Goal: Communication & Community: Answer question/provide support

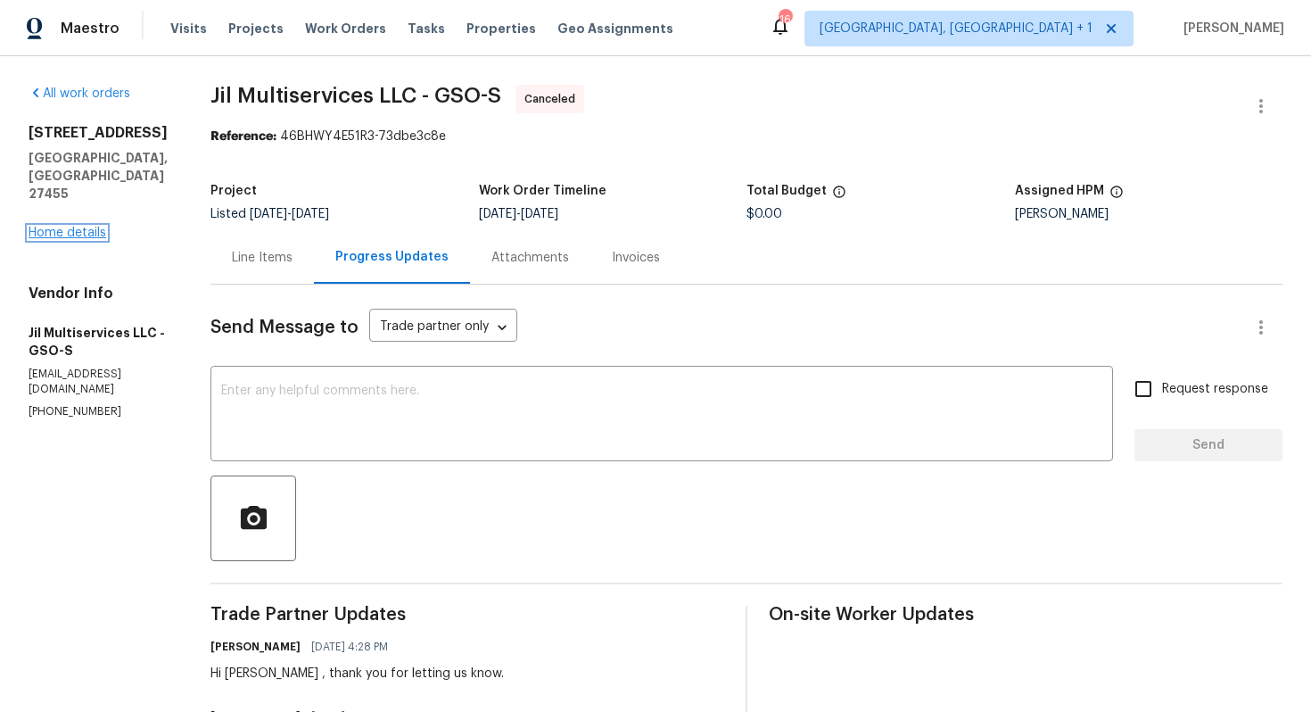
click at [75, 227] on link "Home details" at bounding box center [68, 233] width 78 height 12
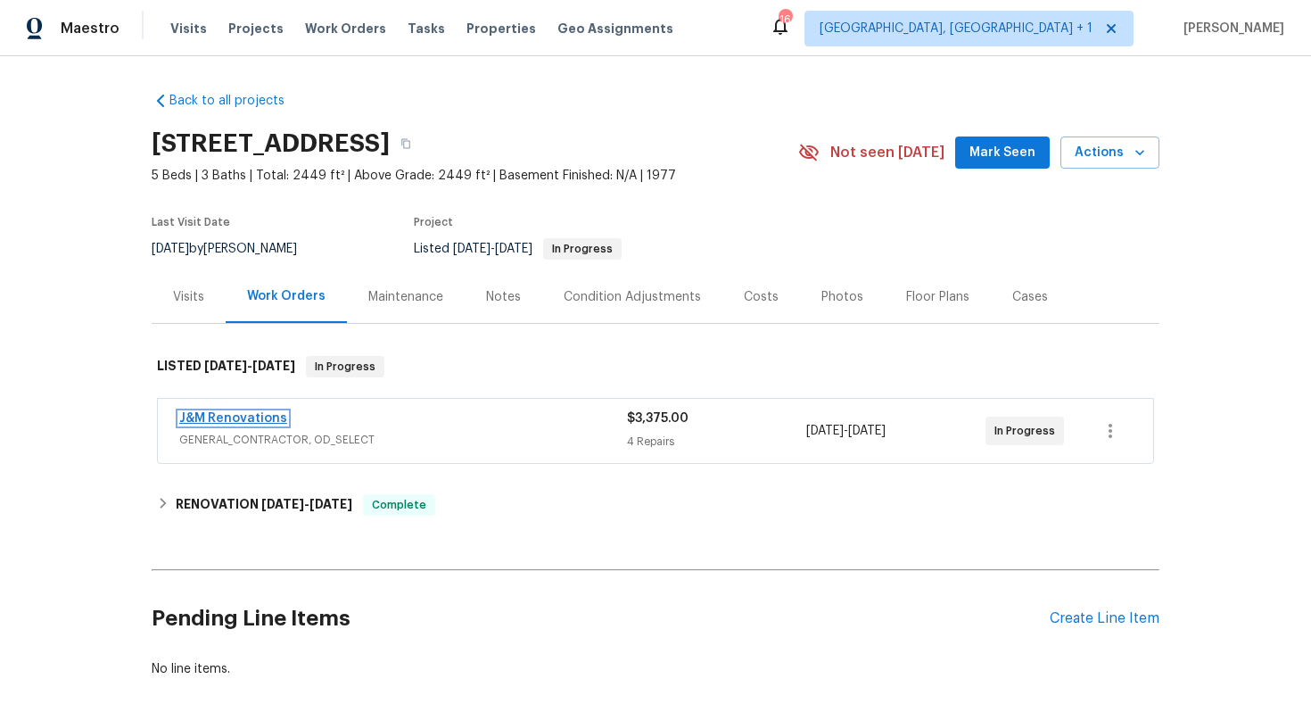
click at [200, 418] on link "J&M Renovations" at bounding box center [233, 418] width 108 height 12
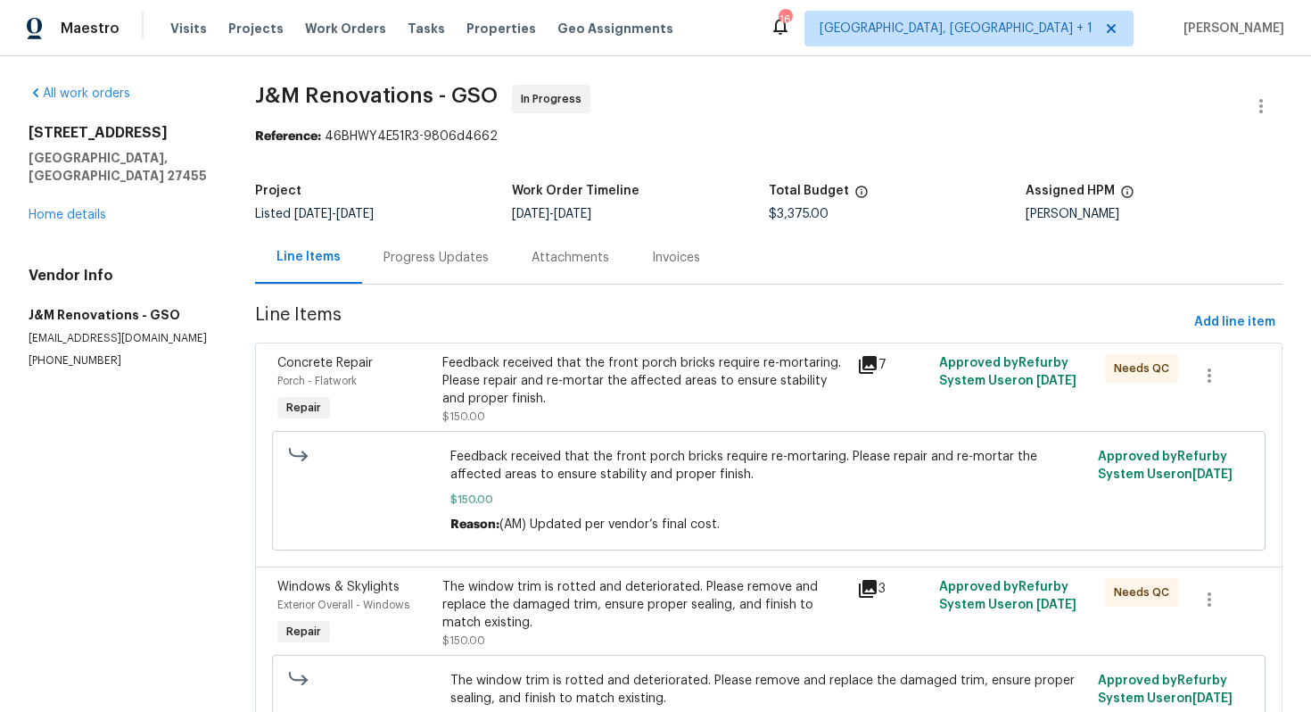
click at [450, 254] on div "Progress Updates" at bounding box center [436, 258] width 105 height 18
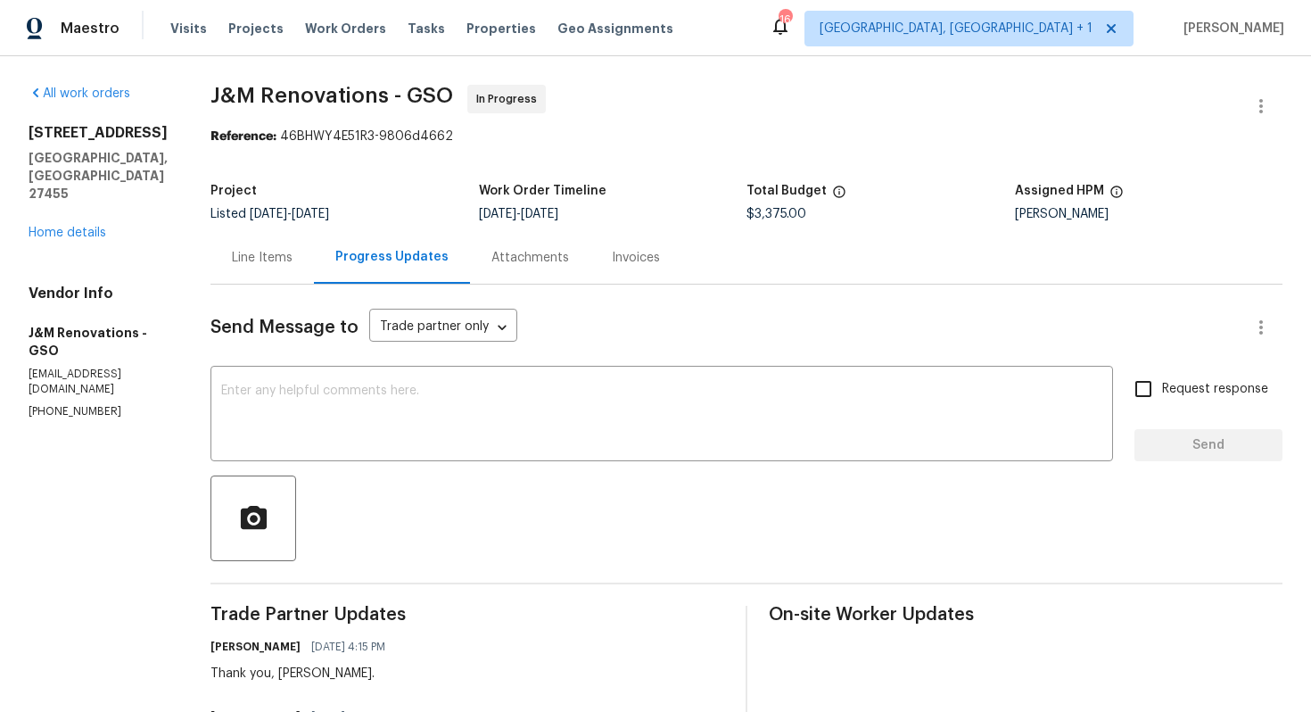
click at [261, 269] on div "Line Items" at bounding box center [261, 257] width 103 height 53
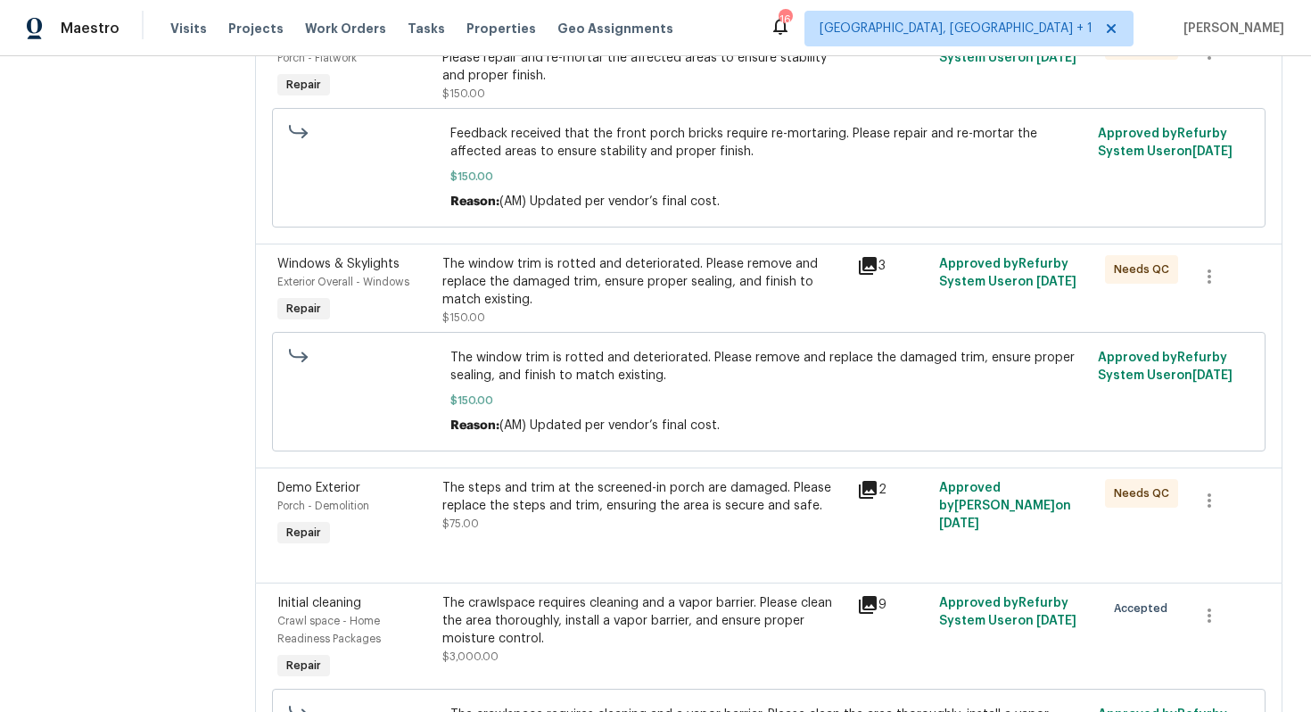
scroll to position [490, 0]
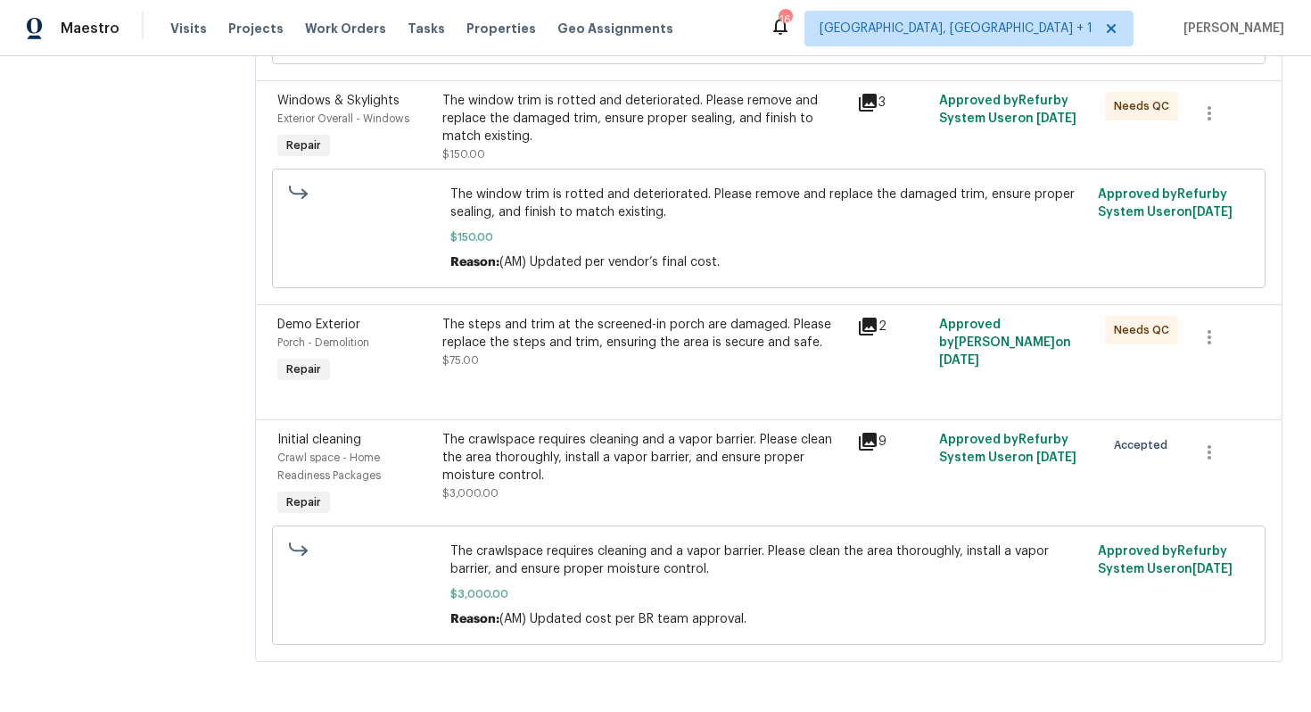
click at [546, 460] on div "The crawlspace requires cleaning and a vapor barrier. Please clean the area tho…" at bounding box center [643, 458] width 403 height 54
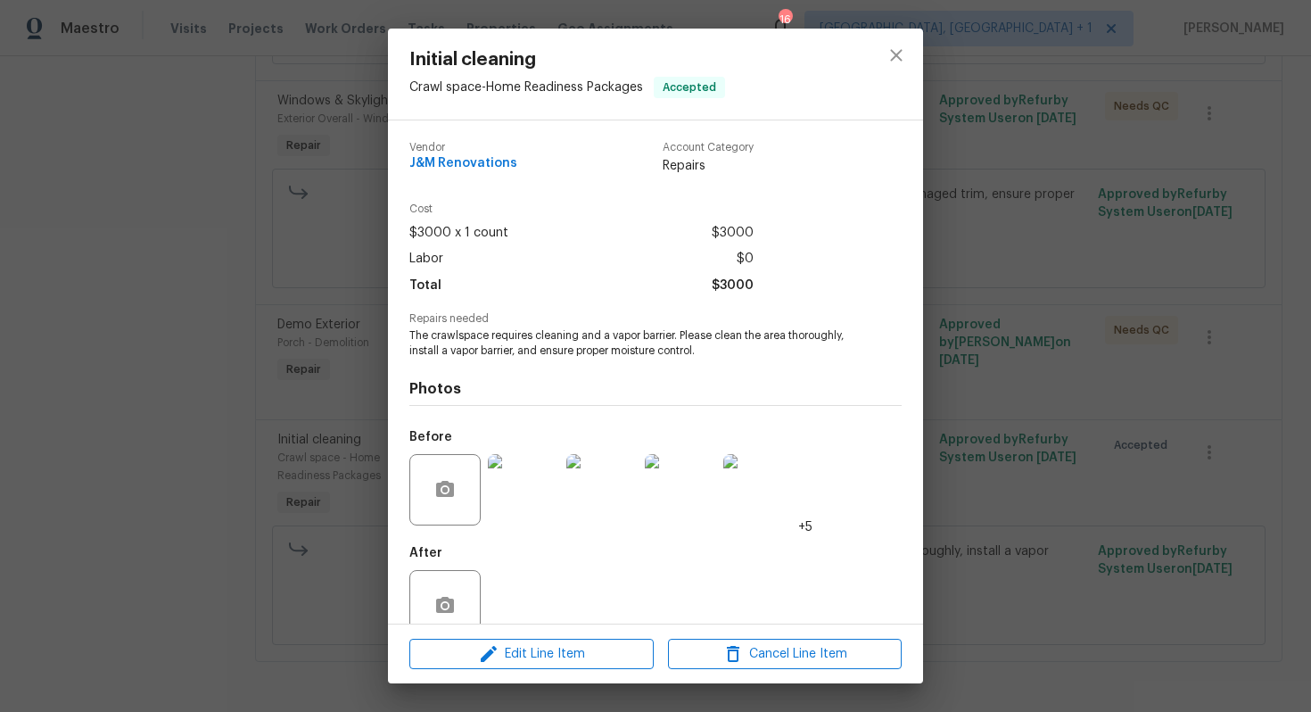
scroll to position [36, 0]
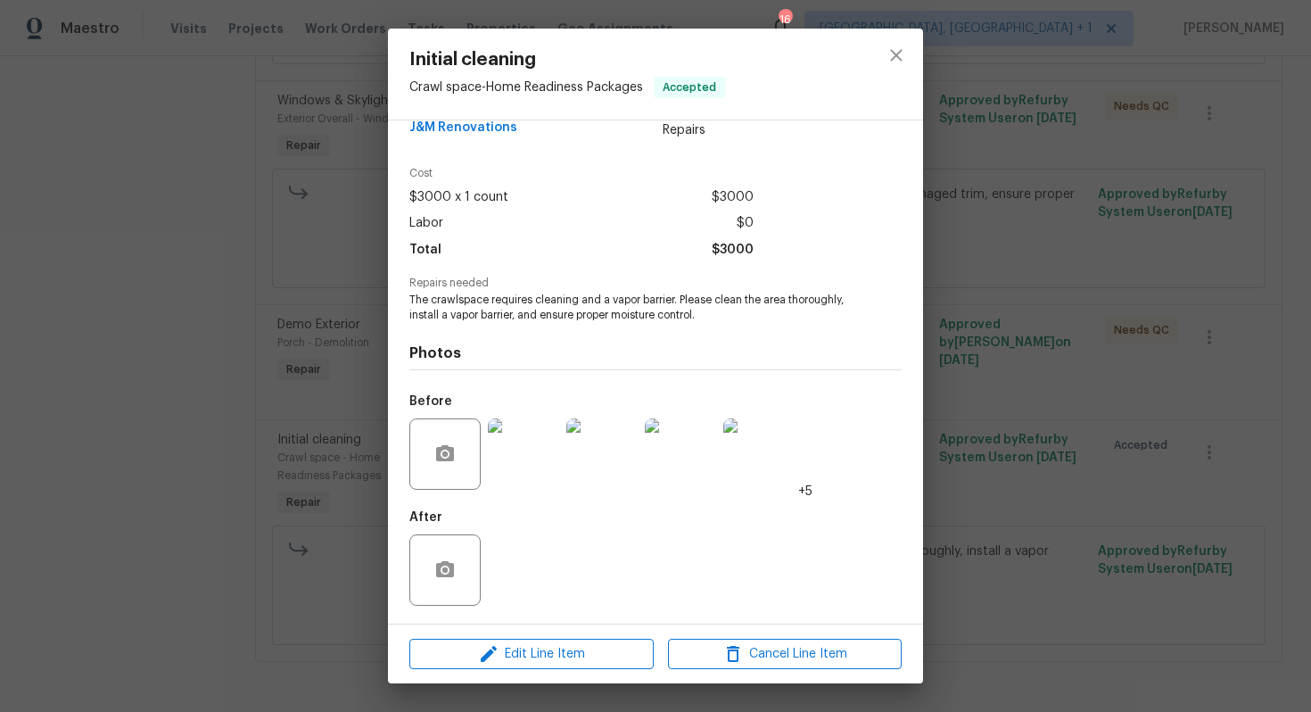
click at [544, 453] on img at bounding box center [523, 453] width 71 height 71
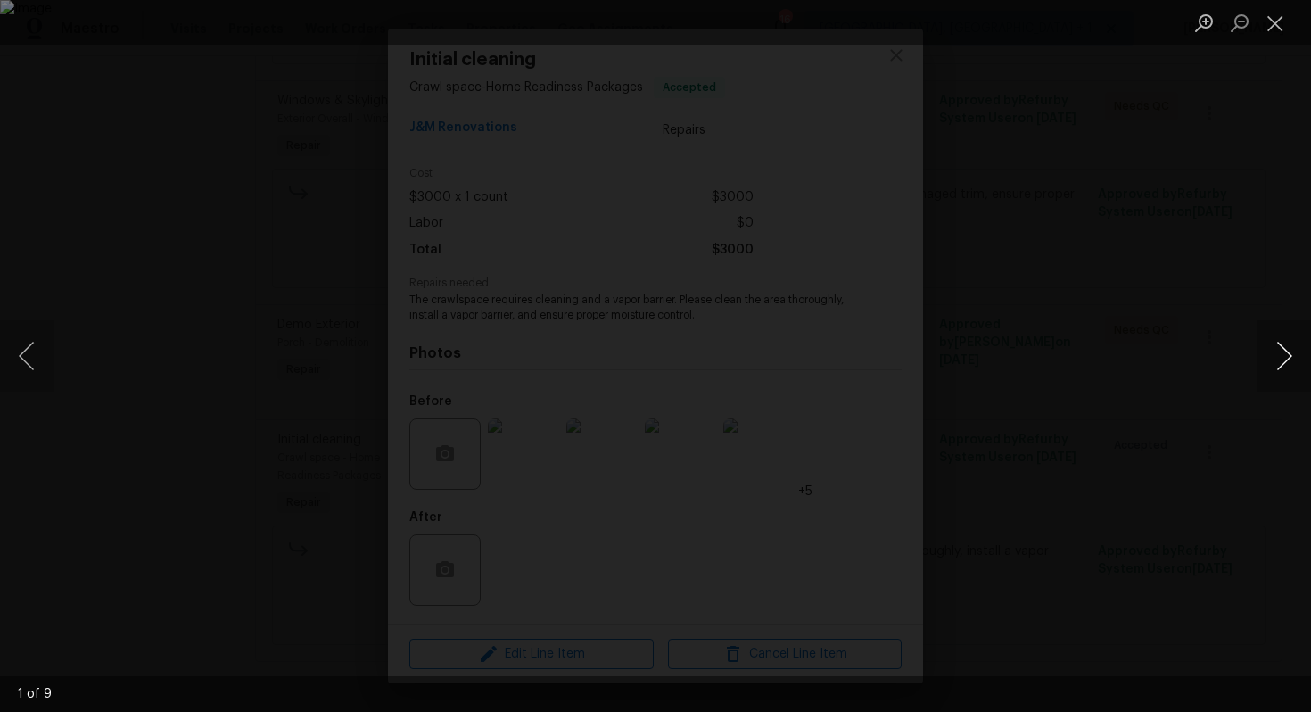
click at [1278, 368] on button "Next image" at bounding box center [1285, 355] width 54 height 71
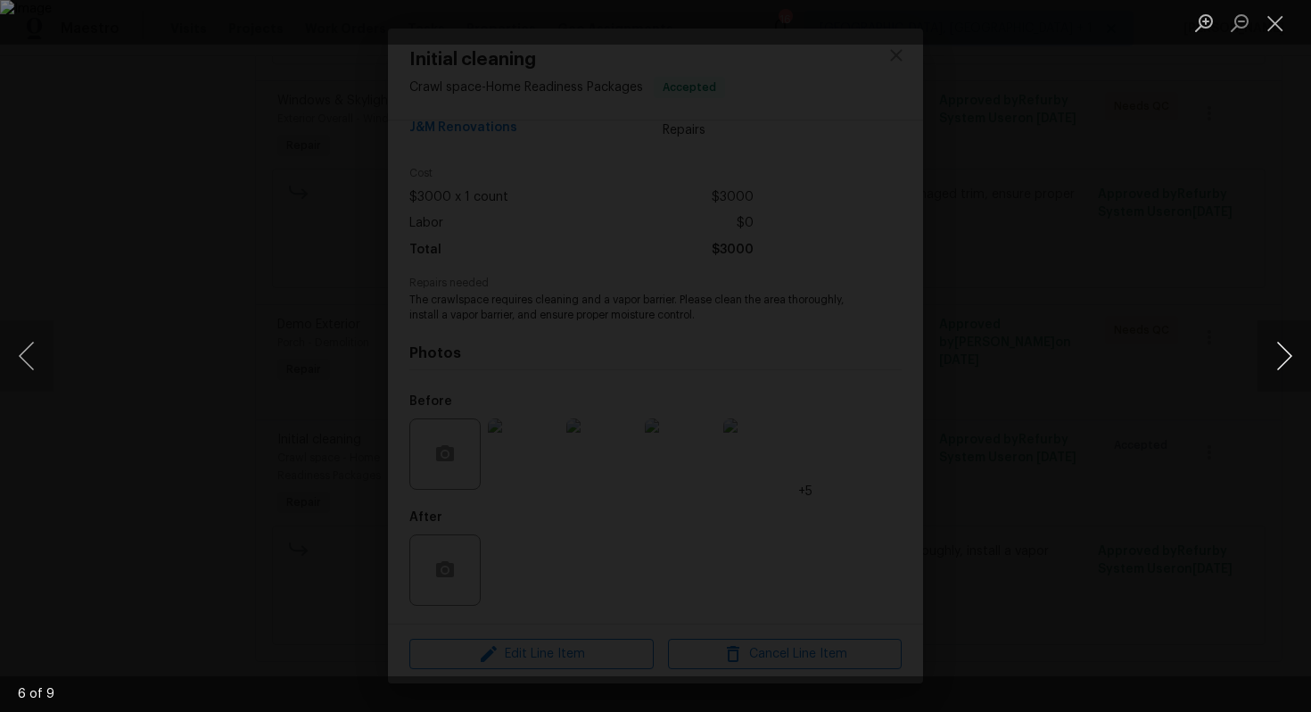
click at [1278, 368] on button "Next image" at bounding box center [1285, 355] width 54 height 71
click at [1095, 382] on img "Lightbox" at bounding box center [655, 356] width 1311 height 712
click at [1151, 352] on div "Lightbox" at bounding box center [655, 356] width 1311 height 712
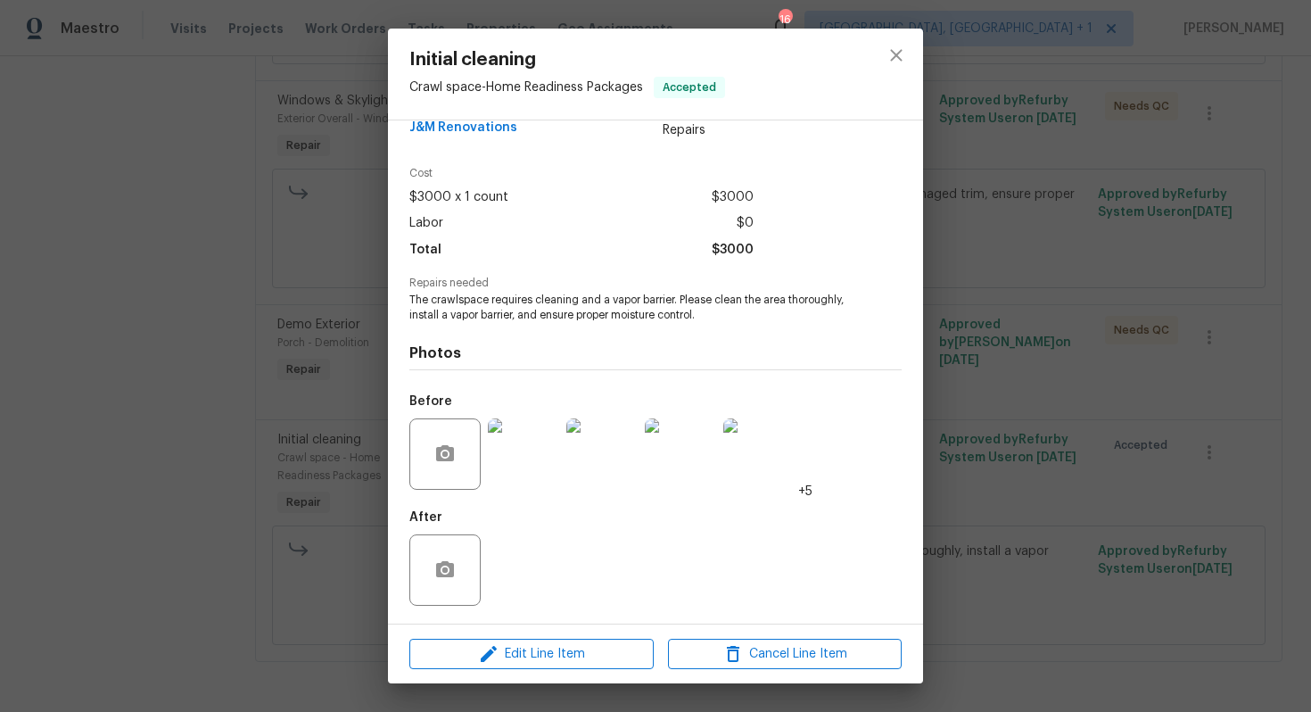
click at [972, 403] on div "Initial cleaning Crawl space - Home Readiness Packages Accepted Vendor J&M Reno…" at bounding box center [655, 356] width 1311 height 712
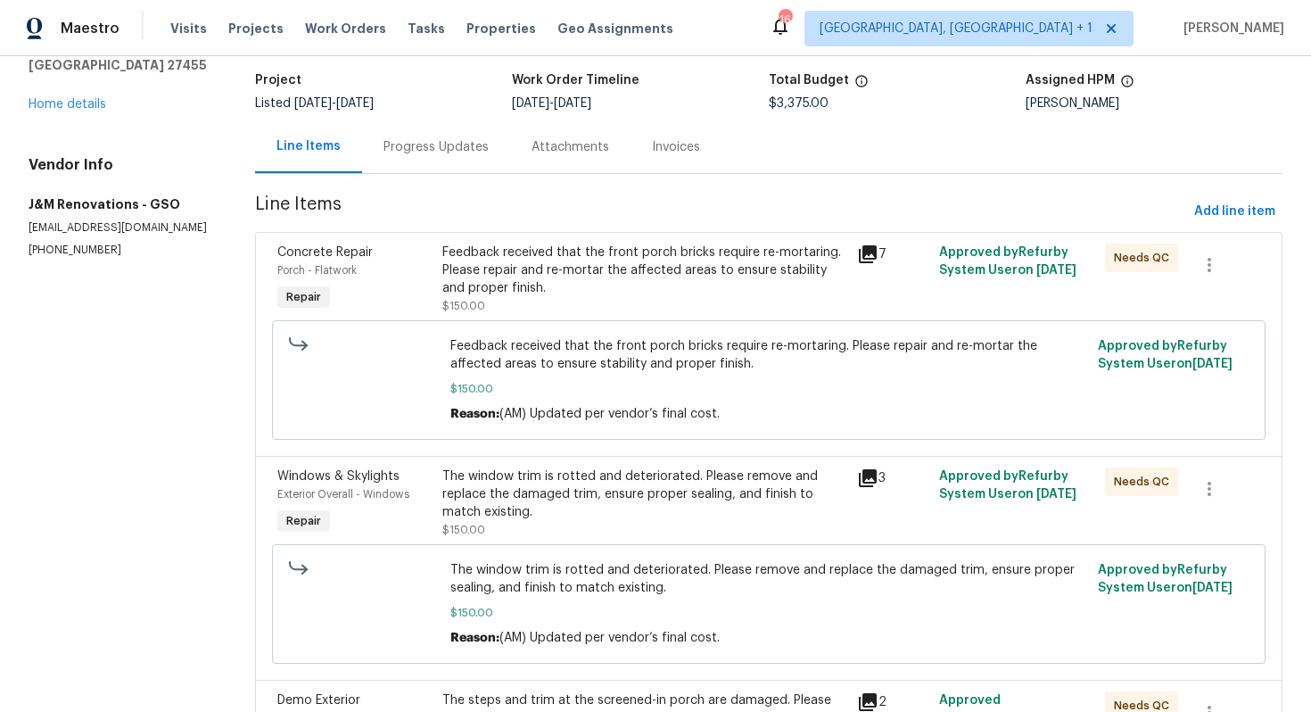
scroll to position [0, 0]
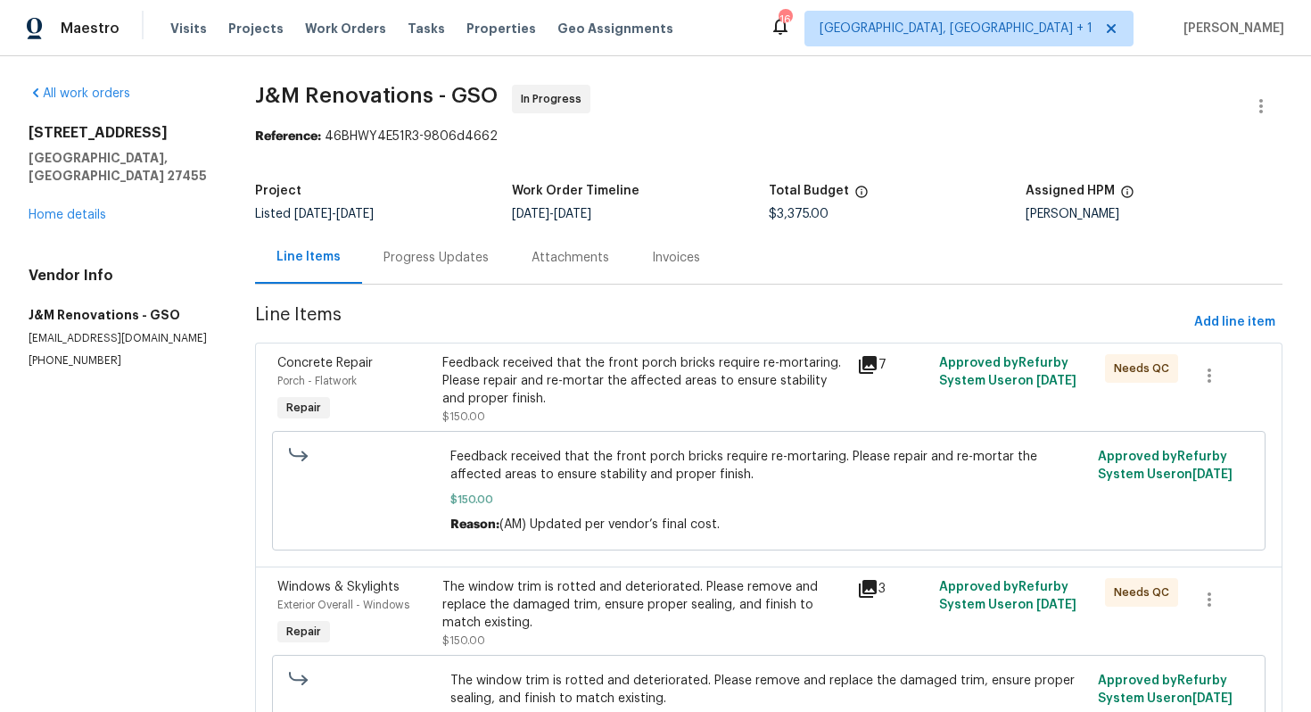
click at [568, 378] on div "Feedback received that the front porch bricks require re-mortaring. Please repa…" at bounding box center [643, 381] width 403 height 54
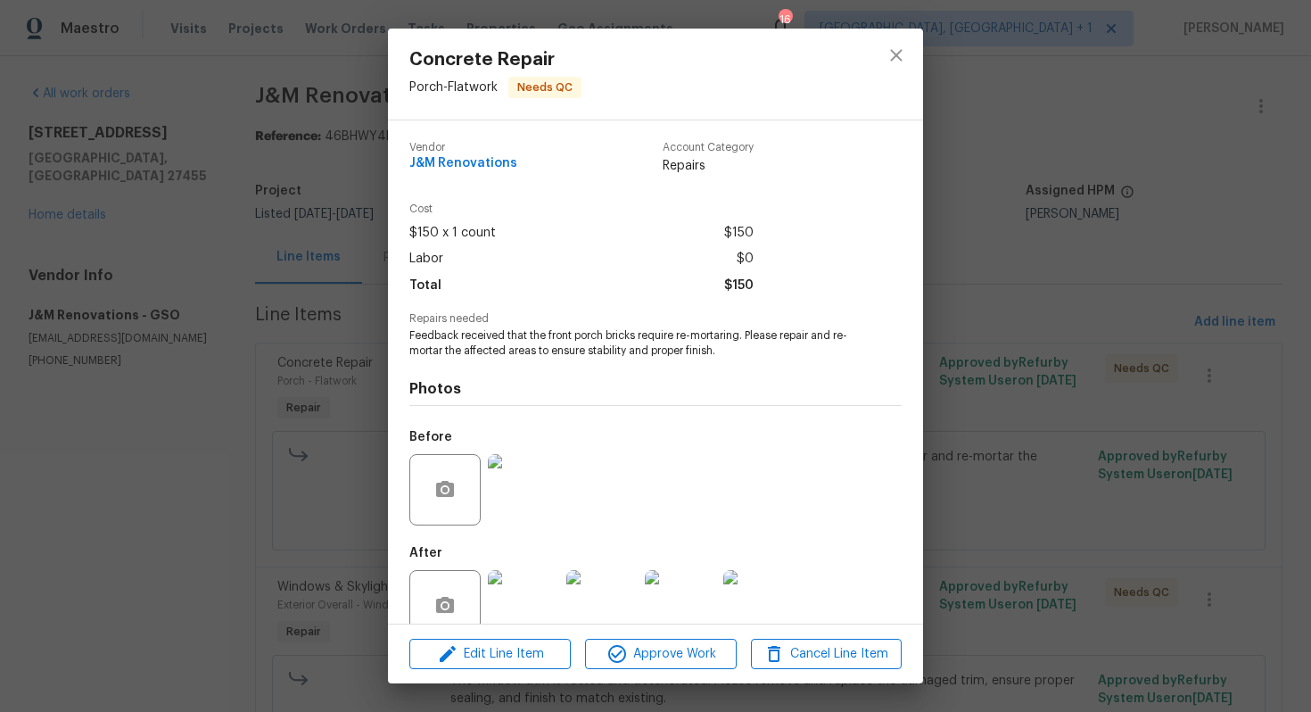
scroll to position [36, 0]
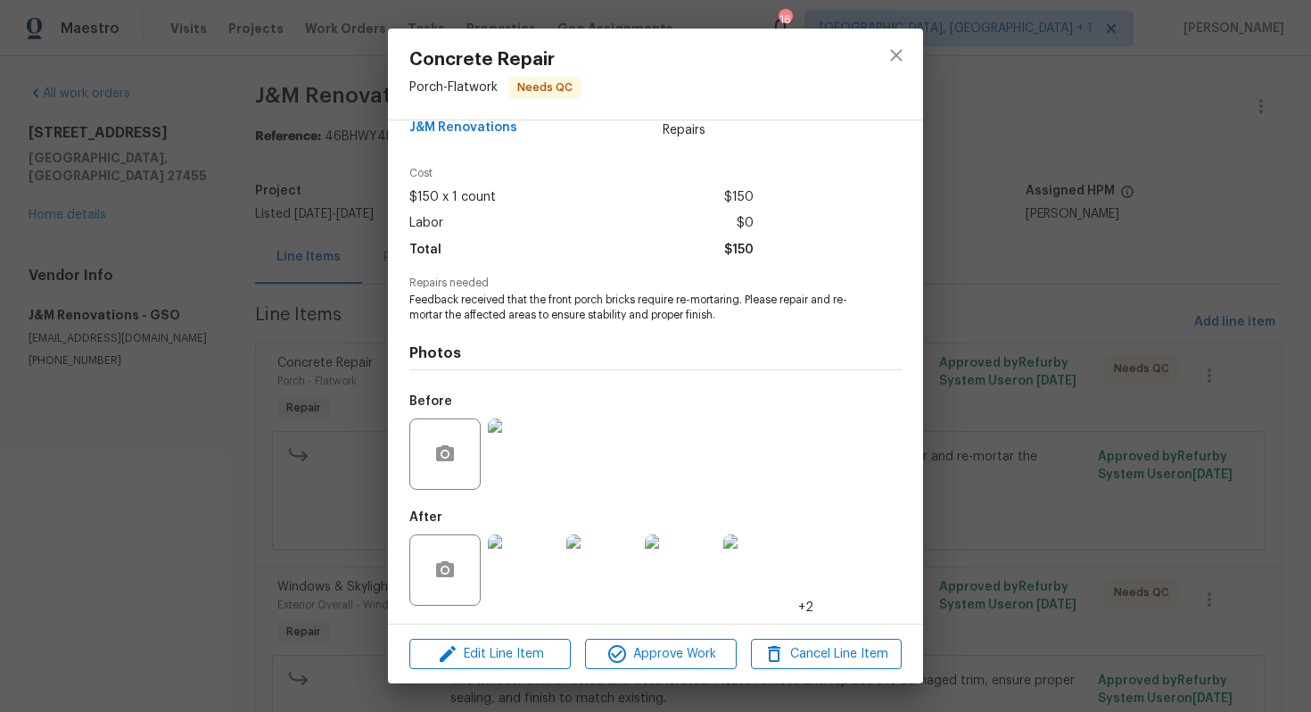
click at [525, 547] on img at bounding box center [523, 569] width 71 height 71
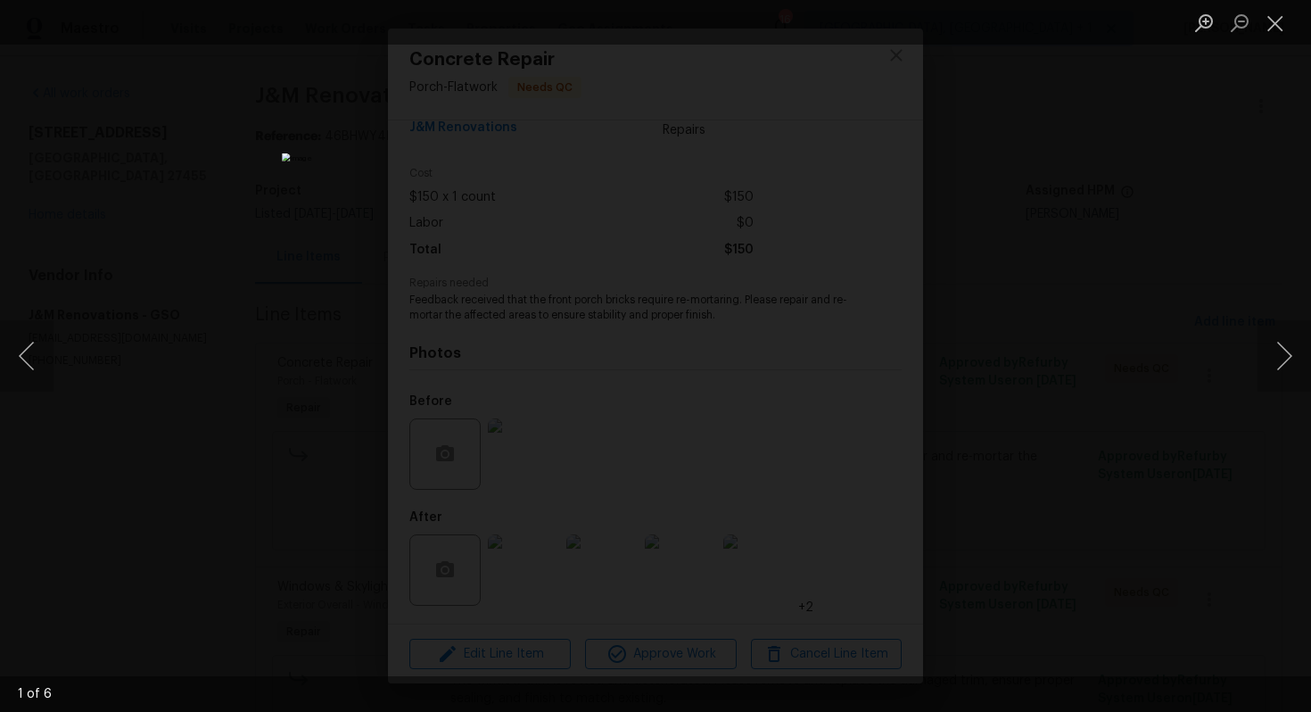
click at [1108, 317] on div "Lightbox" at bounding box center [655, 356] width 1311 height 712
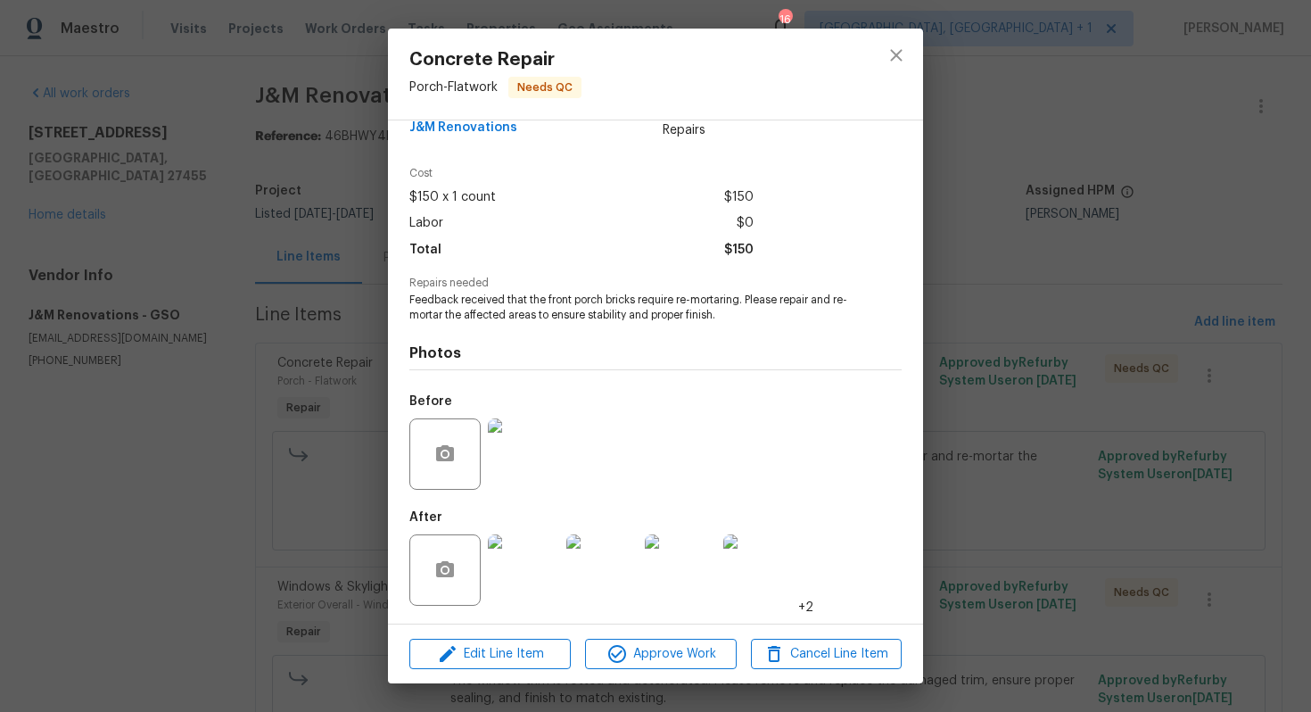
click at [953, 372] on div "Concrete Repair Porch - Flatwork Needs QC Vendor J&M Renovations Account Catego…" at bounding box center [655, 356] width 1311 height 712
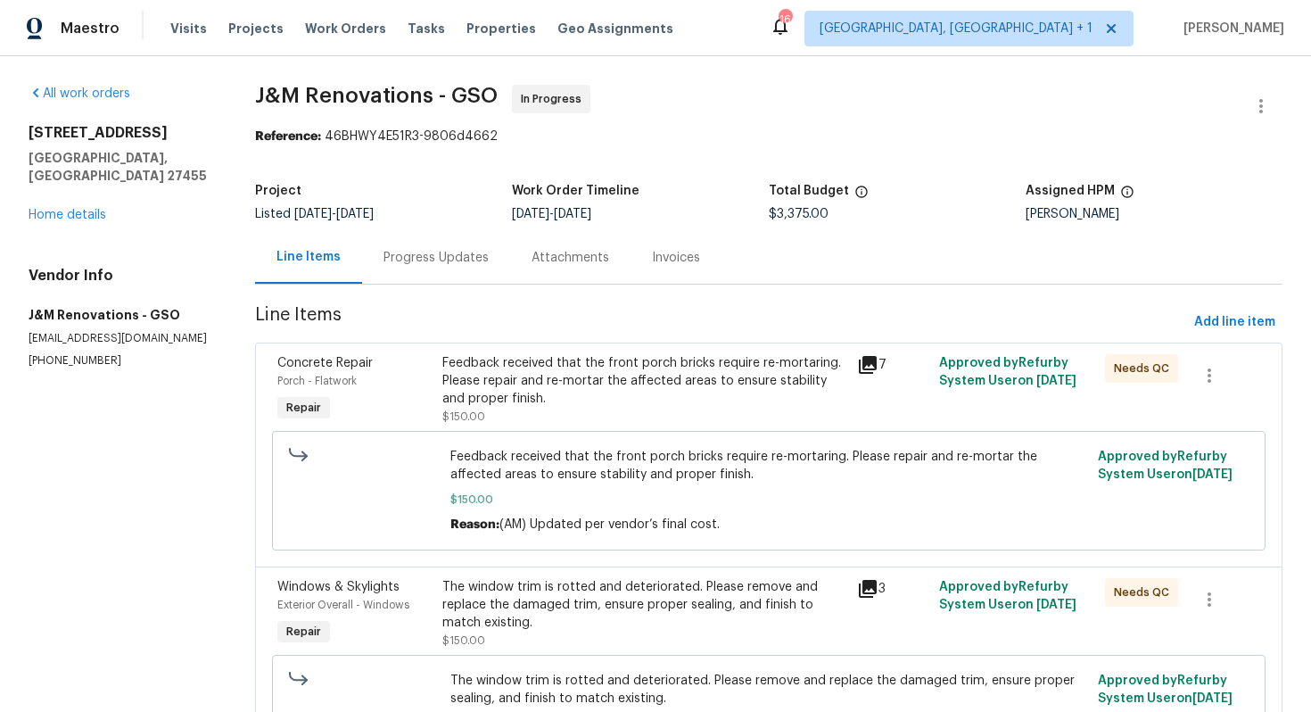
scroll to position [184, 0]
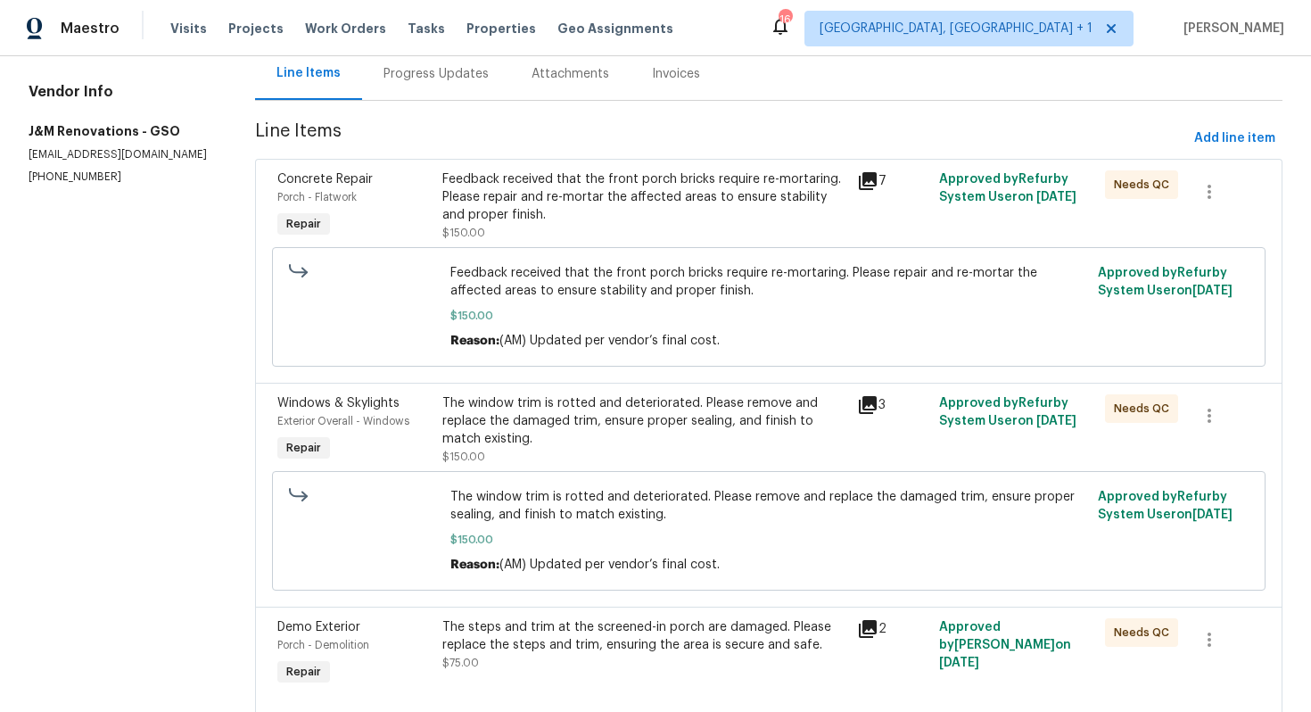
click at [611, 437] on div "The window trim is rotted and deteriorated. Please remove and replace the damag…" at bounding box center [643, 421] width 403 height 54
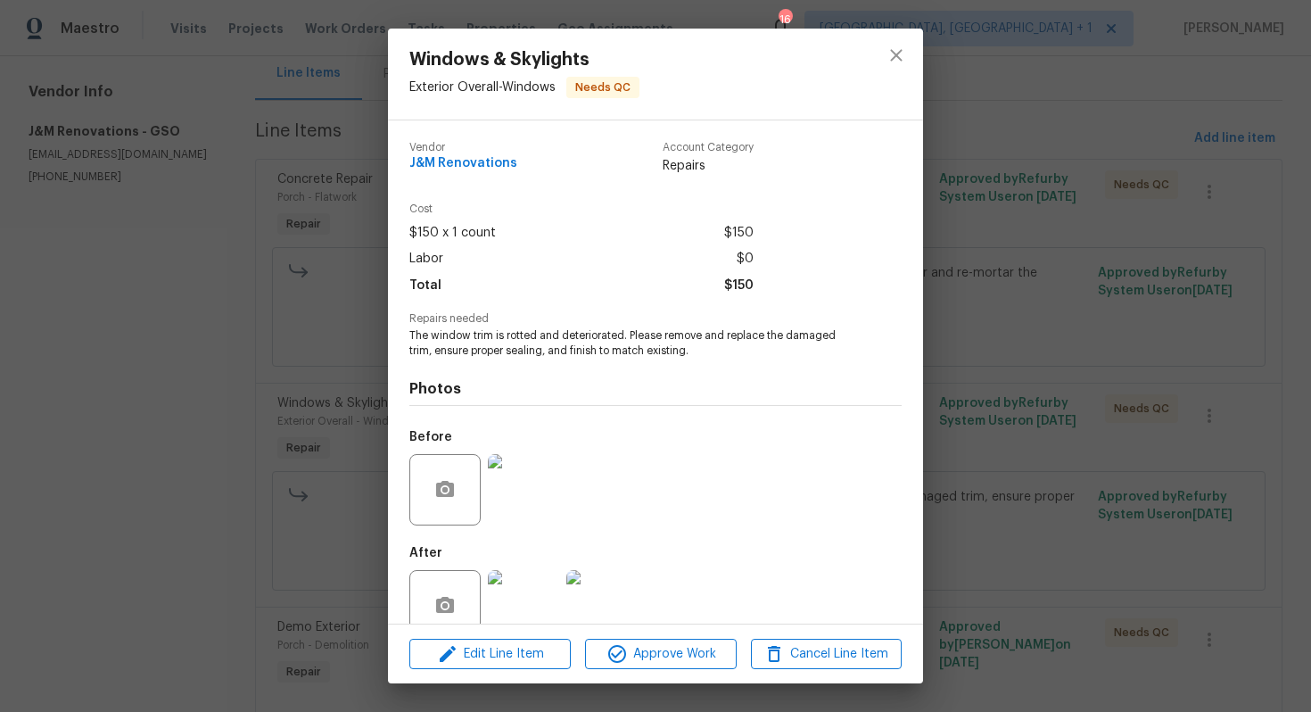
scroll to position [36, 0]
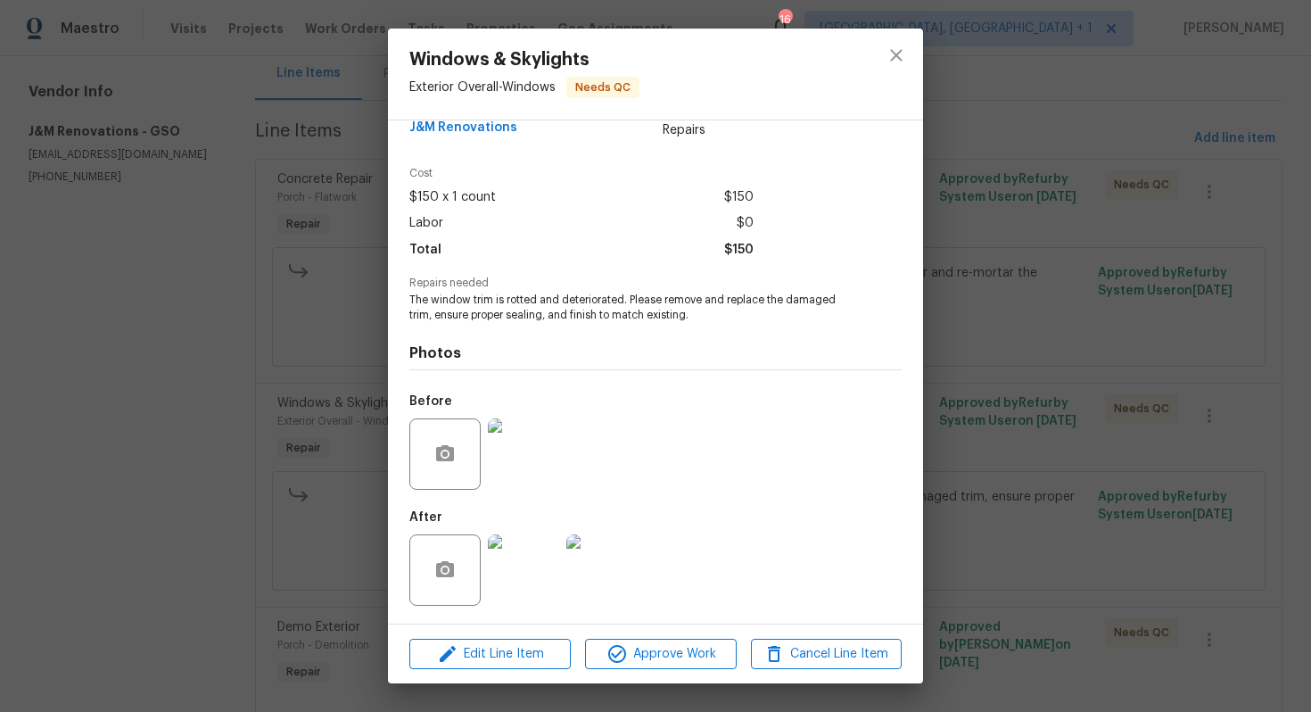
click at [517, 551] on img at bounding box center [523, 569] width 71 height 71
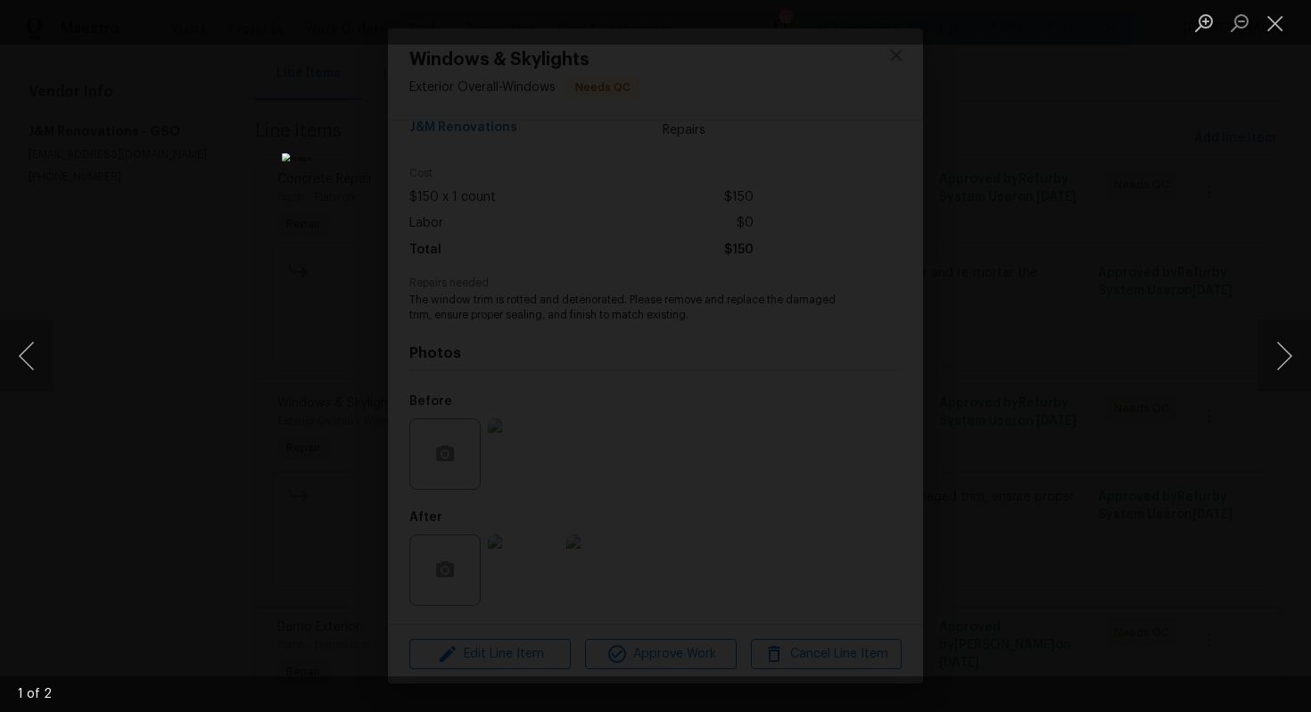
click at [1078, 323] on div "Lightbox" at bounding box center [655, 356] width 1311 height 712
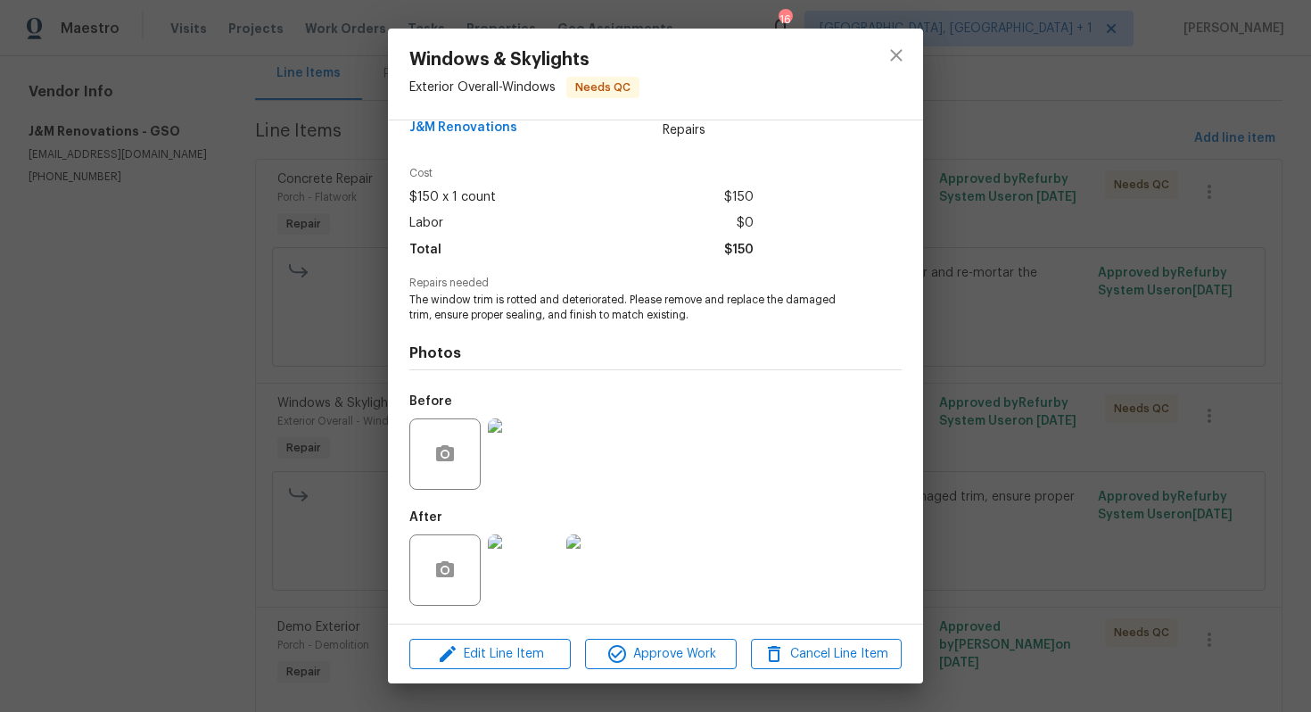
click at [534, 451] on img at bounding box center [523, 453] width 71 height 71
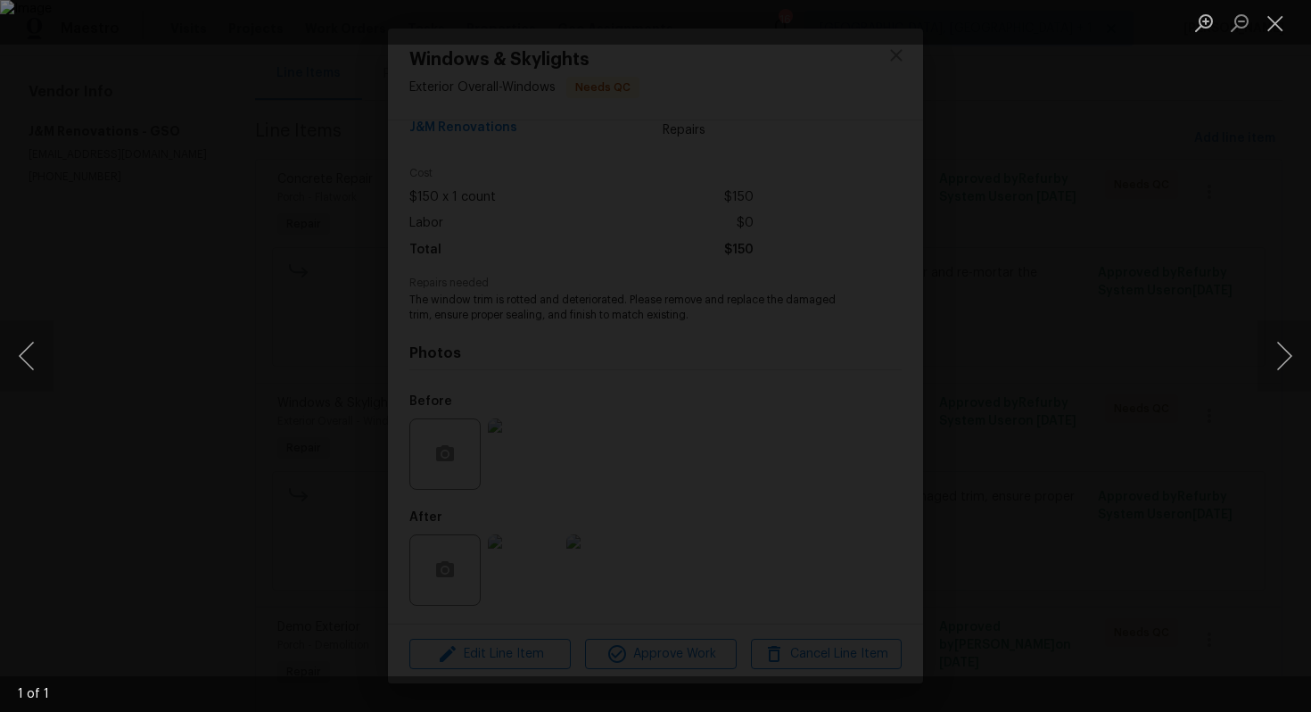
click at [1204, 254] on div "Lightbox" at bounding box center [655, 356] width 1311 height 712
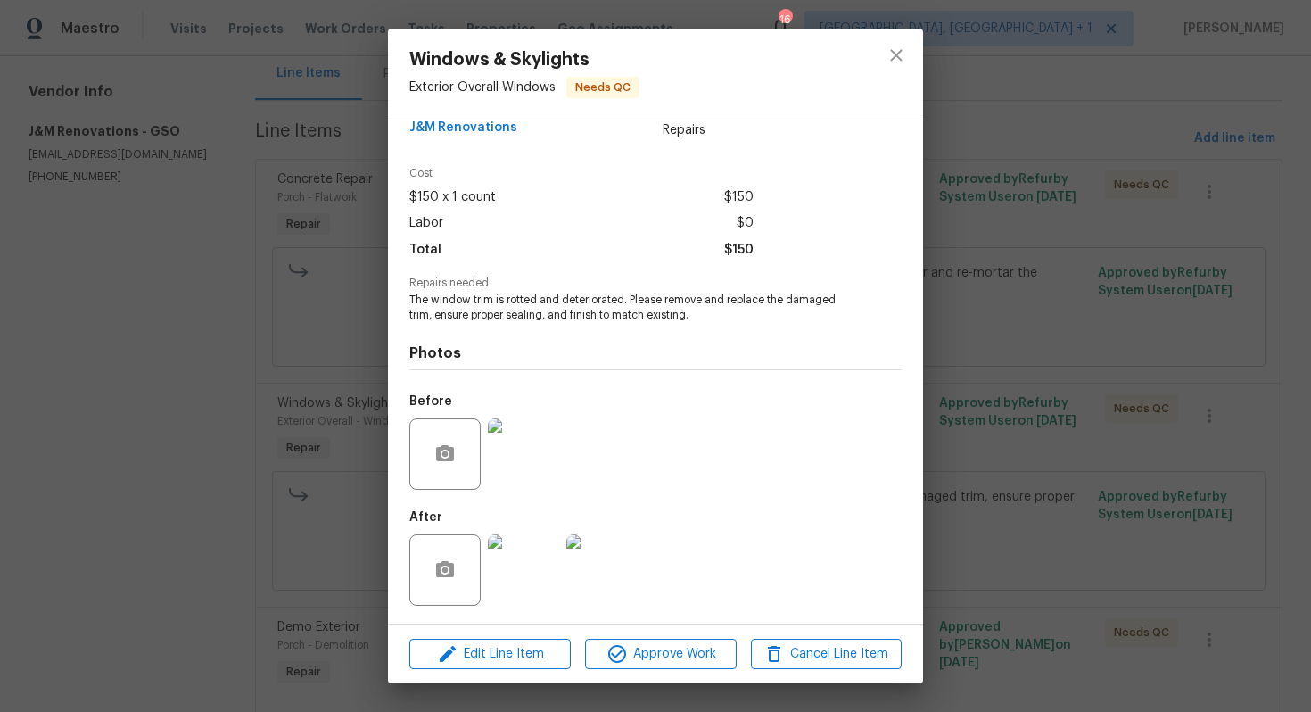
click at [328, 518] on div "Windows & Skylights Exterior Overall - Windows Needs QC Vendor J&M Renovations …" at bounding box center [655, 356] width 1311 height 712
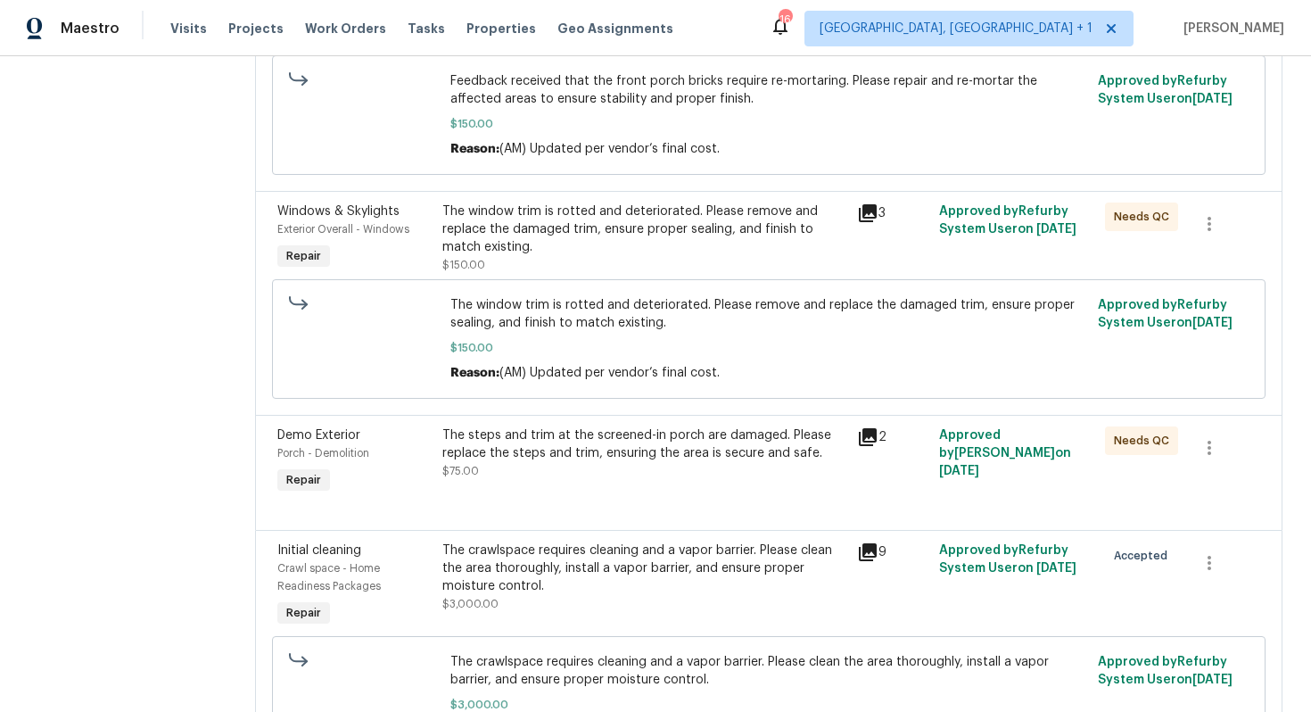
scroll to position [490, 0]
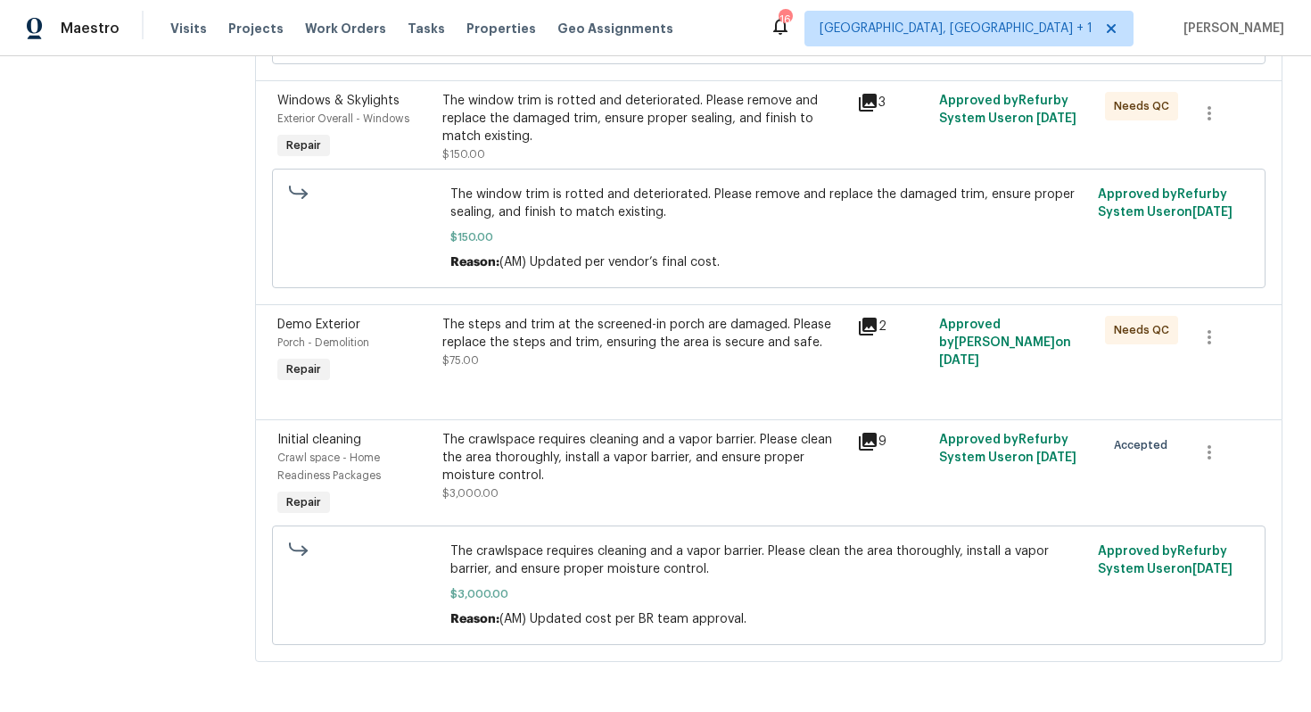
click at [568, 375] on div "The steps and trim at the screened-in porch are damaged. Please replace the ste…" at bounding box center [644, 351] width 414 height 82
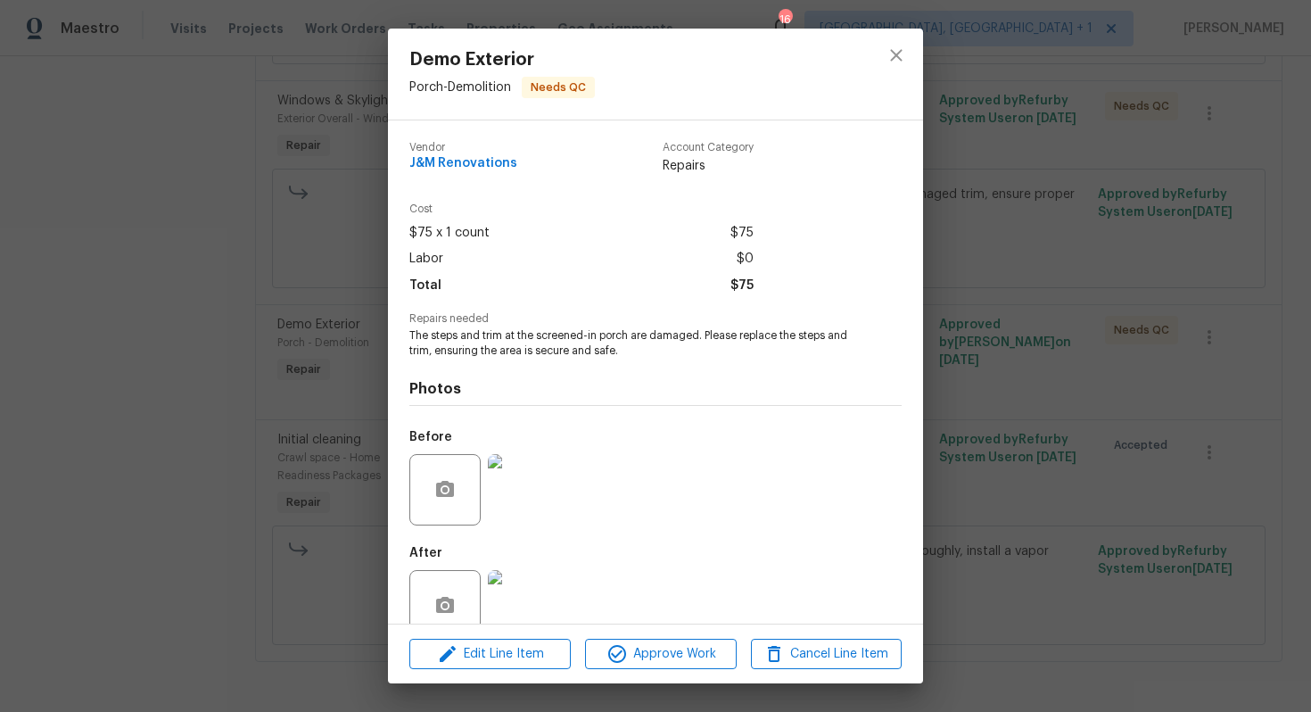
scroll to position [36, 0]
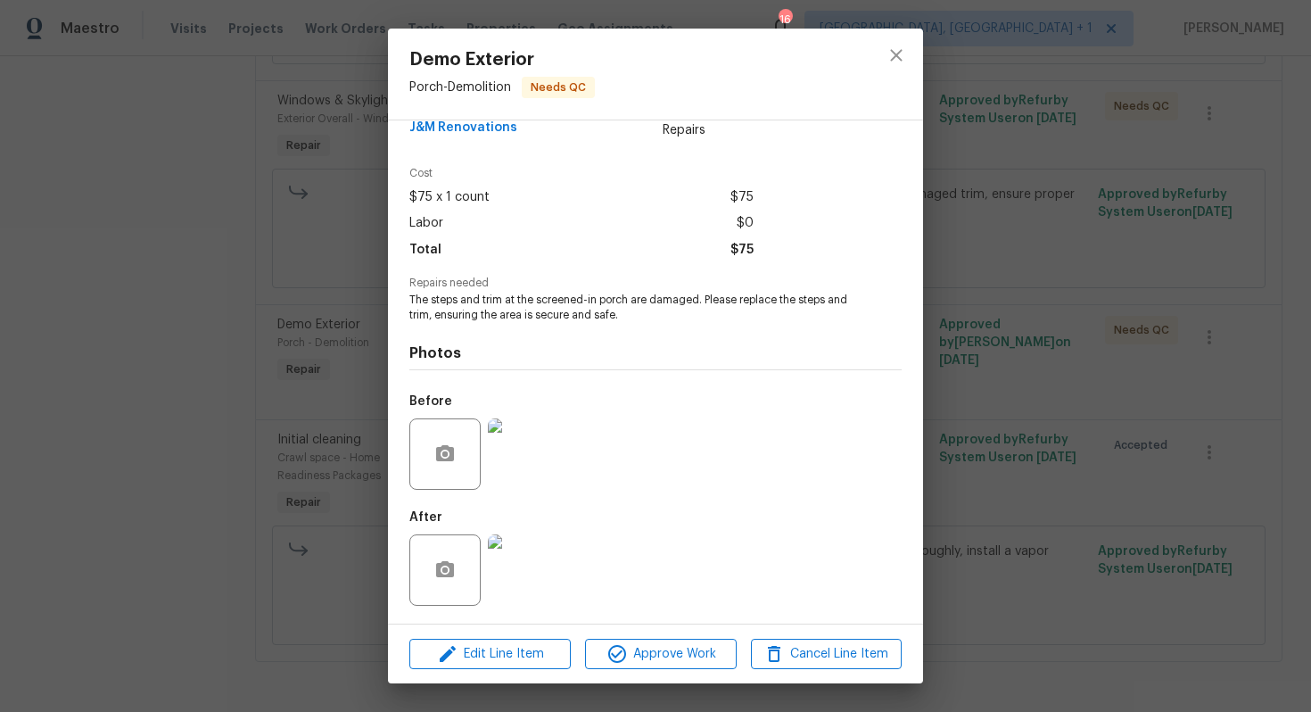
click at [532, 466] on img at bounding box center [523, 453] width 71 height 71
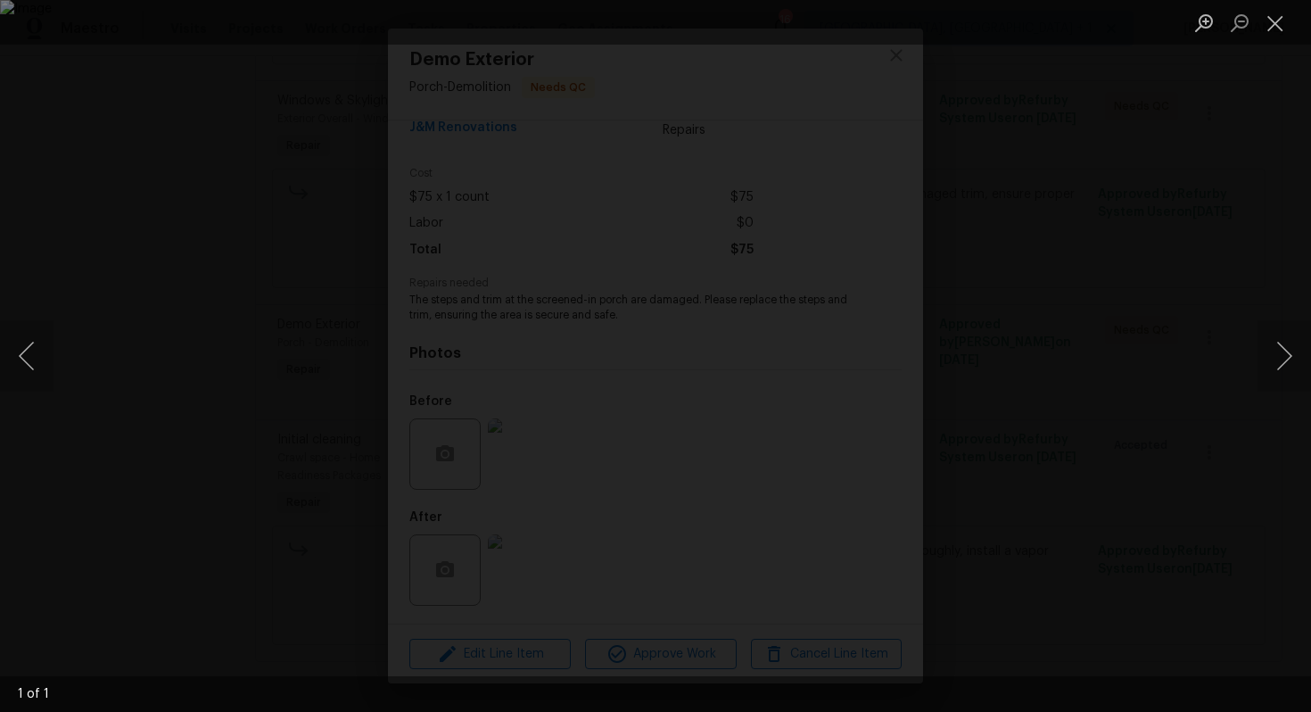
click at [1171, 258] on div "Lightbox" at bounding box center [655, 356] width 1311 height 712
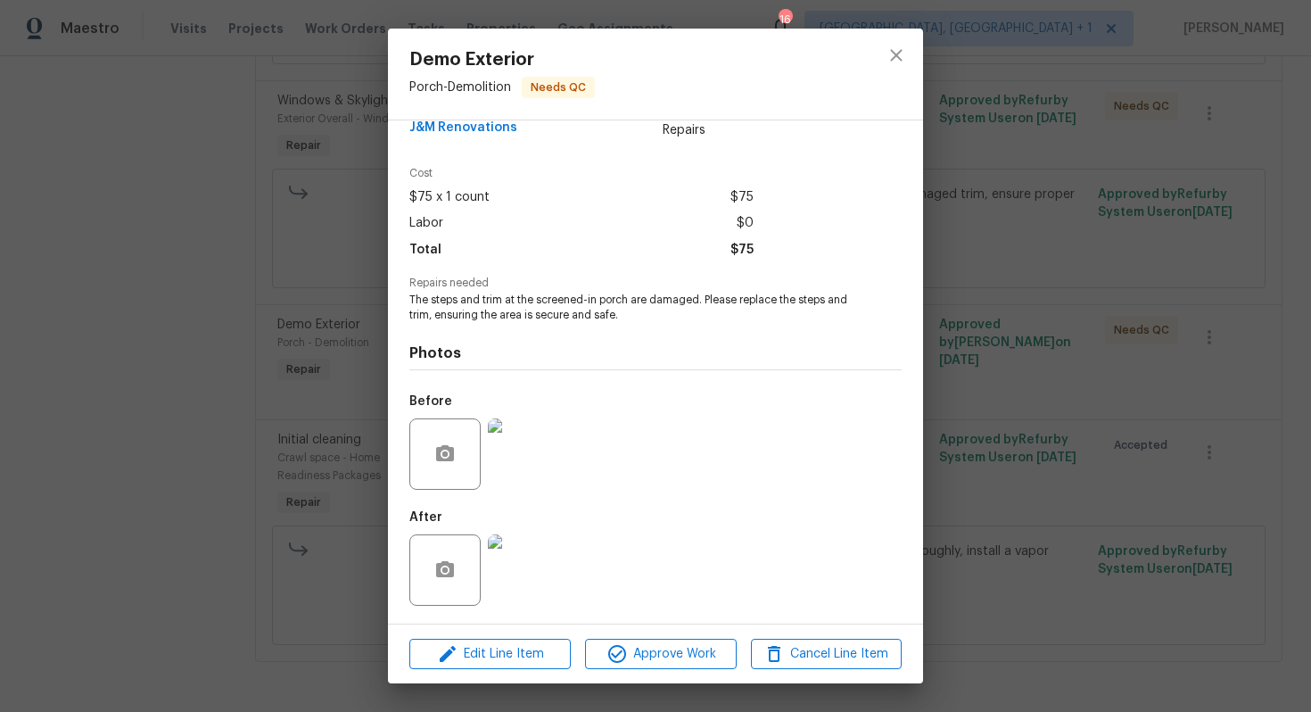
click at [516, 574] on img at bounding box center [523, 569] width 71 height 71
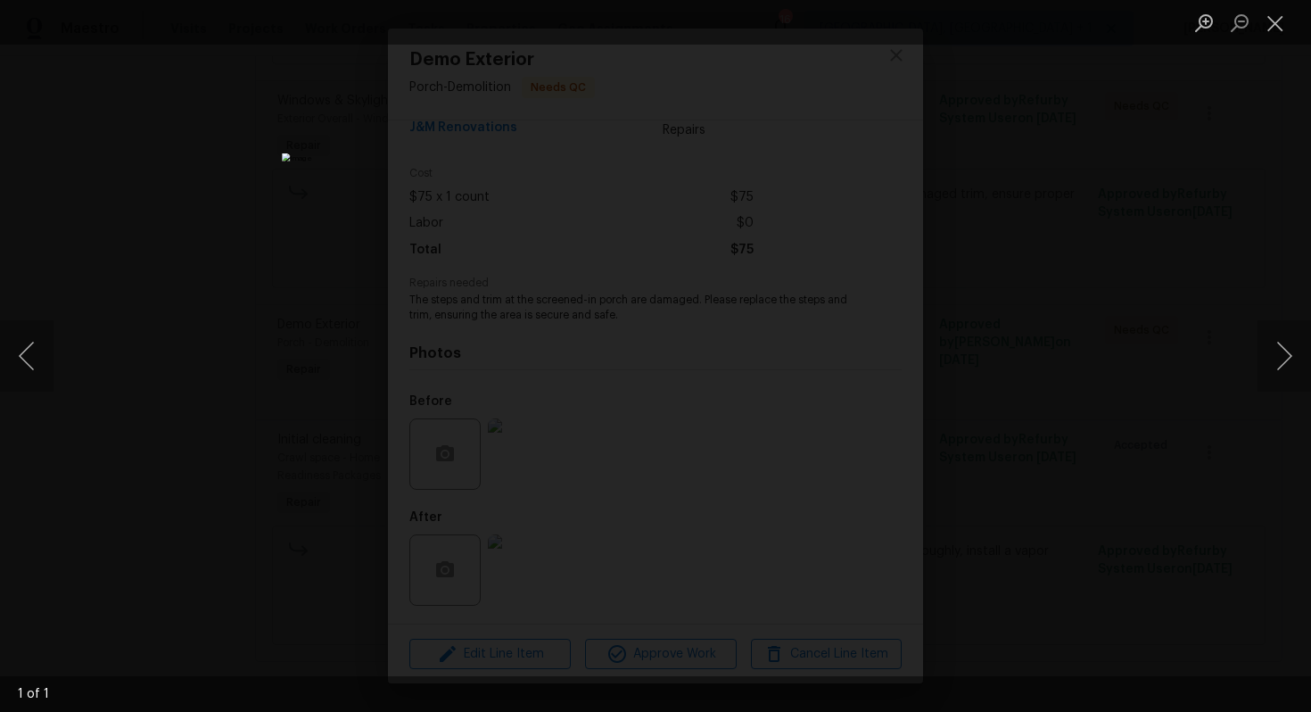
click at [1126, 312] on div "Lightbox" at bounding box center [655, 356] width 1311 height 712
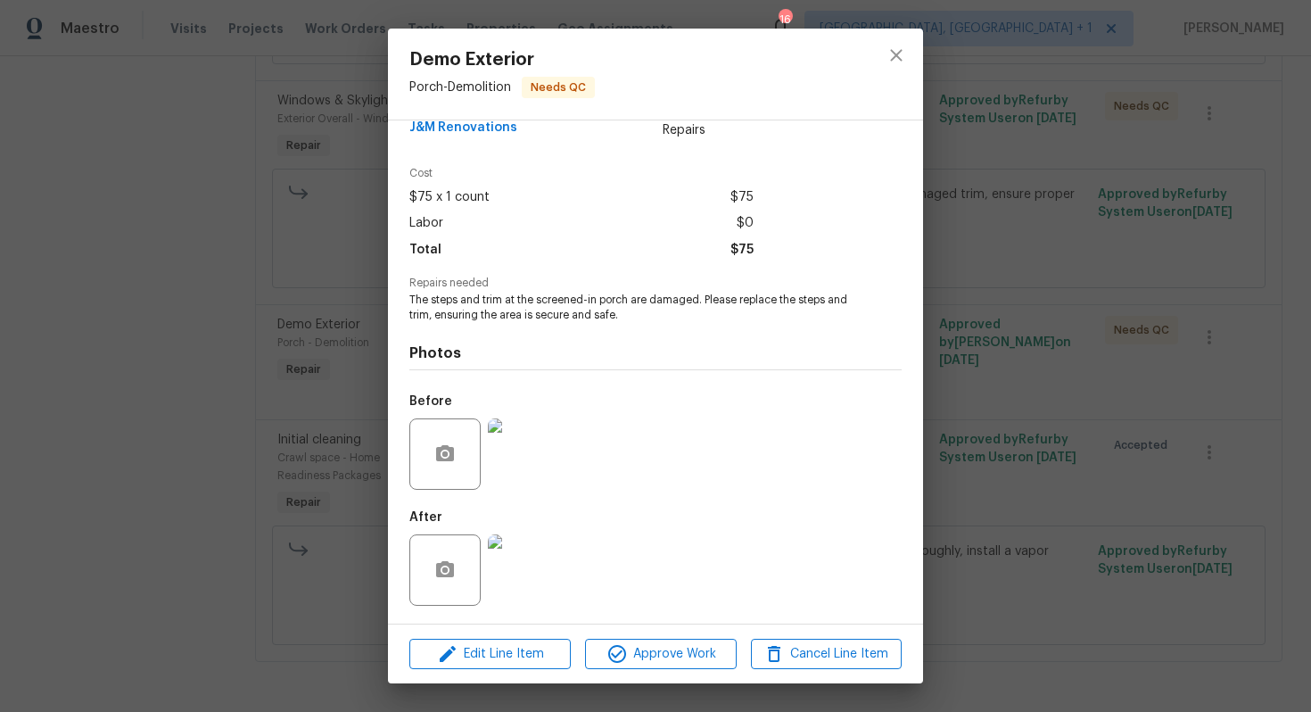
click at [1126, 312] on div "Demo Exterior Porch - Demolition Needs QC Vendor J&M Renovations Account Catego…" at bounding box center [655, 356] width 1311 height 712
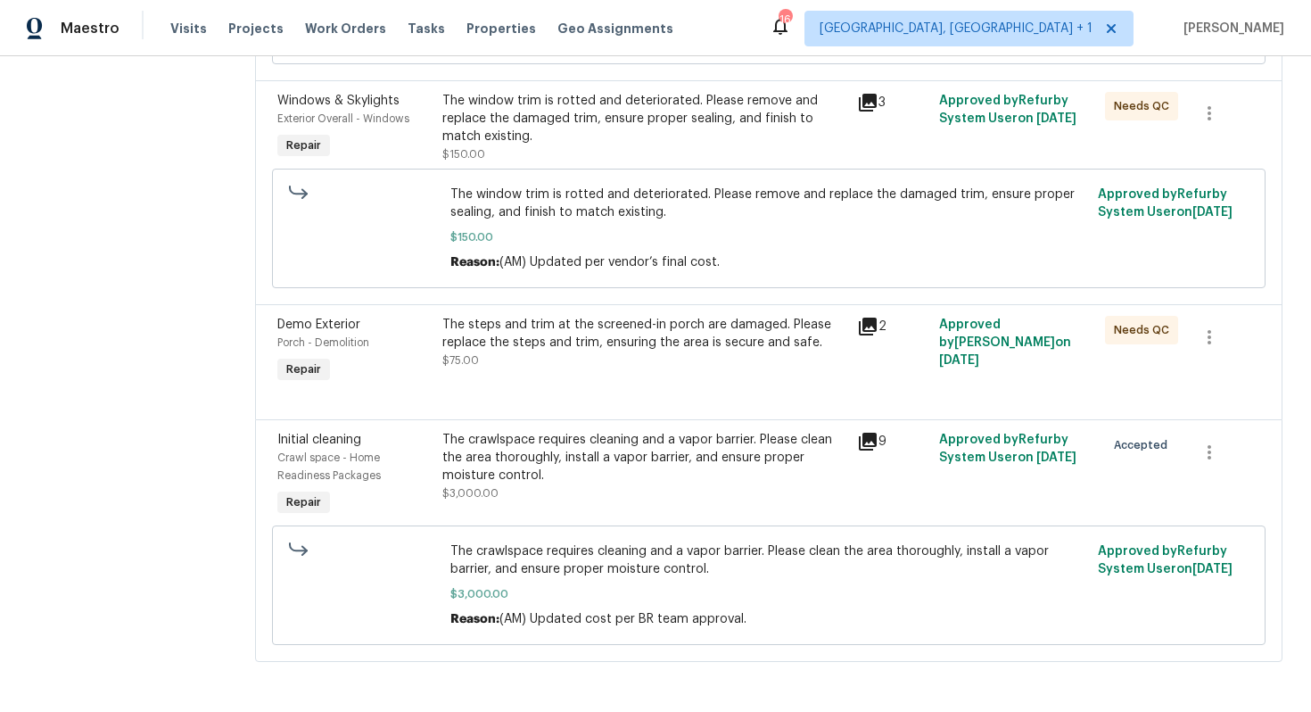
click at [650, 458] on div "The crawlspace requires cleaning and a vapor barrier. Please clean the area tho…" at bounding box center [643, 458] width 403 height 54
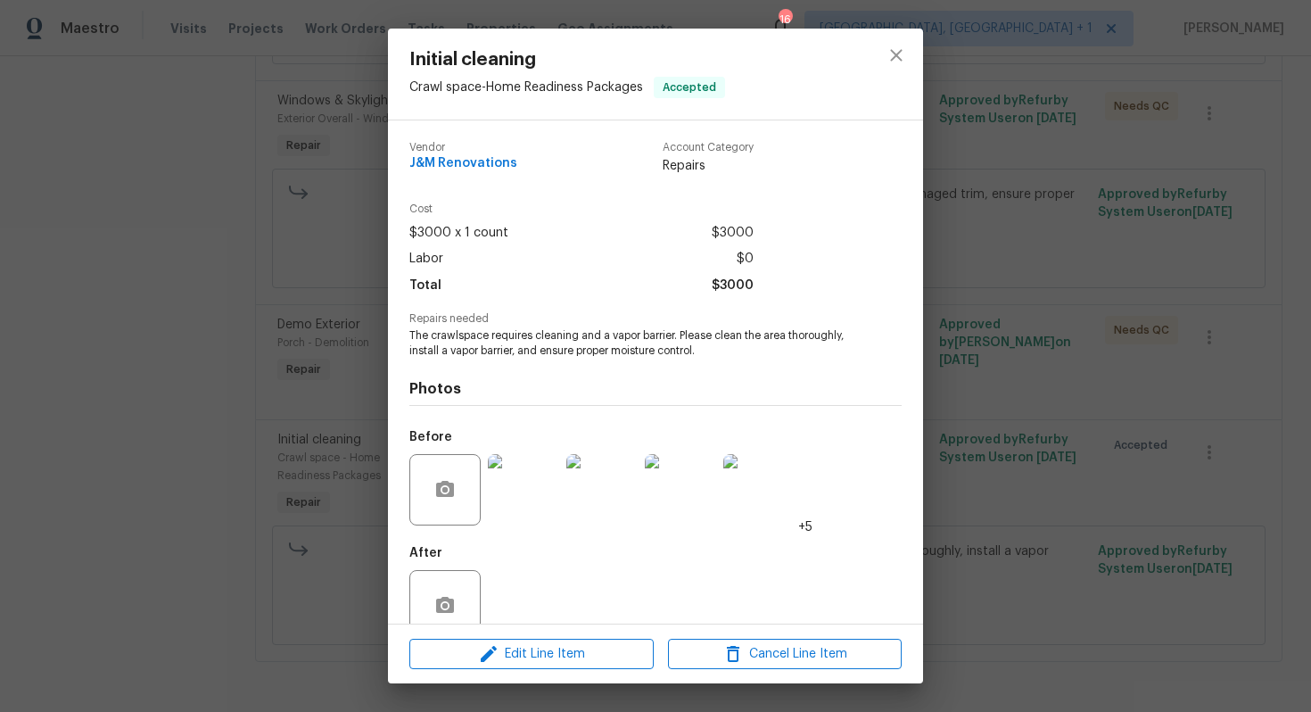
click at [991, 384] on div "Initial cleaning Crawl space - Home Readiness Packages Accepted Vendor J&M Reno…" at bounding box center [655, 356] width 1311 height 712
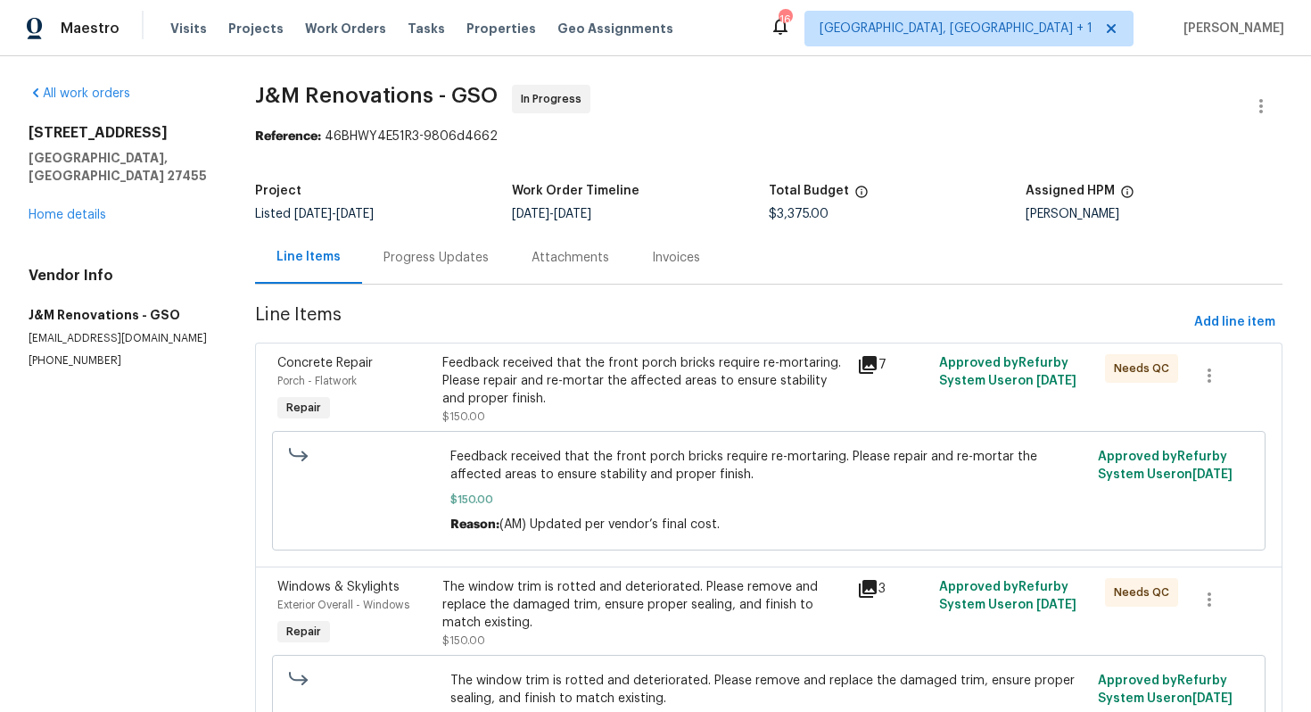
scroll to position [18, 0]
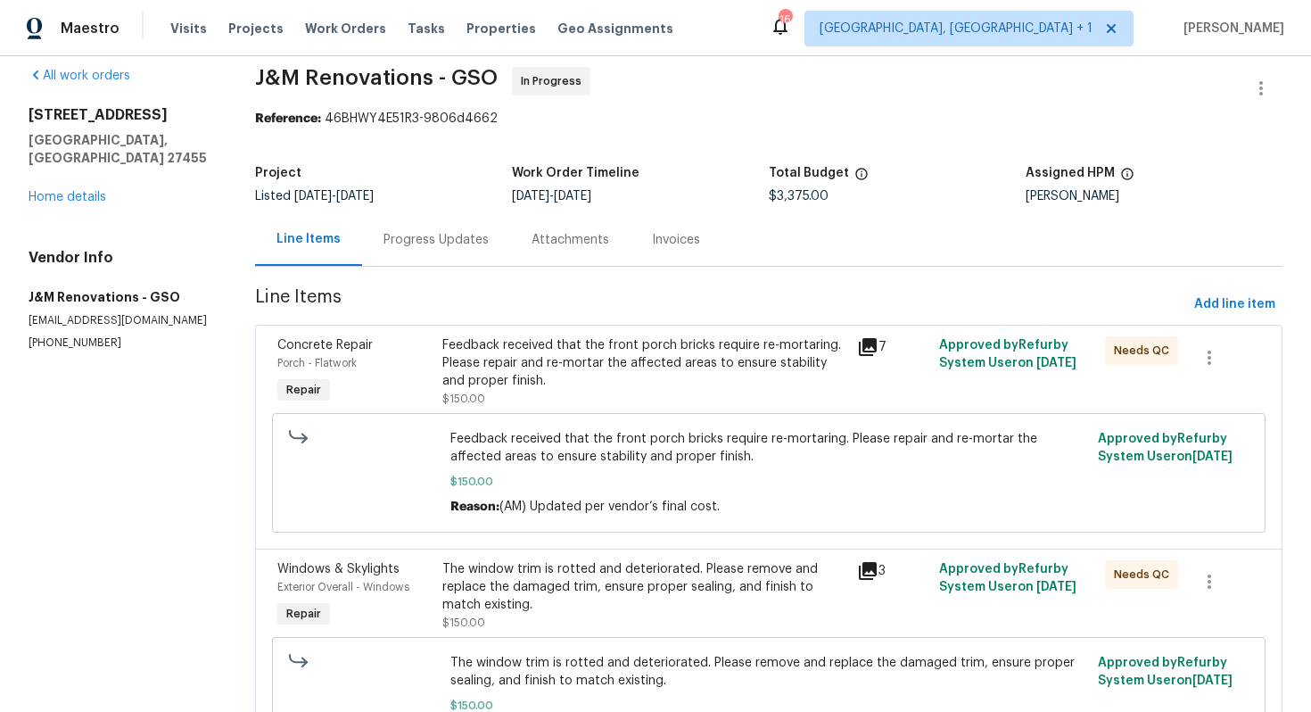
click at [650, 367] on div "Feedback received that the front porch bricks require re-mortaring. Please repa…" at bounding box center [643, 363] width 403 height 54
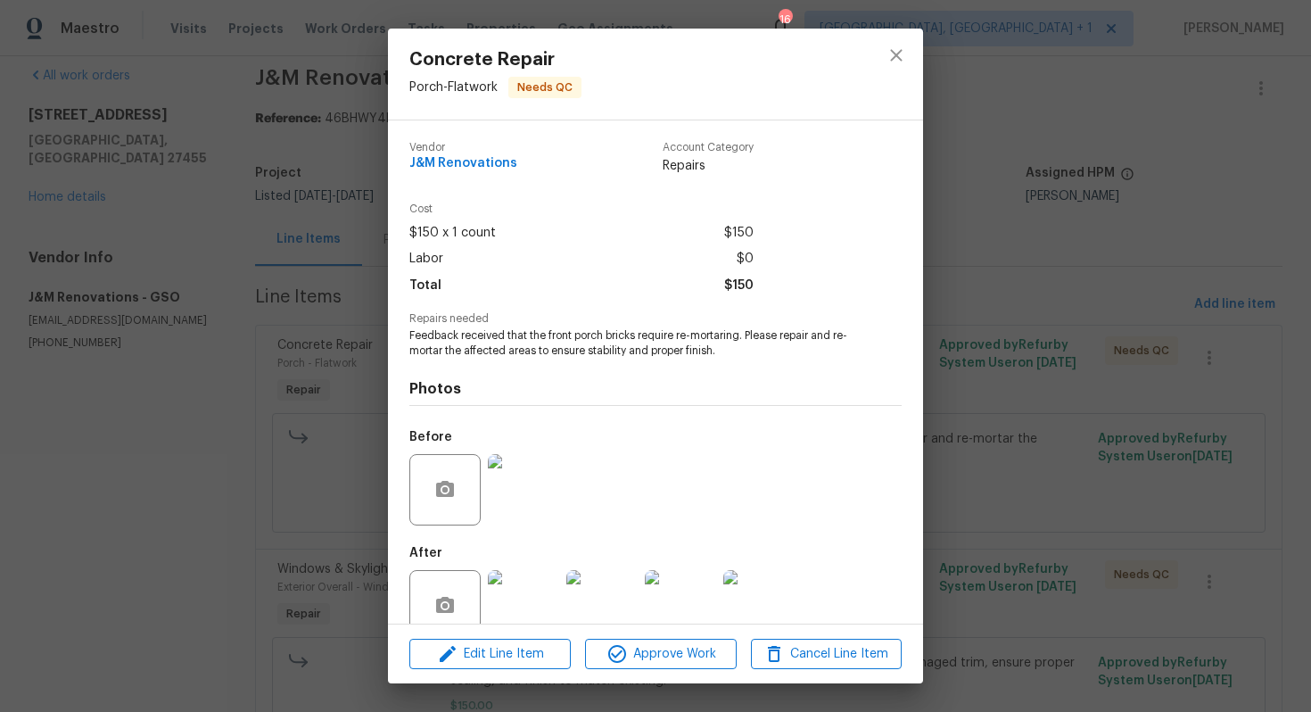
scroll to position [36, 0]
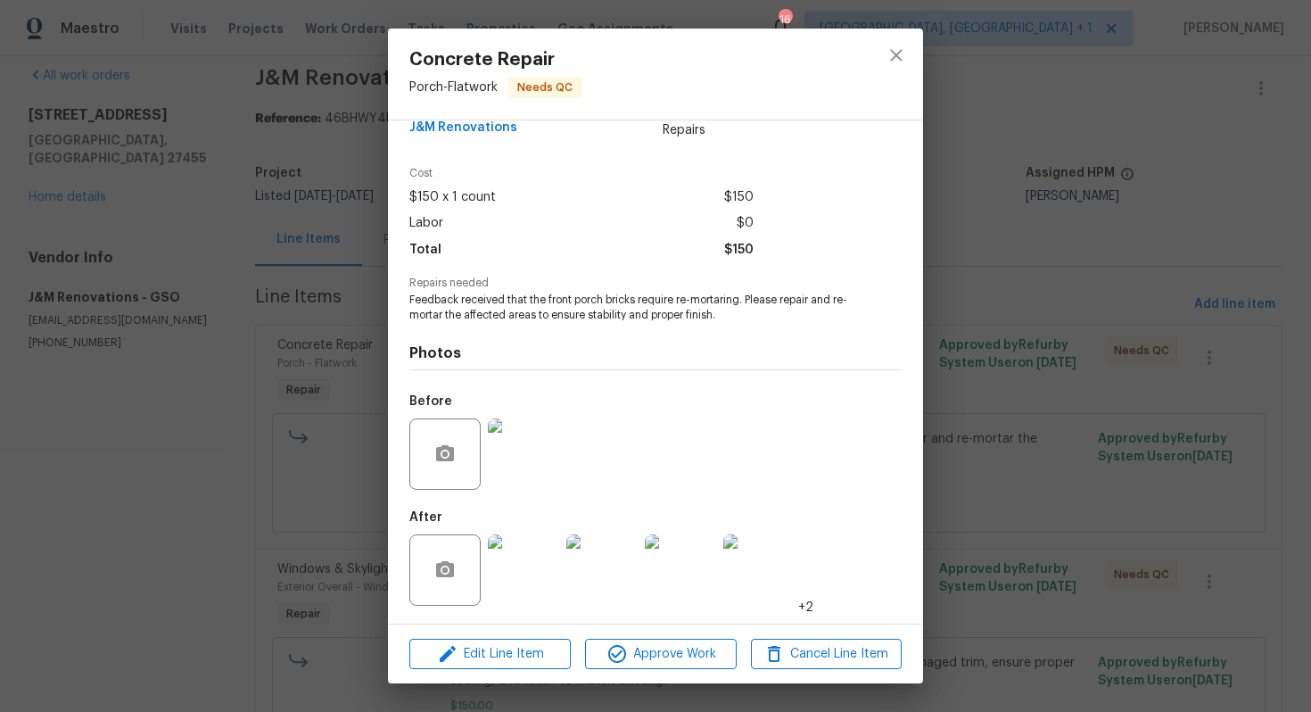
click at [522, 466] on img at bounding box center [523, 453] width 71 height 71
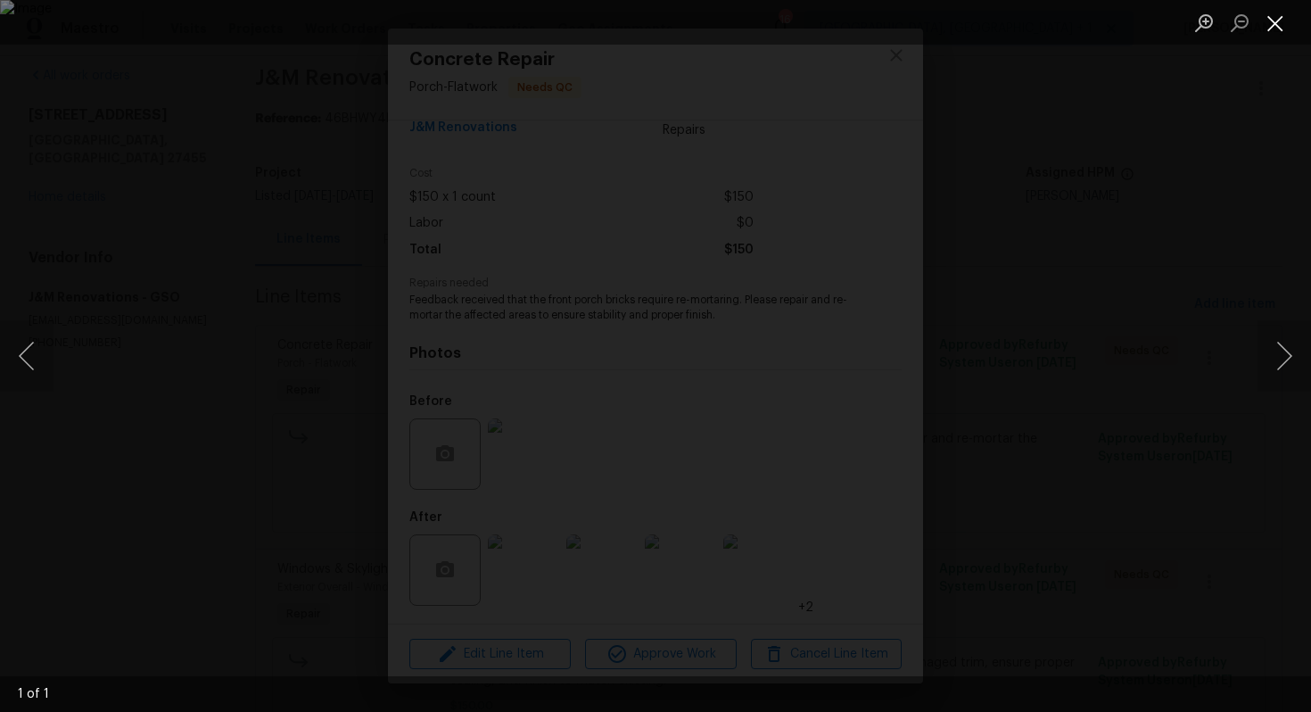
click at [1286, 26] on button "Close lightbox" at bounding box center [1276, 22] width 36 height 31
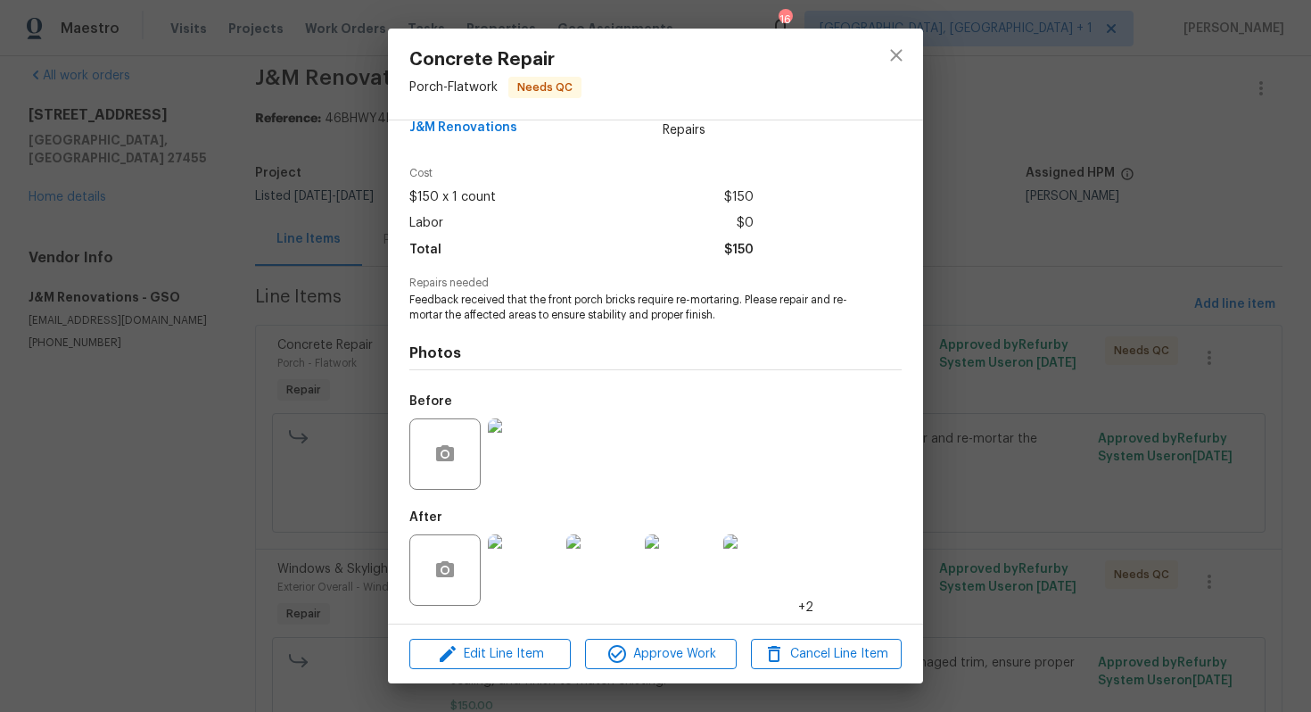
click at [524, 554] on img at bounding box center [523, 569] width 71 height 71
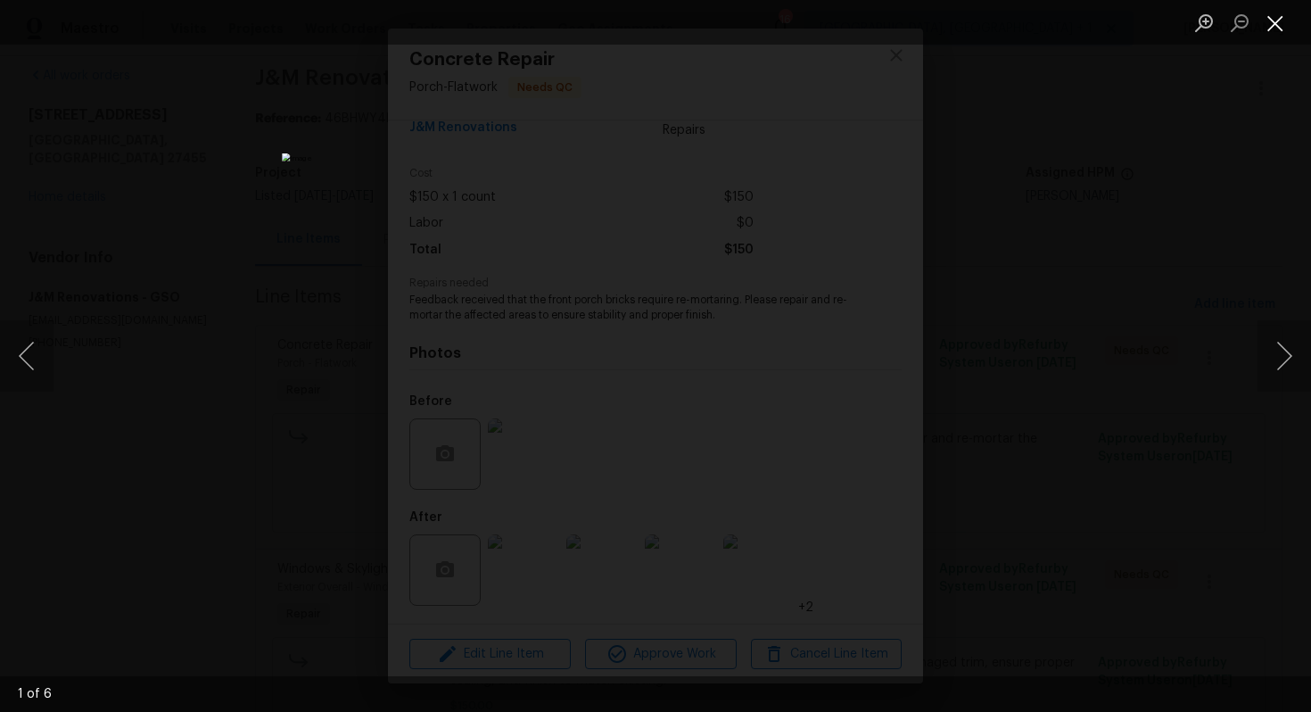
click at [1280, 13] on button "Close lightbox" at bounding box center [1276, 22] width 36 height 31
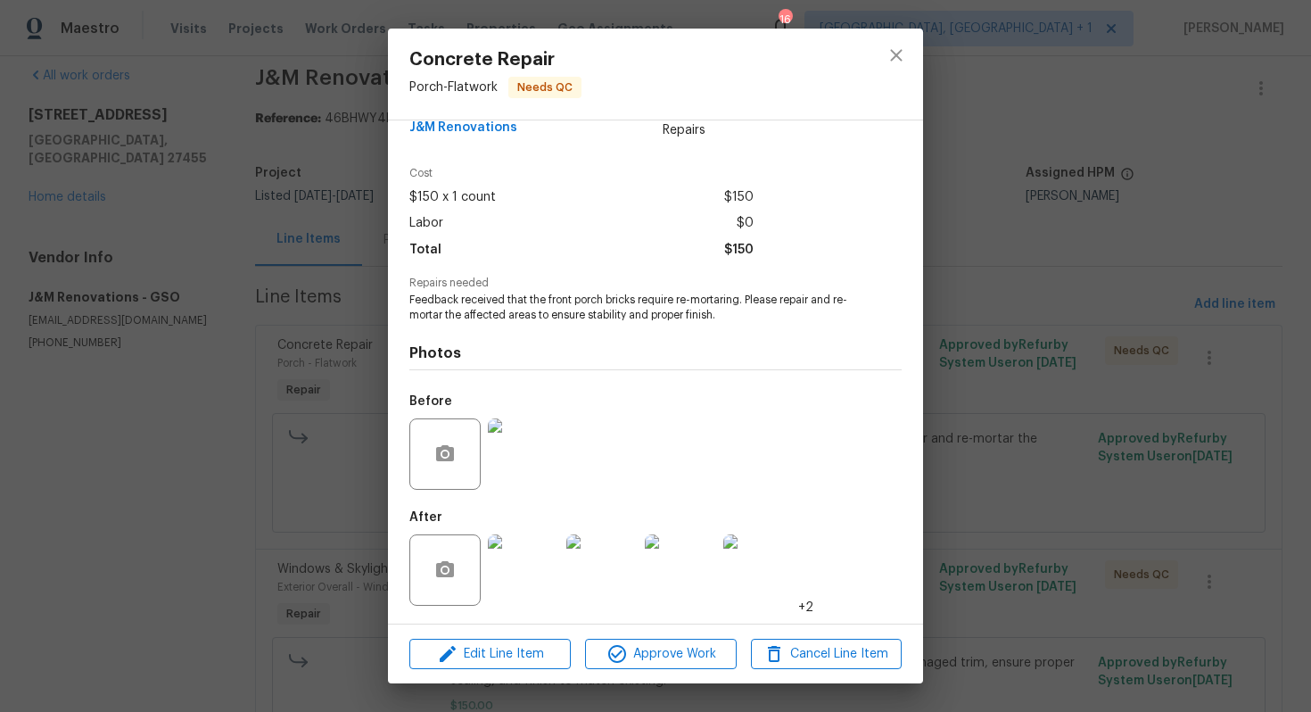
click at [623, 569] on img at bounding box center [601, 569] width 71 height 71
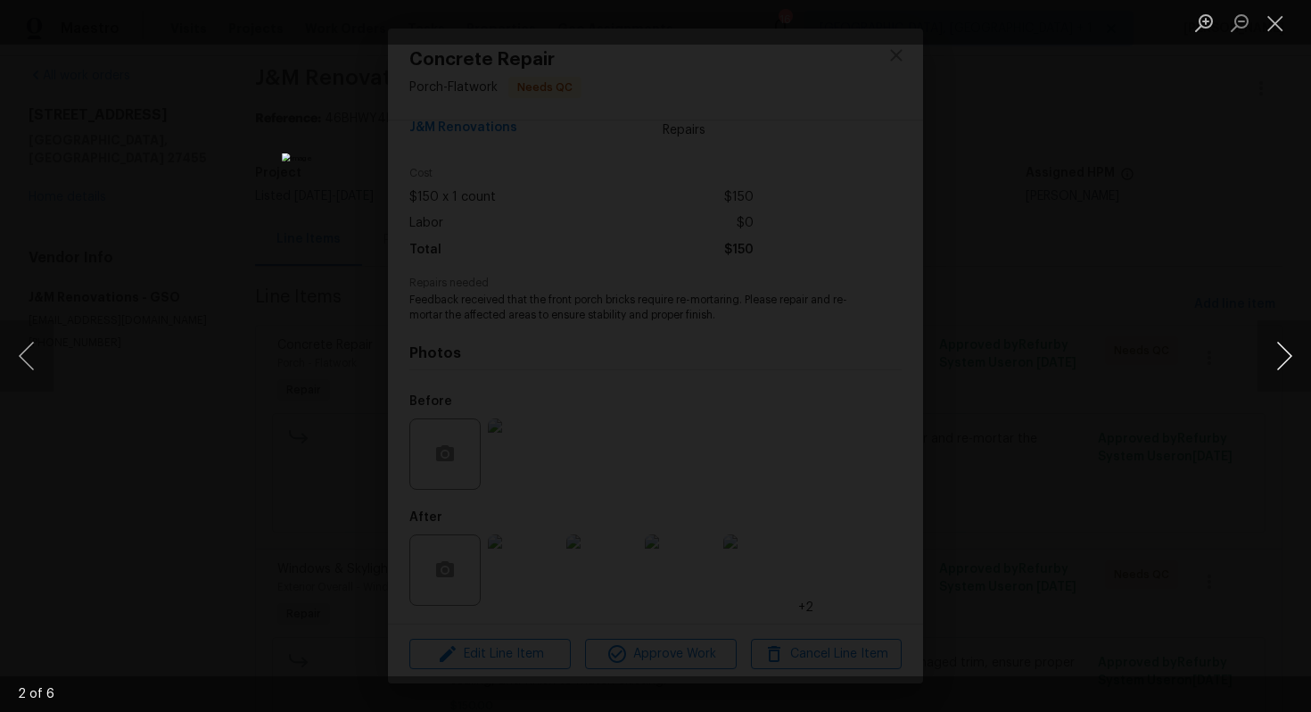
click at [1287, 351] on button "Next image" at bounding box center [1285, 355] width 54 height 71
click at [1280, 351] on button "Next image" at bounding box center [1285, 355] width 54 height 71
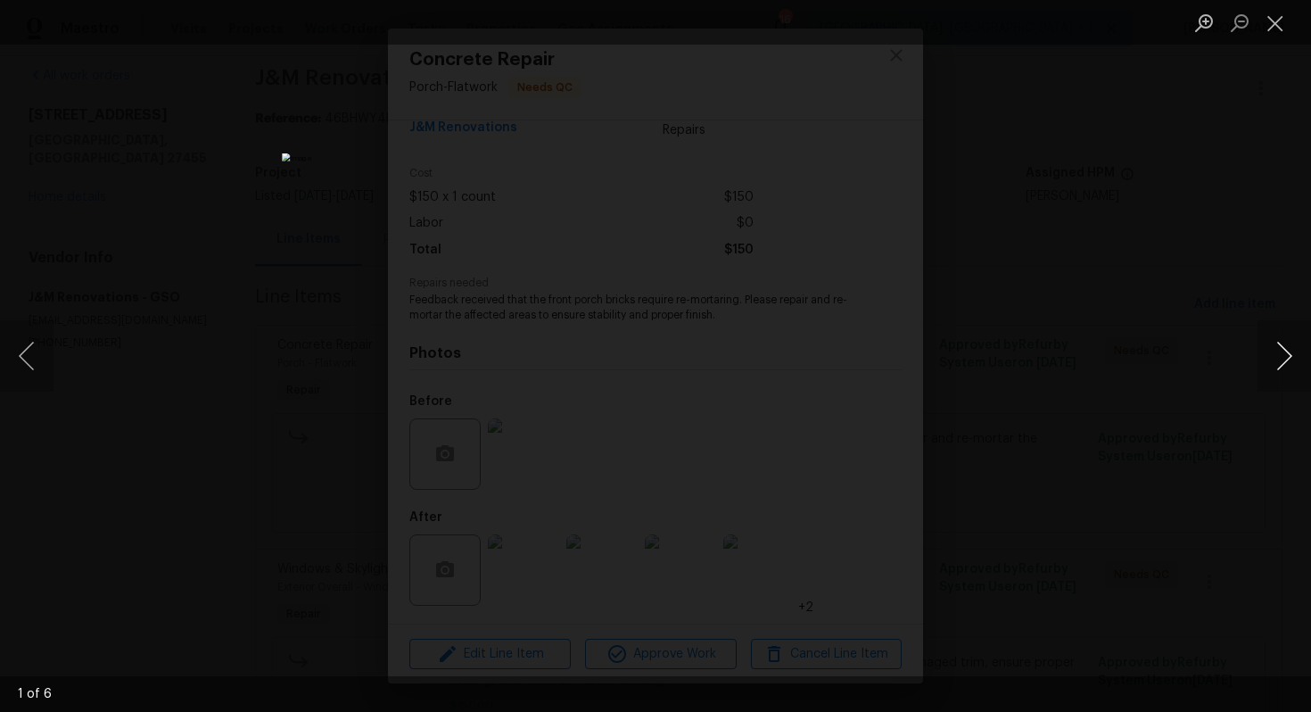
click at [1280, 351] on button "Next image" at bounding box center [1285, 355] width 54 height 71
click at [1270, 21] on button "Close lightbox" at bounding box center [1276, 22] width 36 height 31
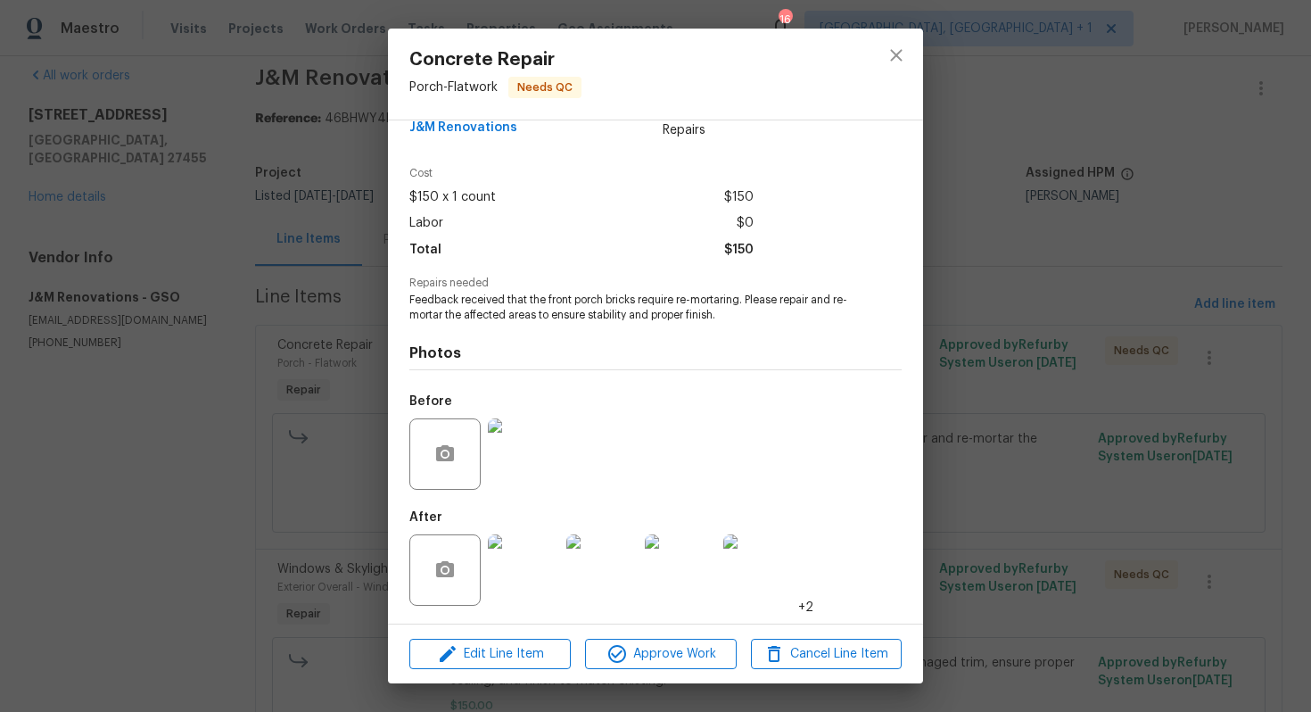
click at [340, 251] on div "Concrete Repair Porch - Flatwork Needs QC Vendor J&M Renovations Account Catego…" at bounding box center [655, 356] width 1311 height 712
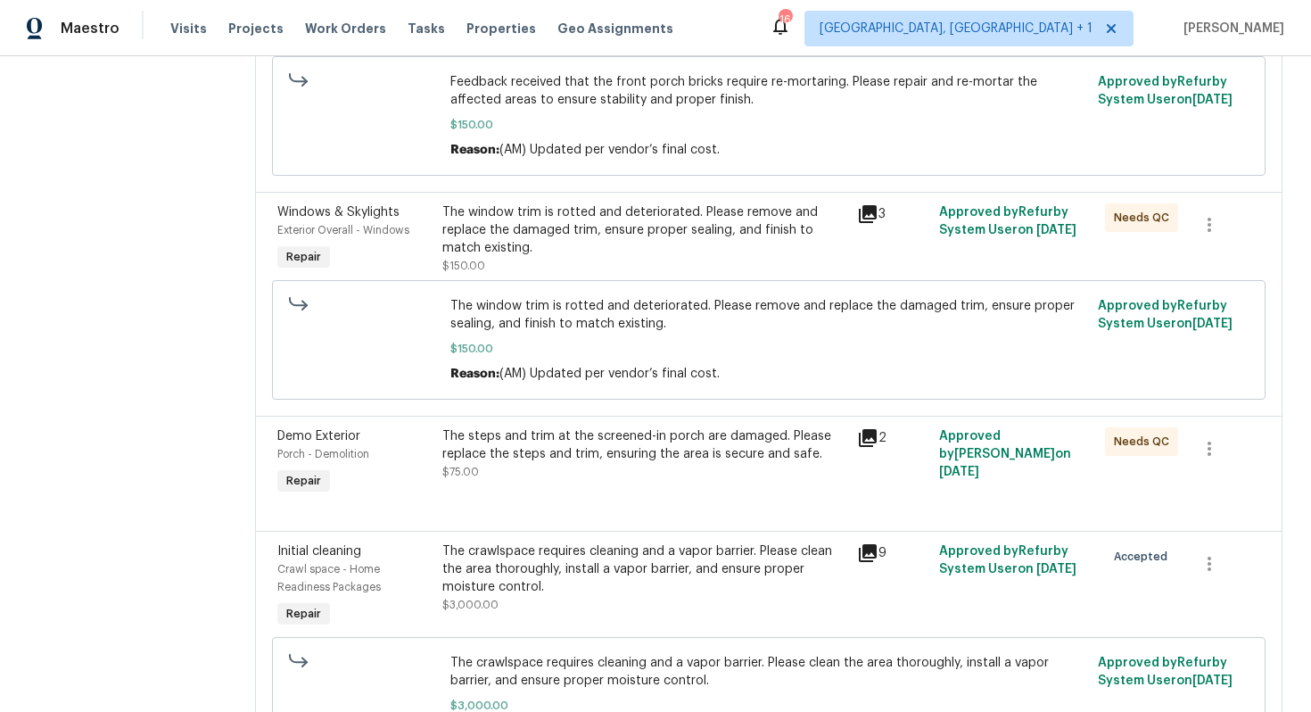
scroll to position [413, 0]
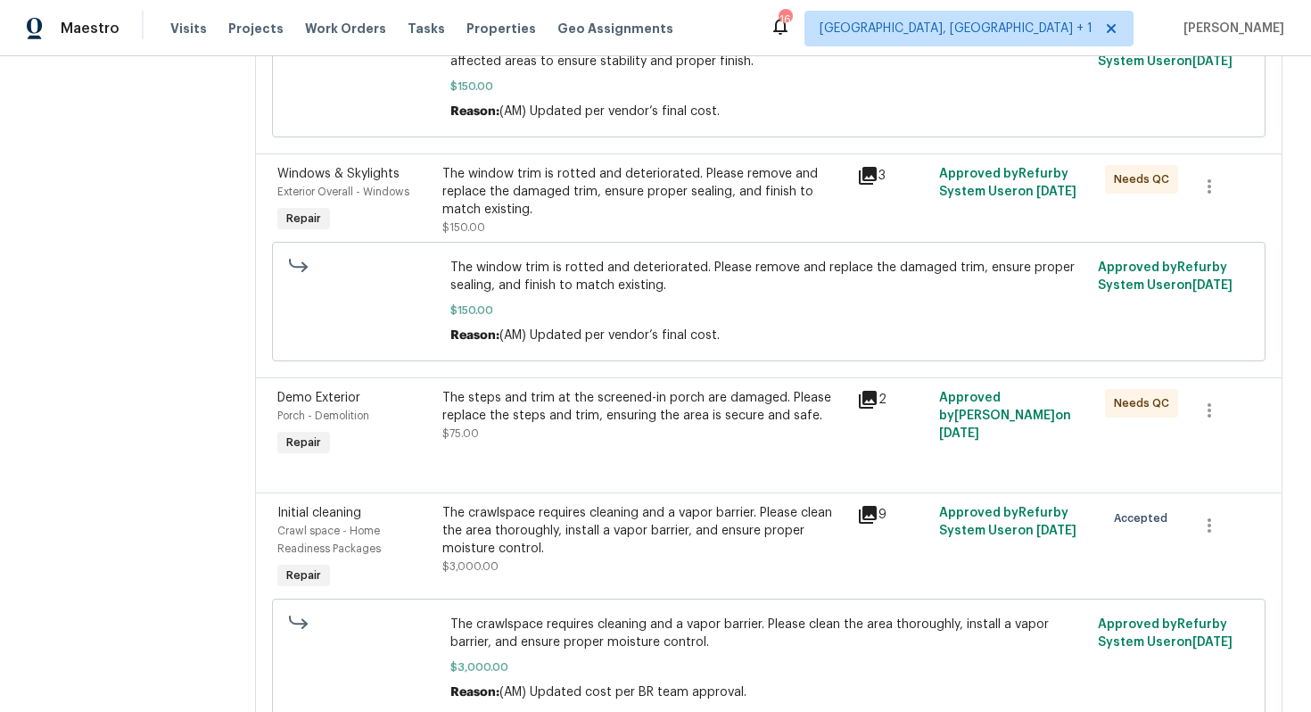
click at [668, 192] on div "The window trim is rotted and deteriorated. Please remove and replace the damag…" at bounding box center [643, 192] width 403 height 54
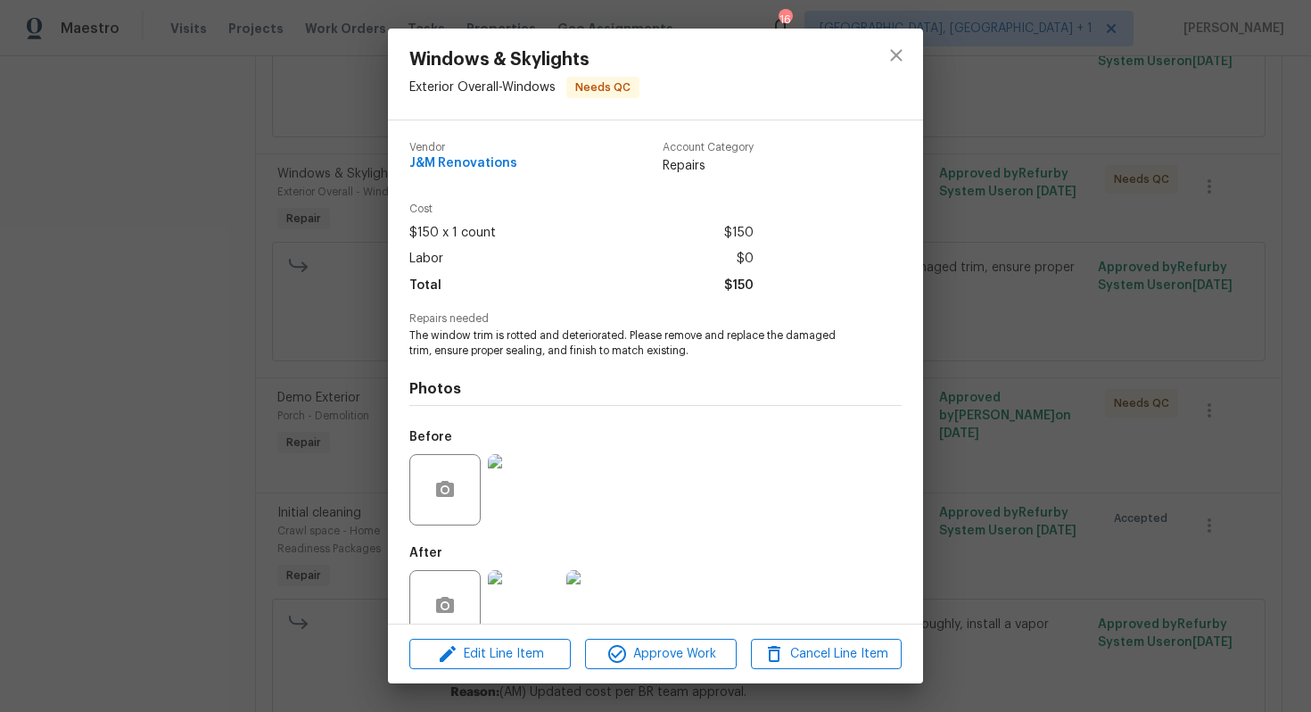
scroll to position [36, 0]
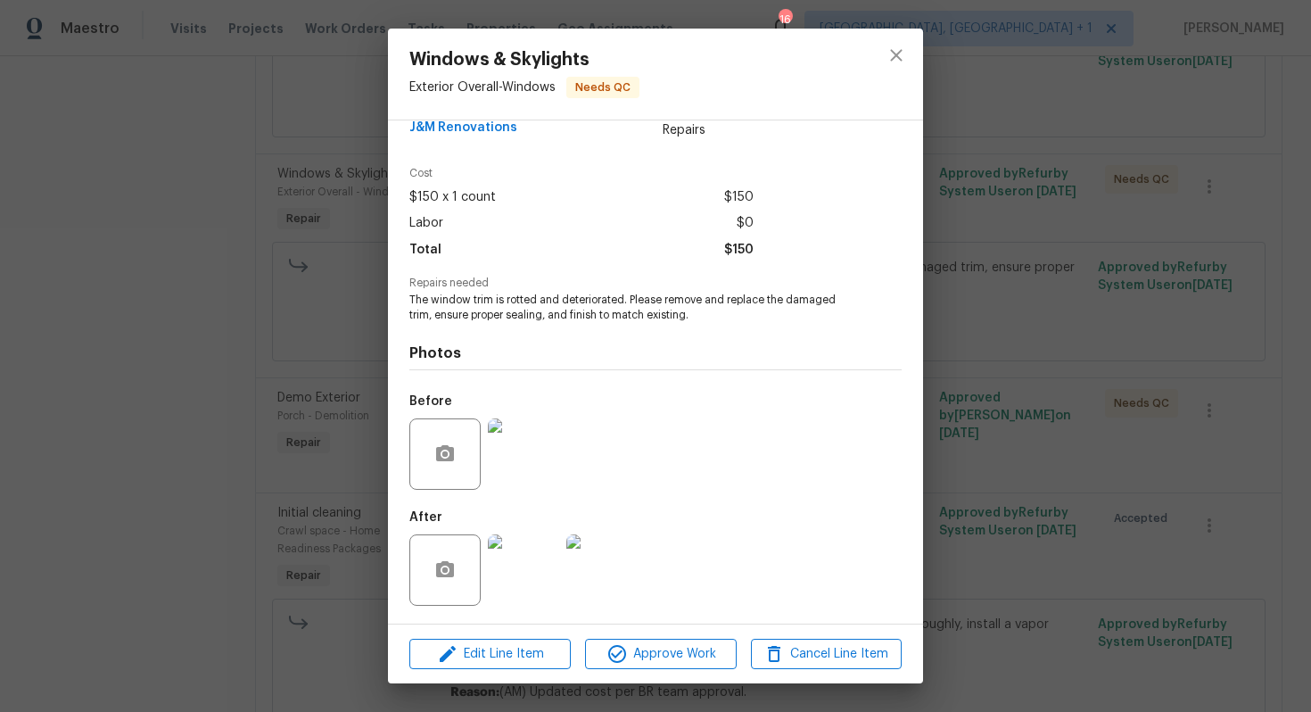
click at [497, 448] on img at bounding box center [523, 453] width 71 height 71
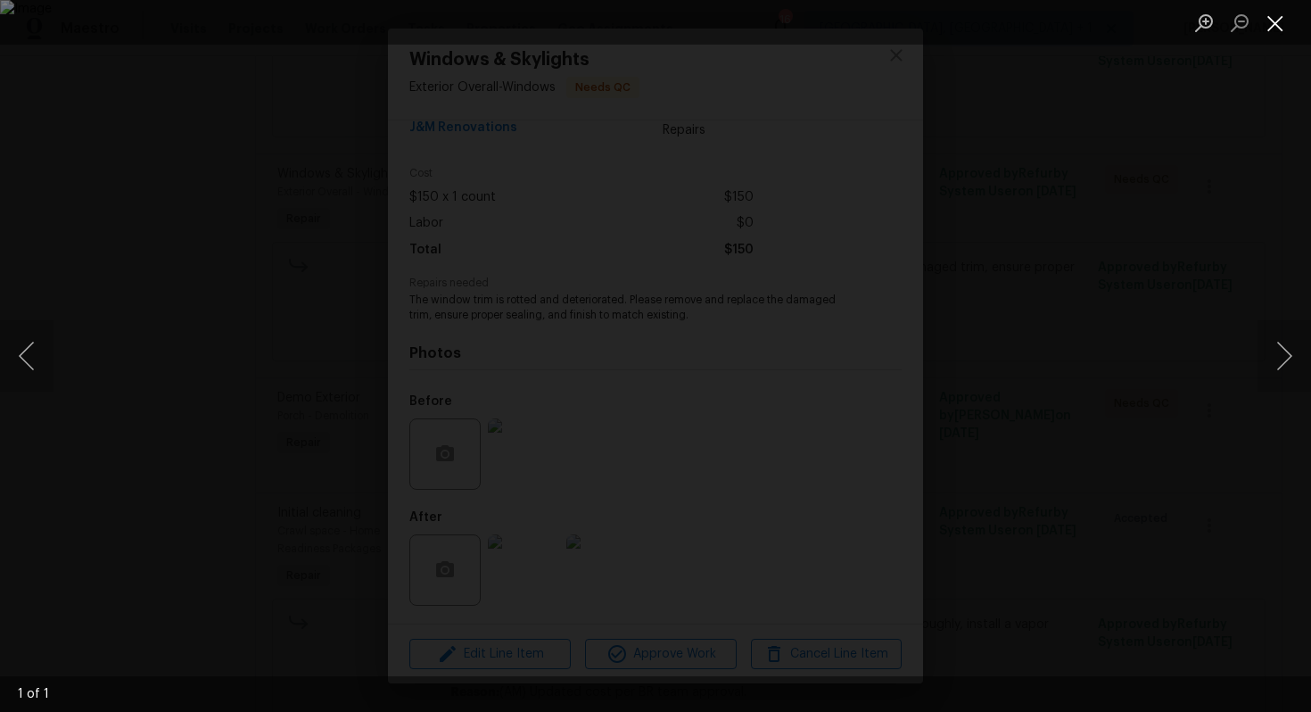
click at [1266, 22] on button "Close lightbox" at bounding box center [1276, 22] width 36 height 31
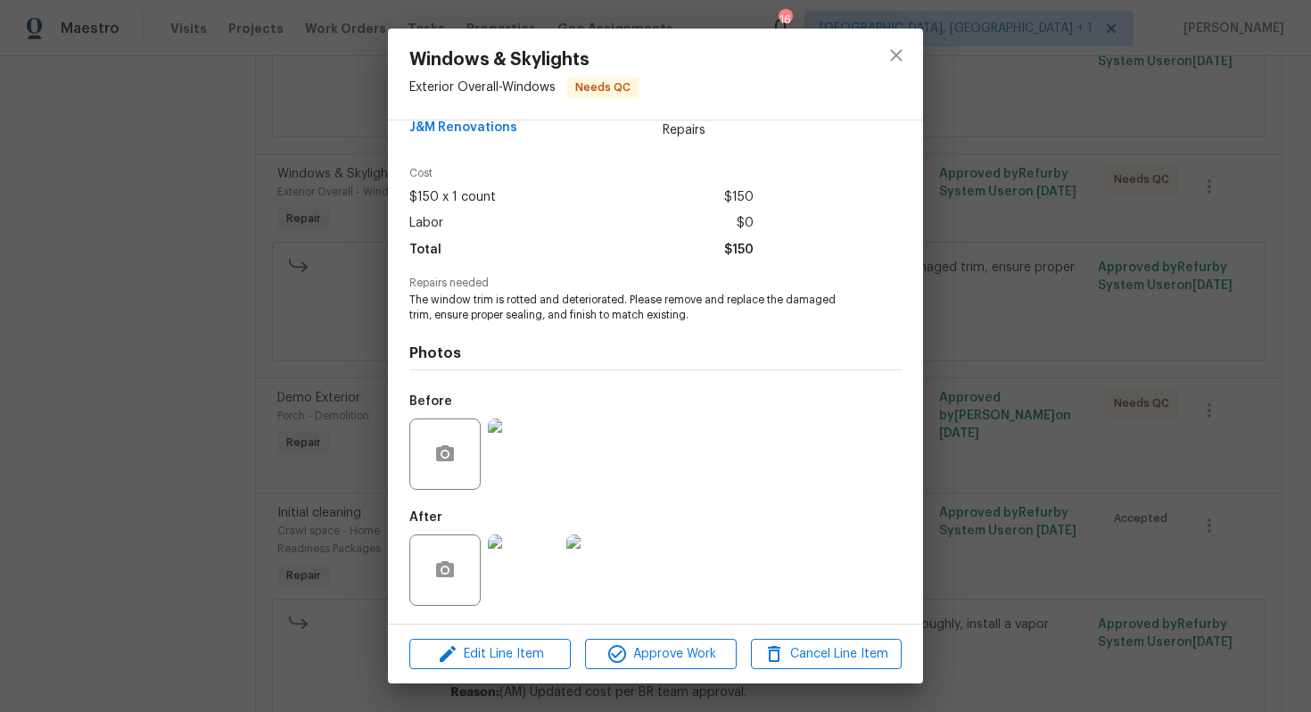
click at [548, 584] on img at bounding box center [523, 569] width 71 height 71
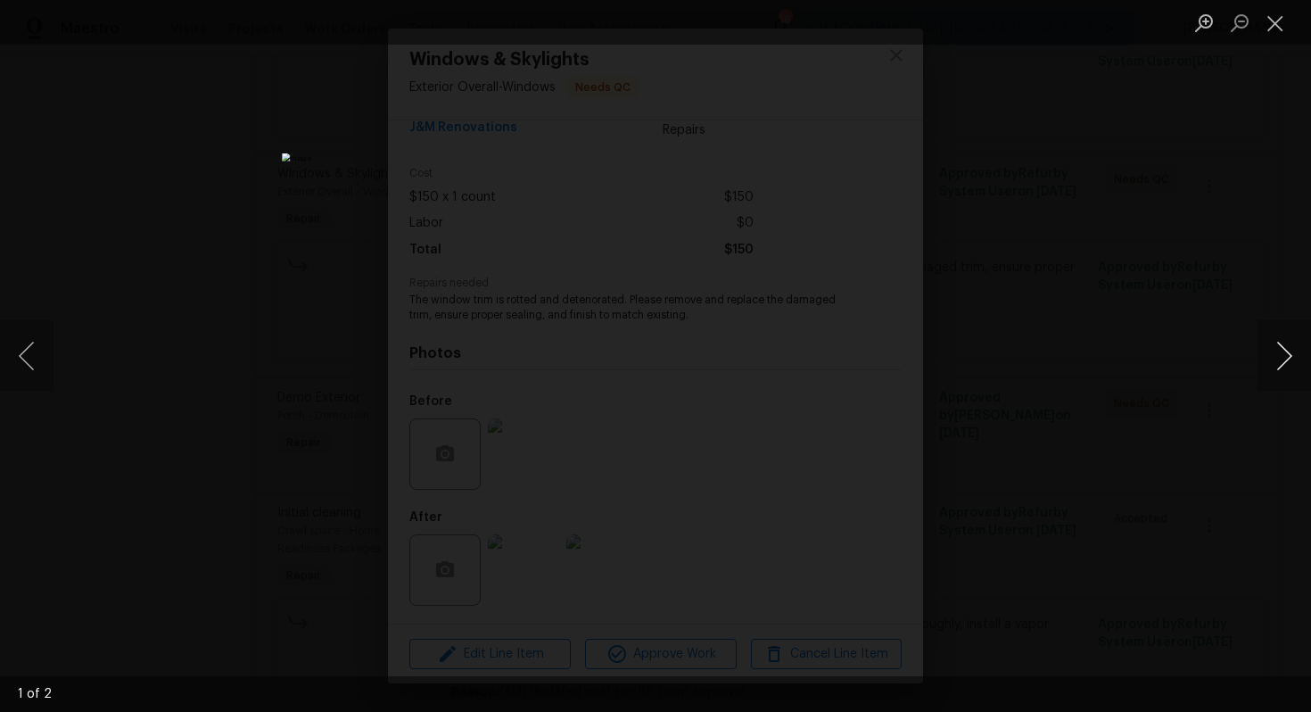
click at [1281, 358] on button "Next image" at bounding box center [1285, 355] width 54 height 71
click at [1277, 18] on button "Close lightbox" at bounding box center [1276, 22] width 36 height 31
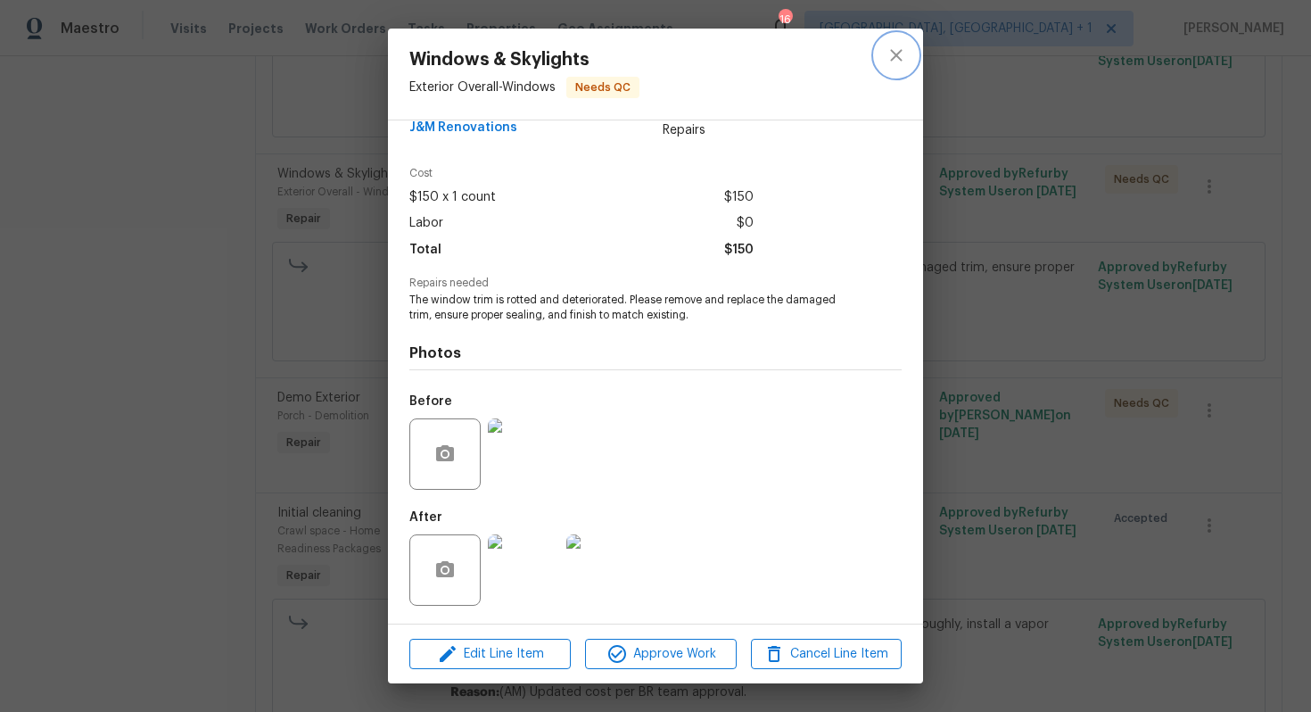
click at [898, 51] on icon "close" at bounding box center [896, 55] width 21 height 21
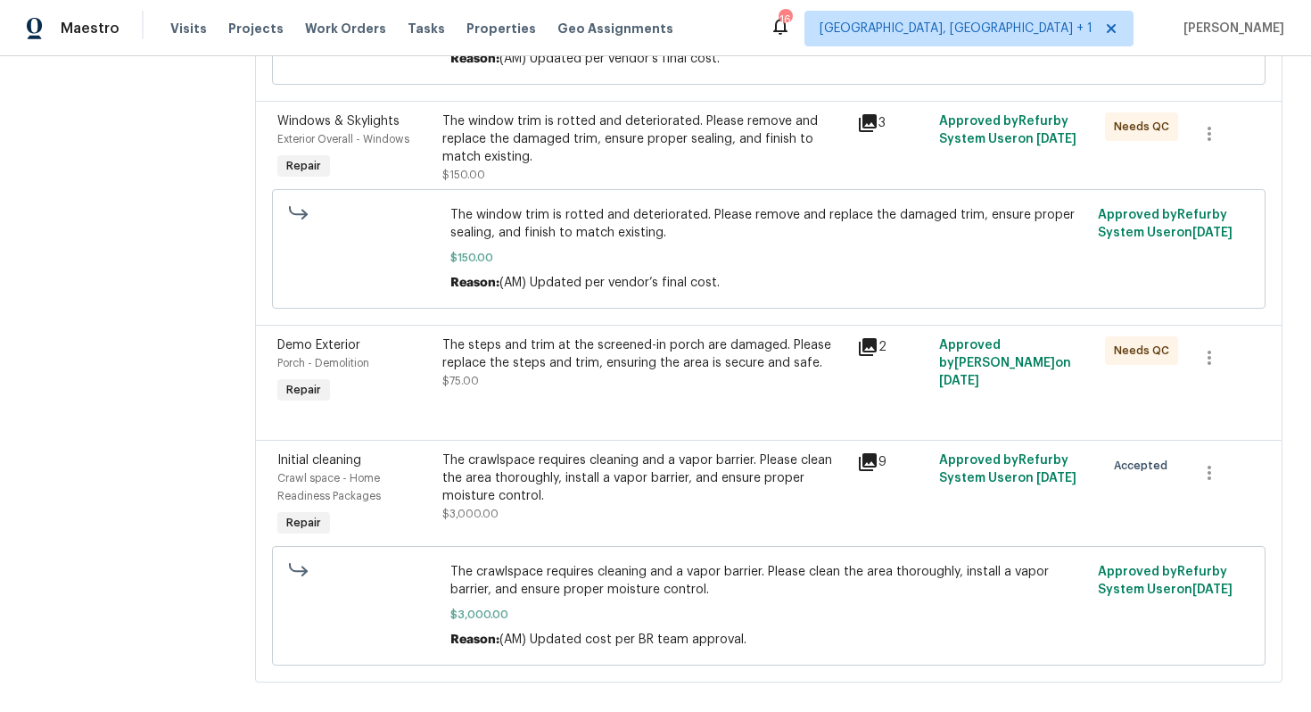
scroll to position [490, 0]
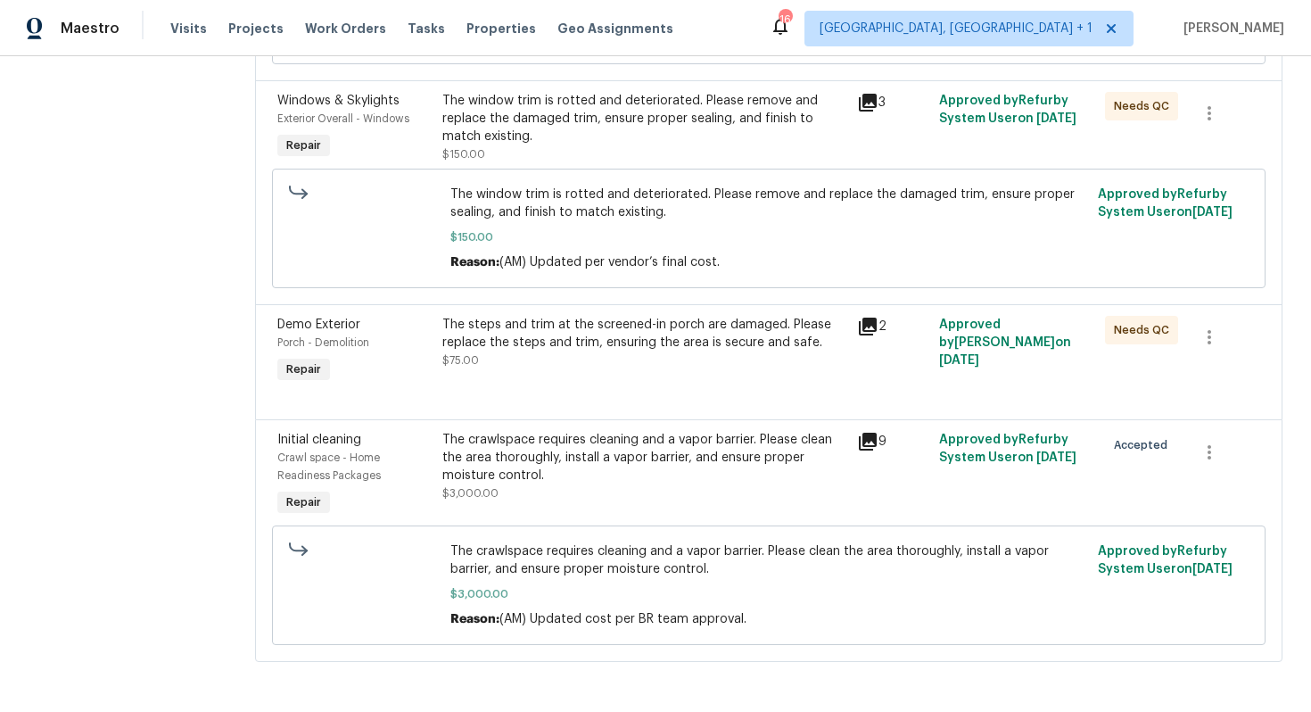
click at [619, 352] on div "The steps and trim at the screened-in porch are damaged. Please replace the ste…" at bounding box center [643, 343] width 403 height 54
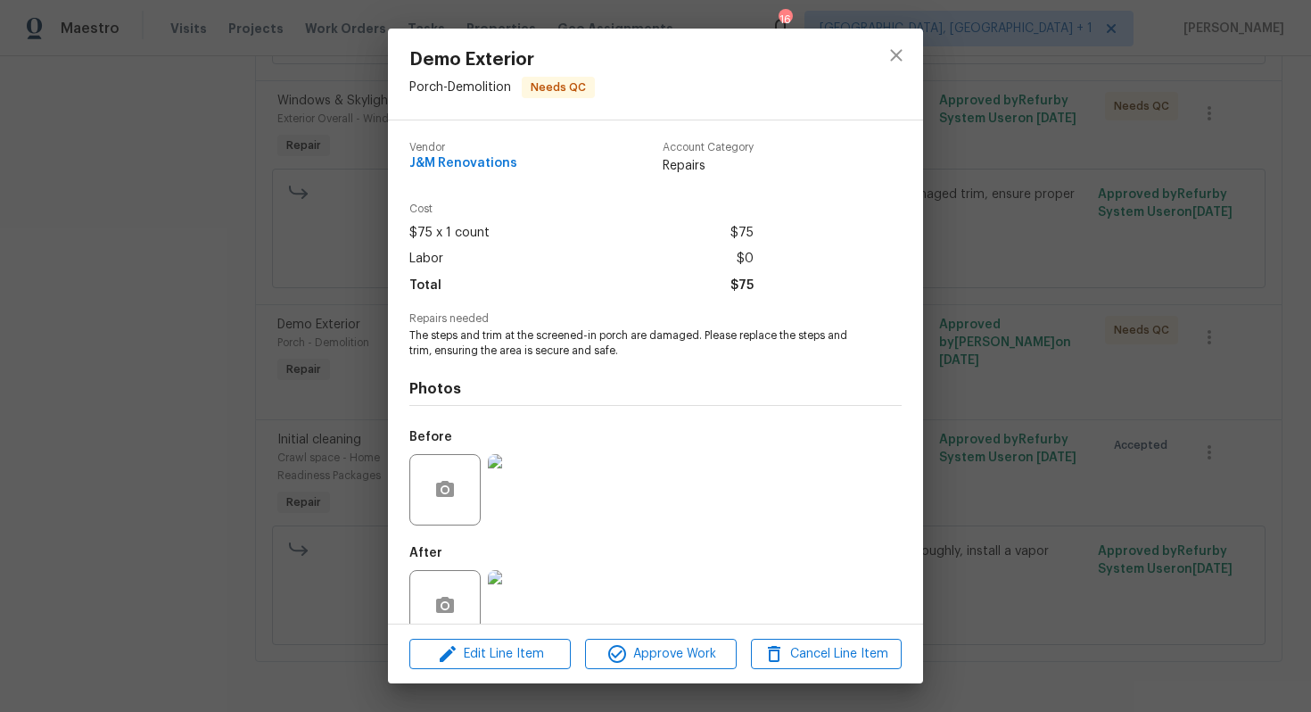
scroll to position [36, 0]
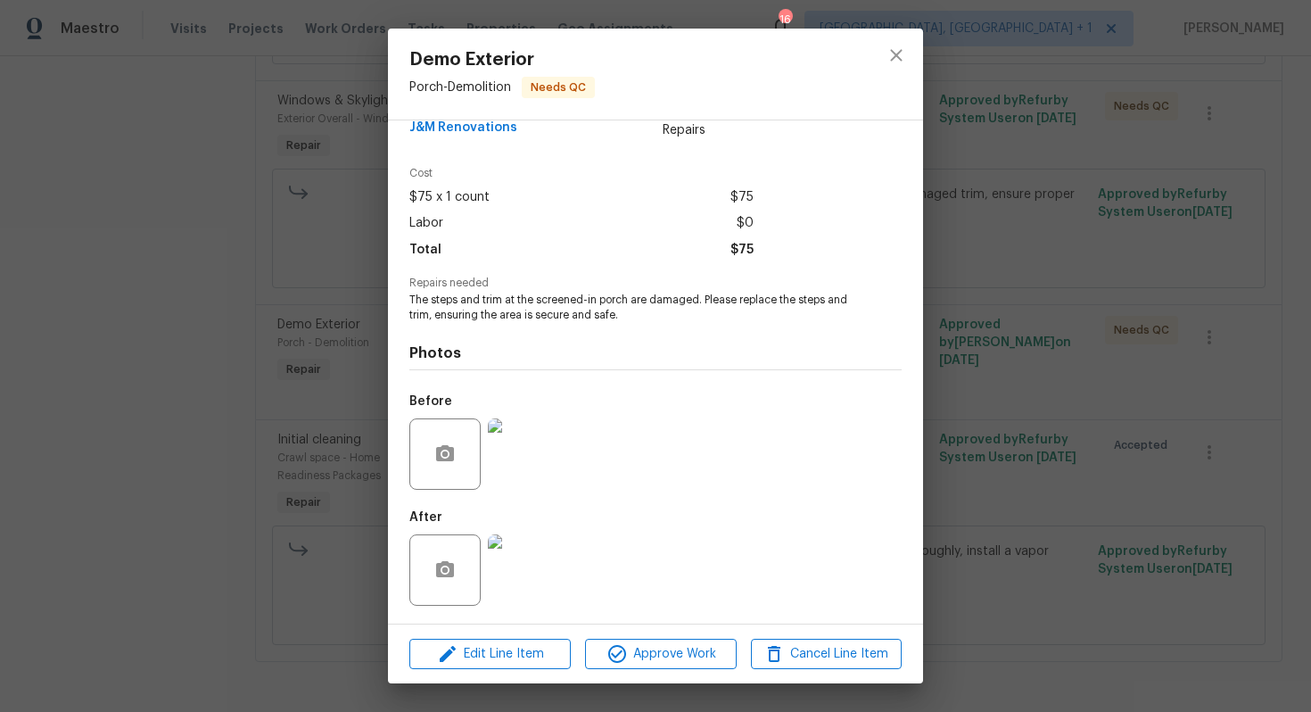
click at [501, 458] on img at bounding box center [523, 453] width 71 height 71
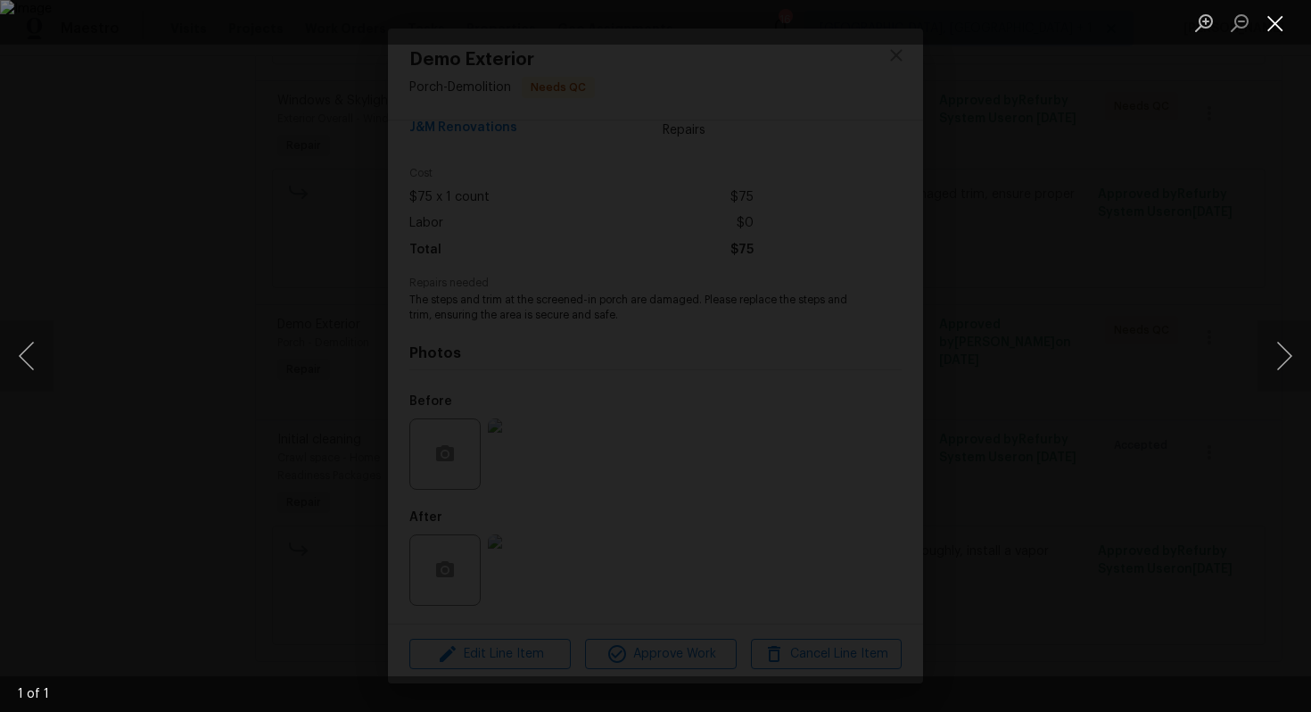
click at [1292, 12] on button "Close lightbox" at bounding box center [1276, 22] width 36 height 31
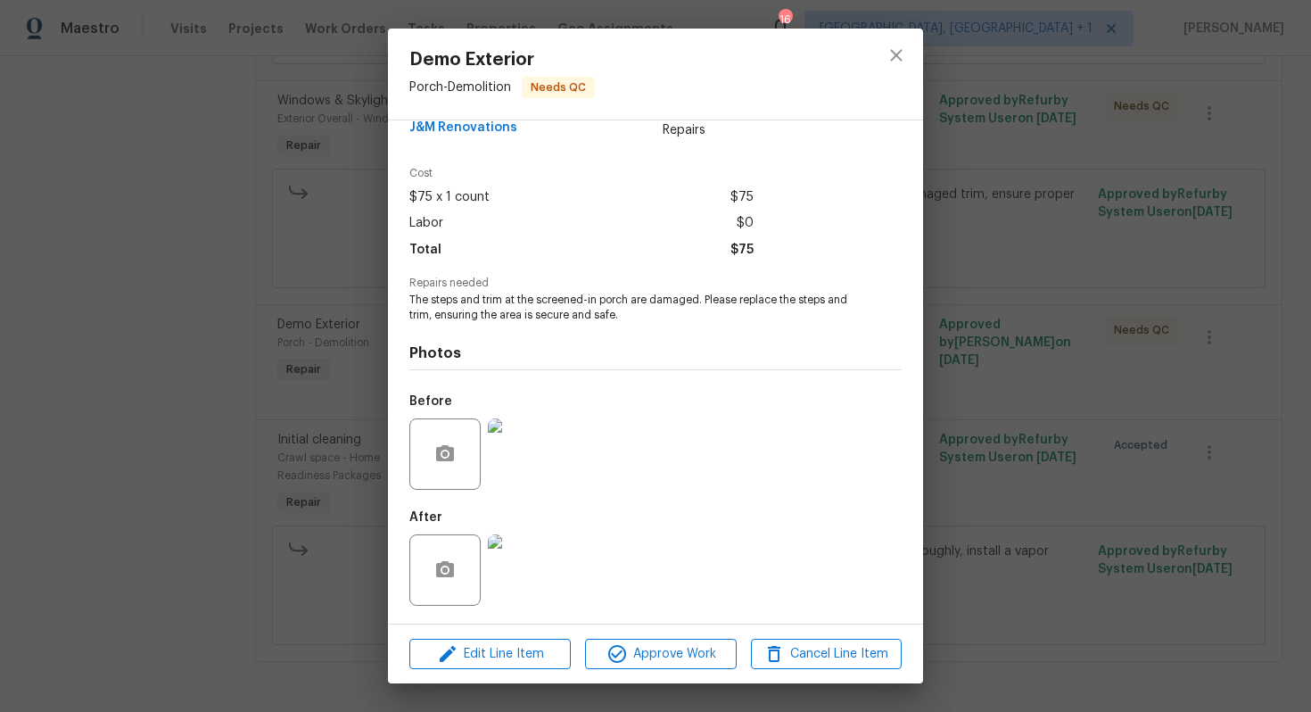
click at [523, 557] on img at bounding box center [523, 569] width 71 height 71
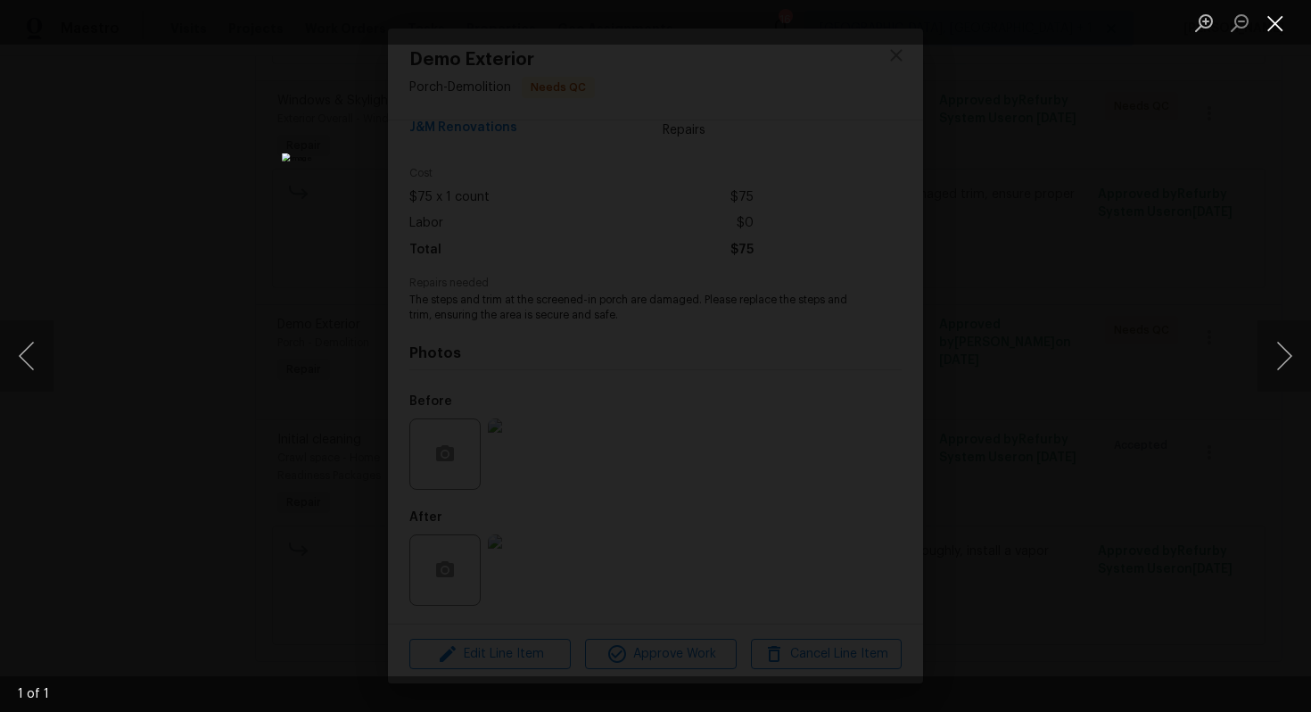
click at [1279, 21] on button "Close lightbox" at bounding box center [1276, 22] width 36 height 31
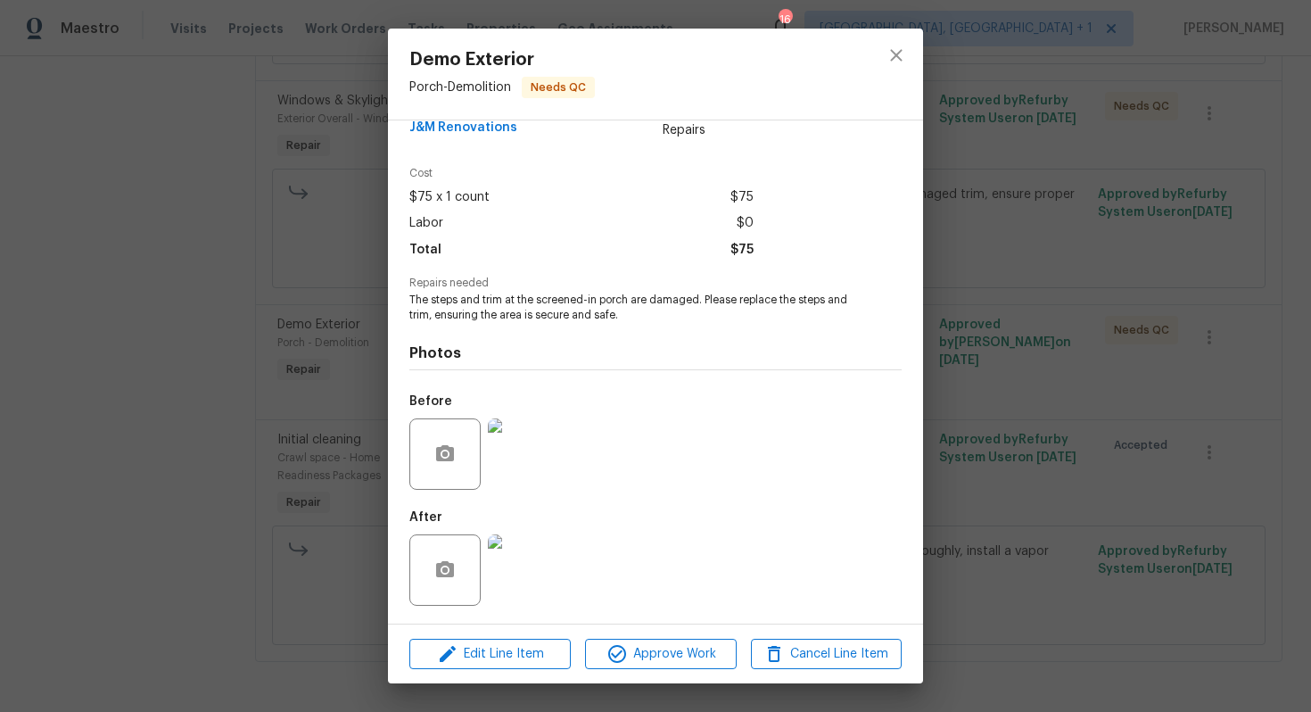
click at [534, 433] on img at bounding box center [523, 453] width 71 height 71
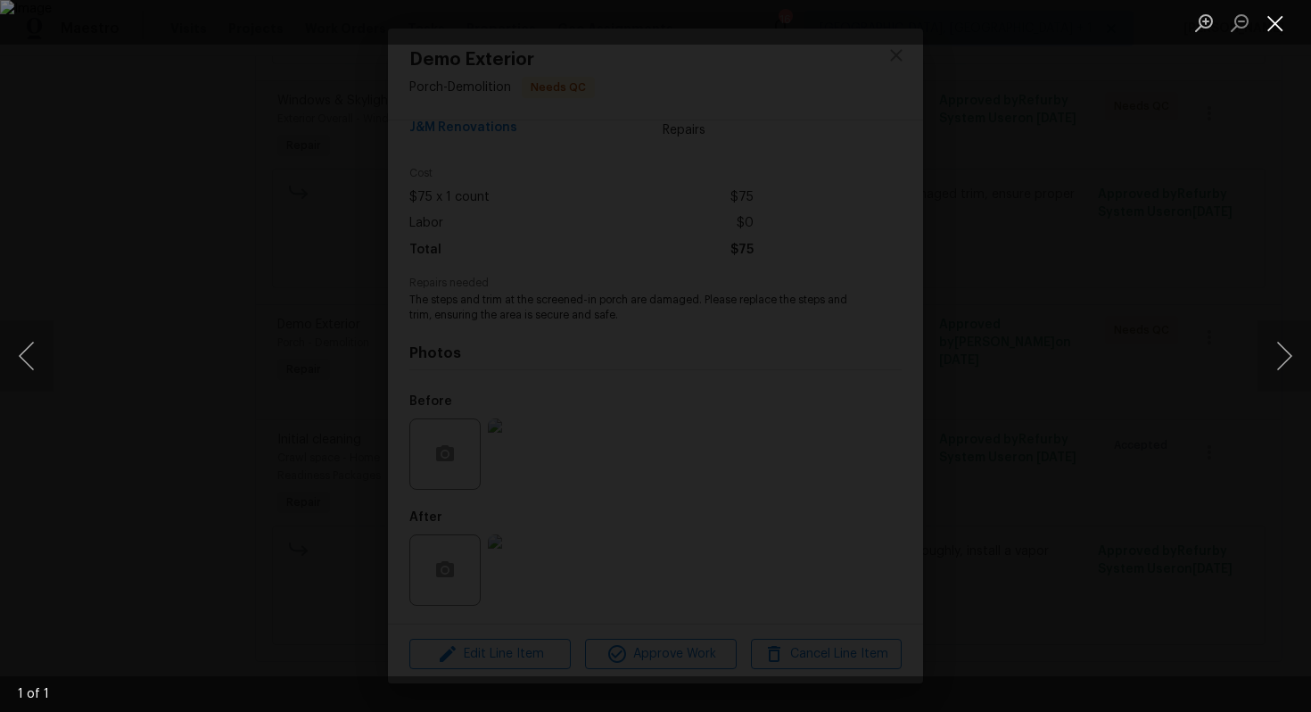
click at [1291, 11] on button "Close lightbox" at bounding box center [1276, 22] width 36 height 31
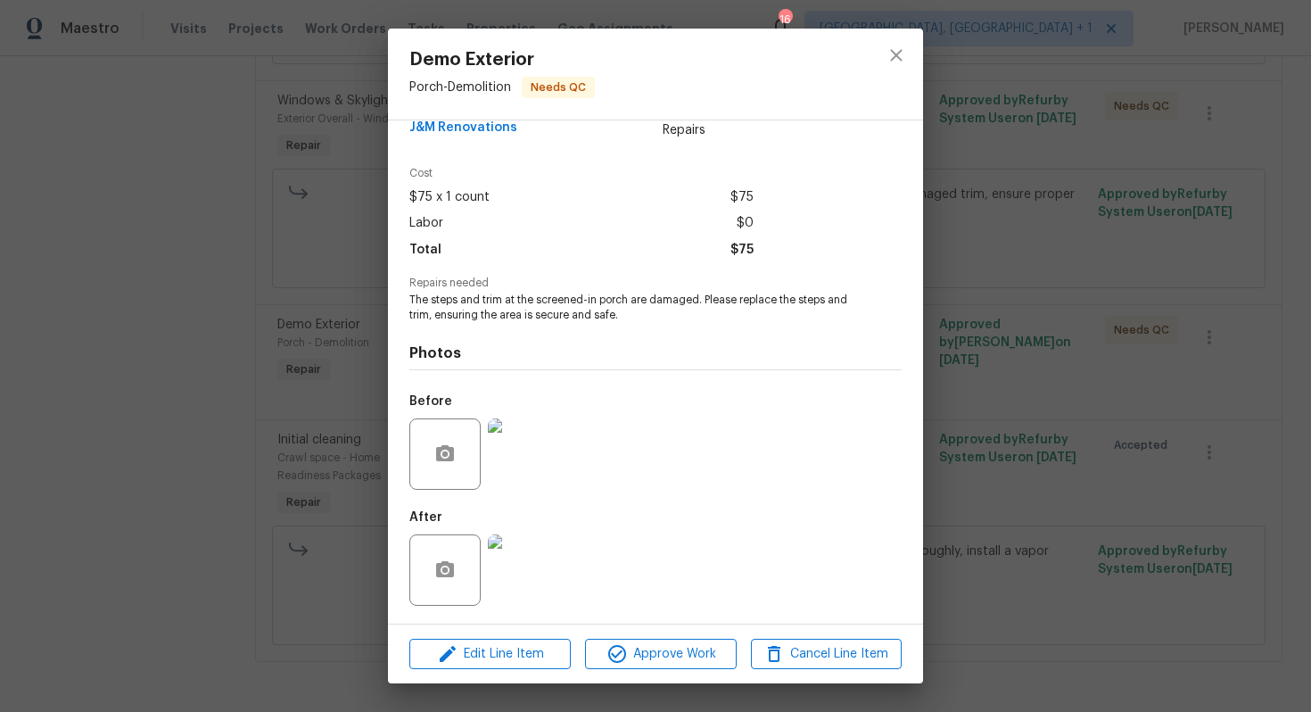
click at [372, 292] on div "Demo Exterior Porch - Demolition Needs QC Vendor J&M Renovations Account Catego…" at bounding box center [655, 356] width 1311 height 712
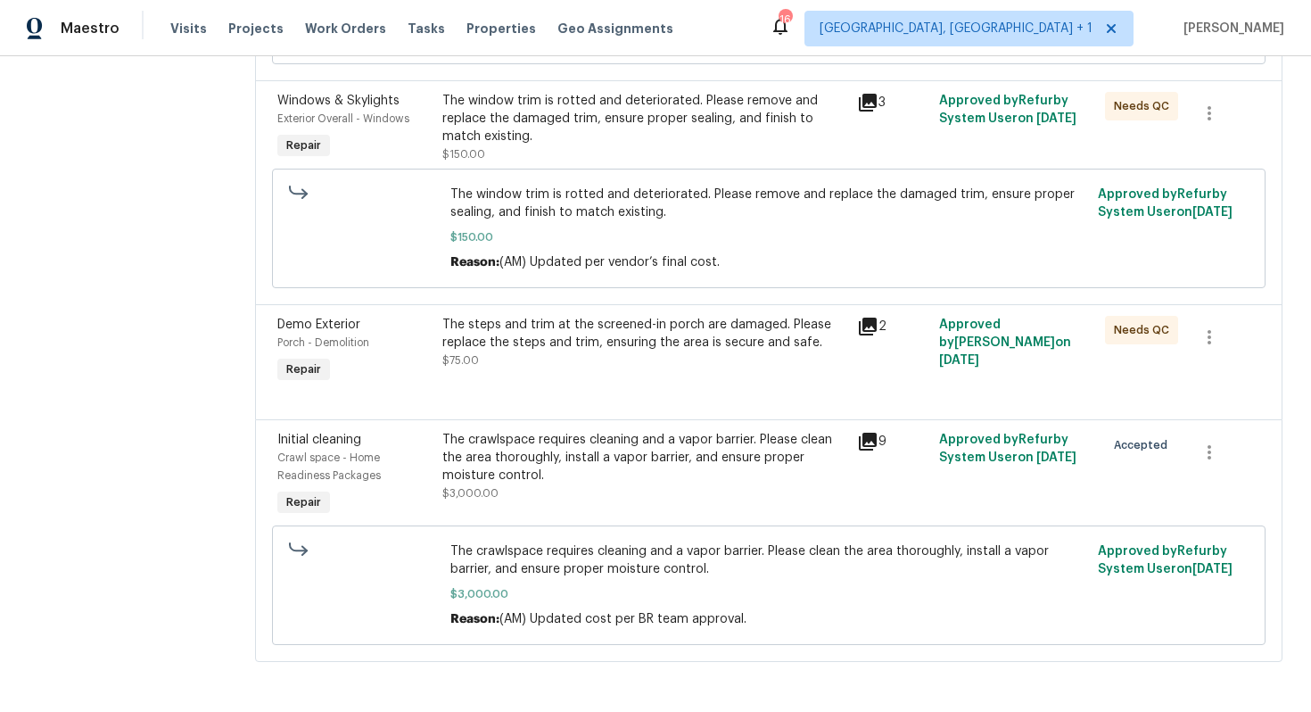
click at [598, 454] on div "The crawlspace requires cleaning and a vapor barrier. Please clean the area tho…" at bounding box center [643, 458] width 403 height 54
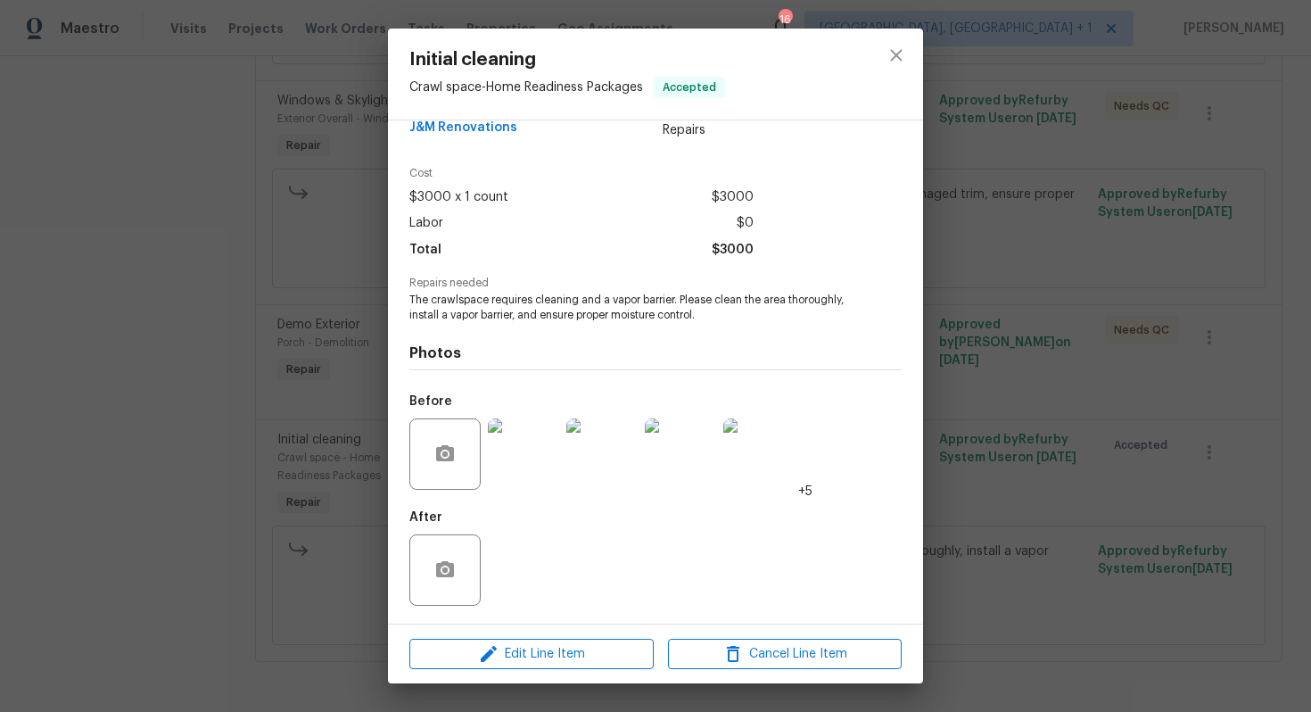
click at [516, 457] on img at bounding box center [523, 453] width 71 height 71
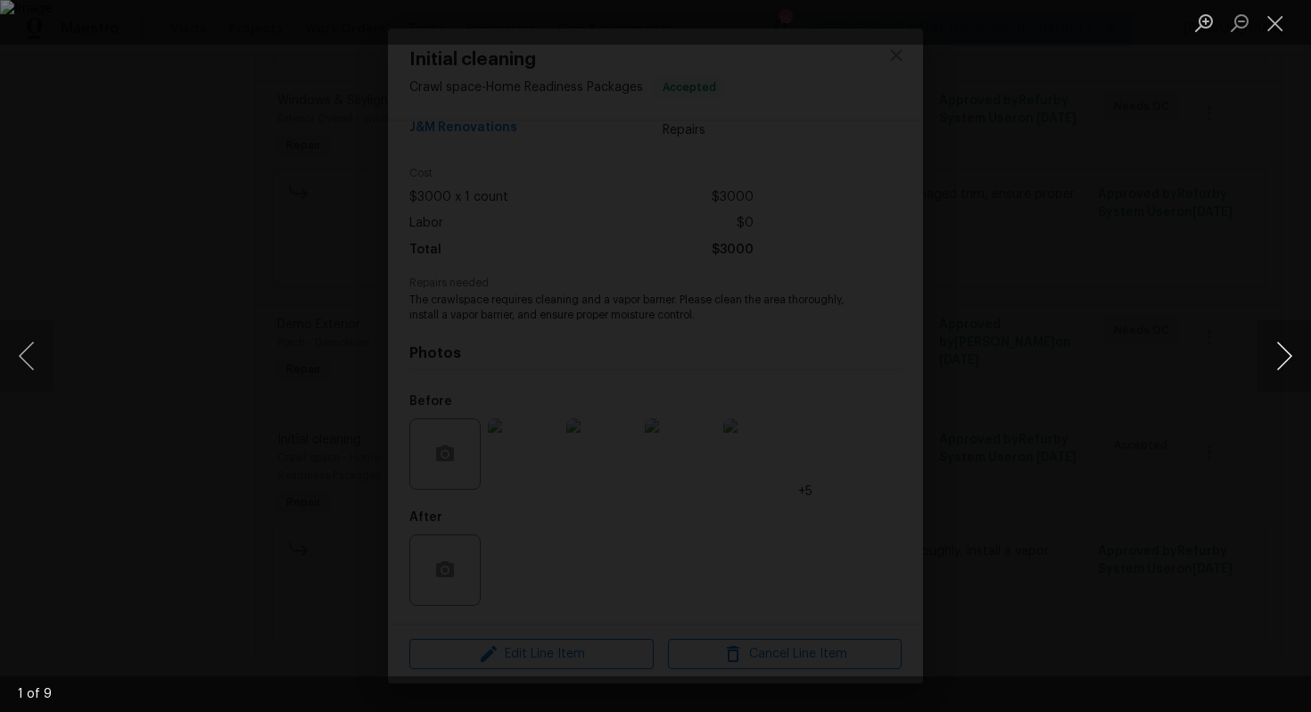
click at [1274, 350] on button "Next image" at bounding box center [1285, 355] width 54 height 71
click at [1278, 17] on button "Close lightbox" at bounding box center [1276, 22] width 36 height 31
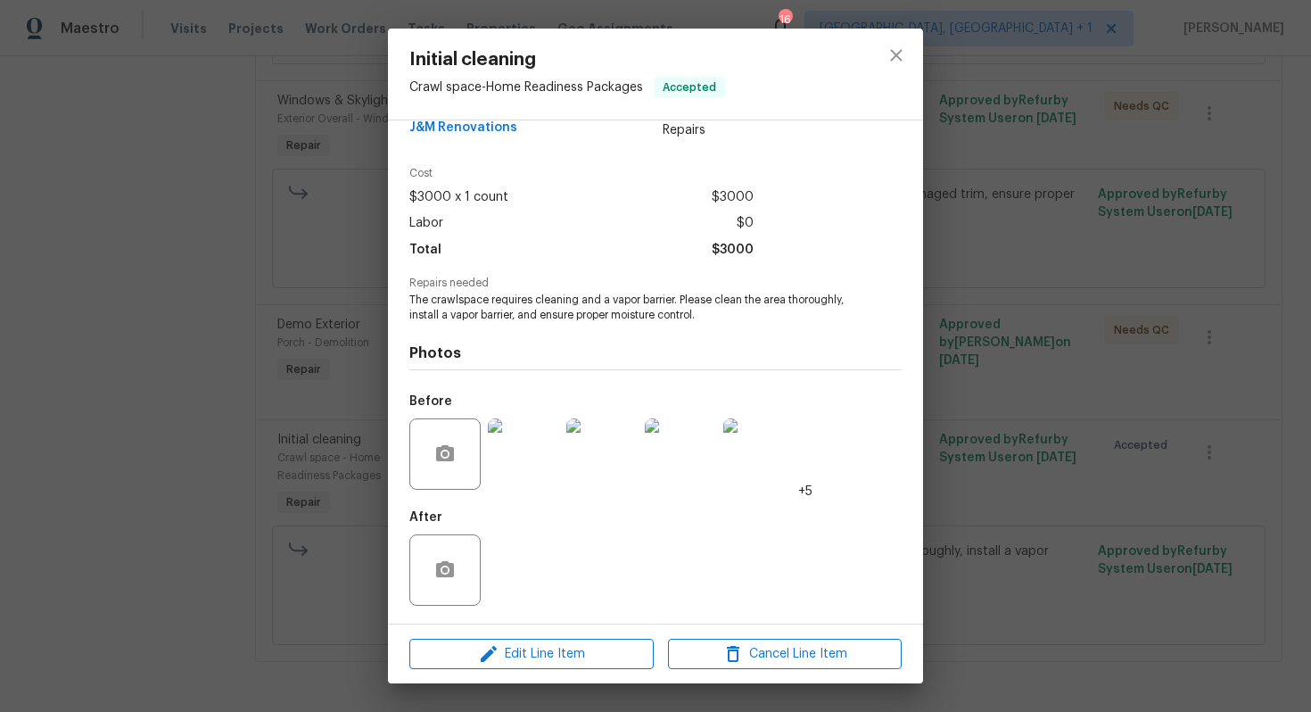
click at [264, 318] on div "Initial cleaning Crawl space - Home Readiness Packages Accepted Vendor J&M Reno…" at bounding box center [655, 356] width 1311 height 712
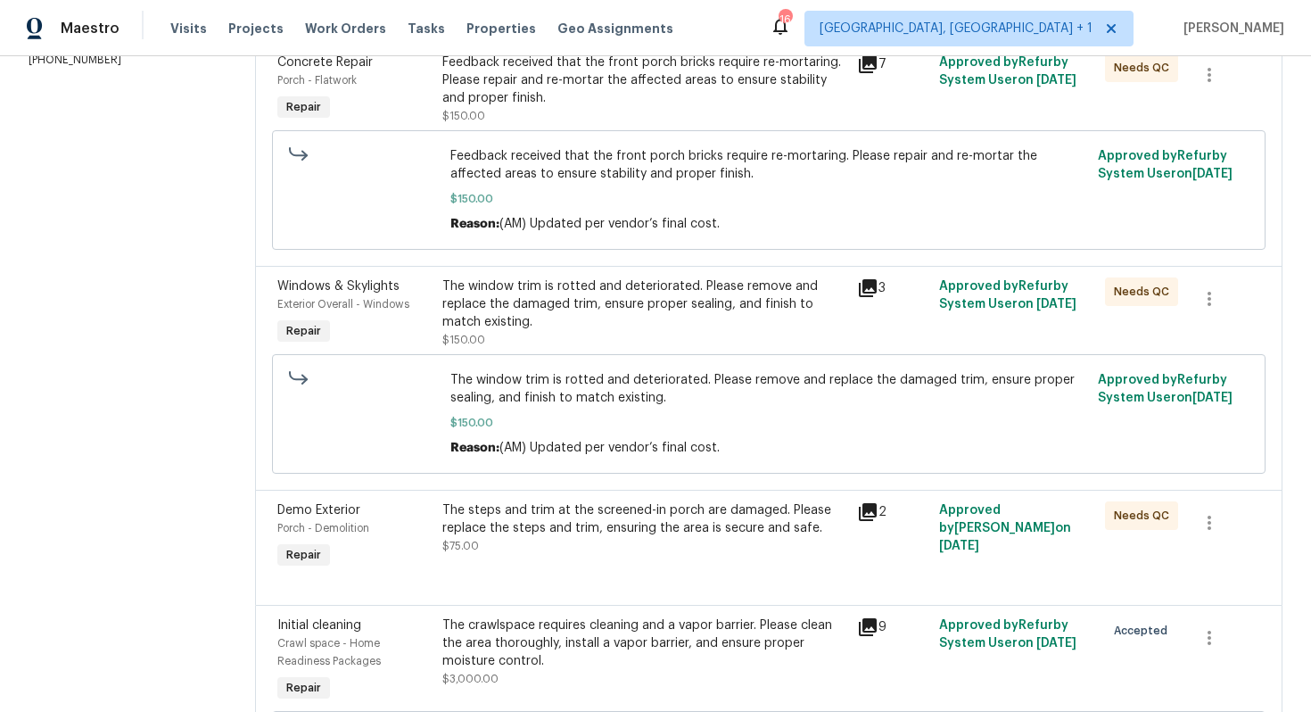
scroll to position [263, 0]
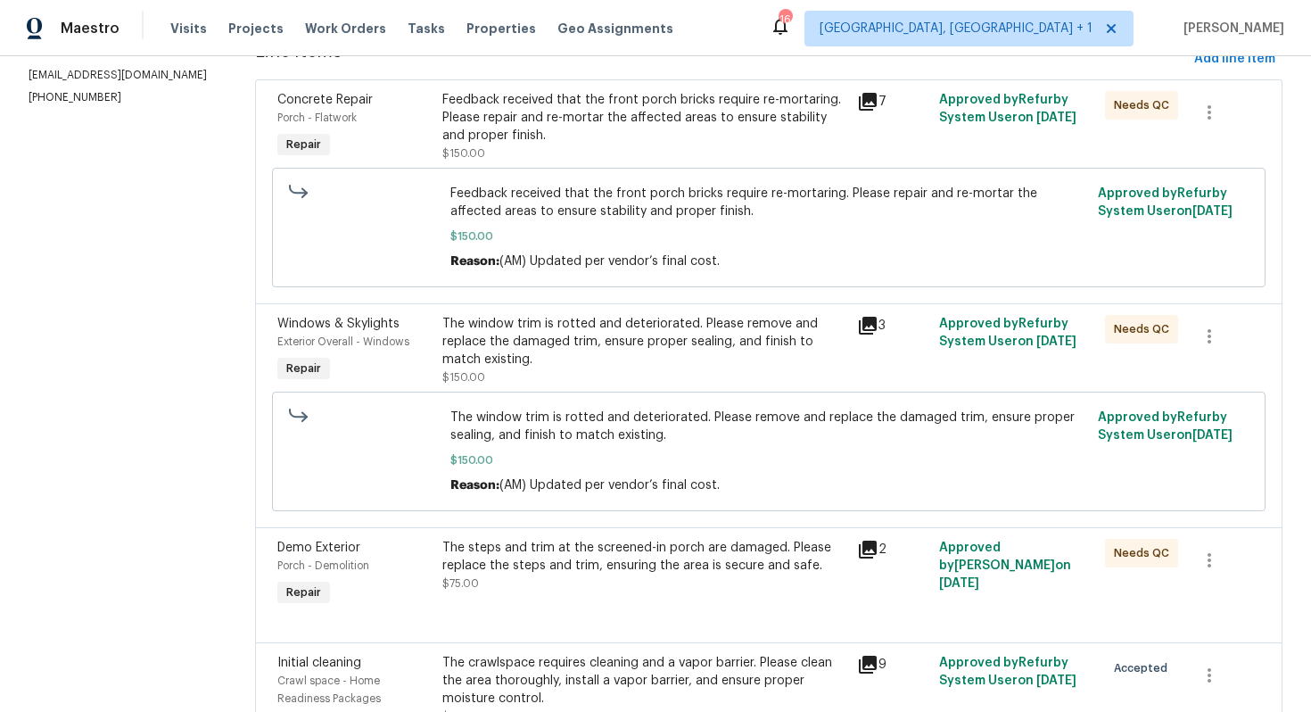
click at [575, 343] on div "The window trim is rotted and deteriorated. Please remove and replace the damag…" at bounding box center [643, 342] width 403 height 54
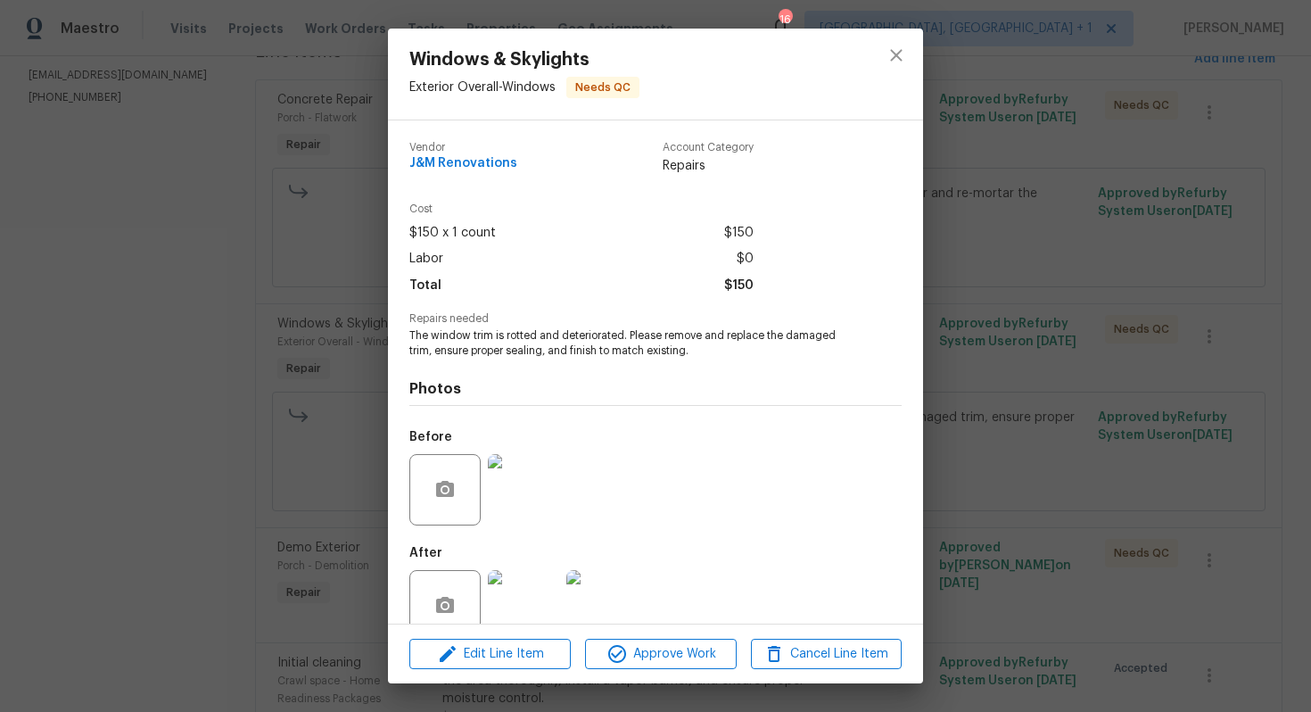
scroll to position [36, 0]
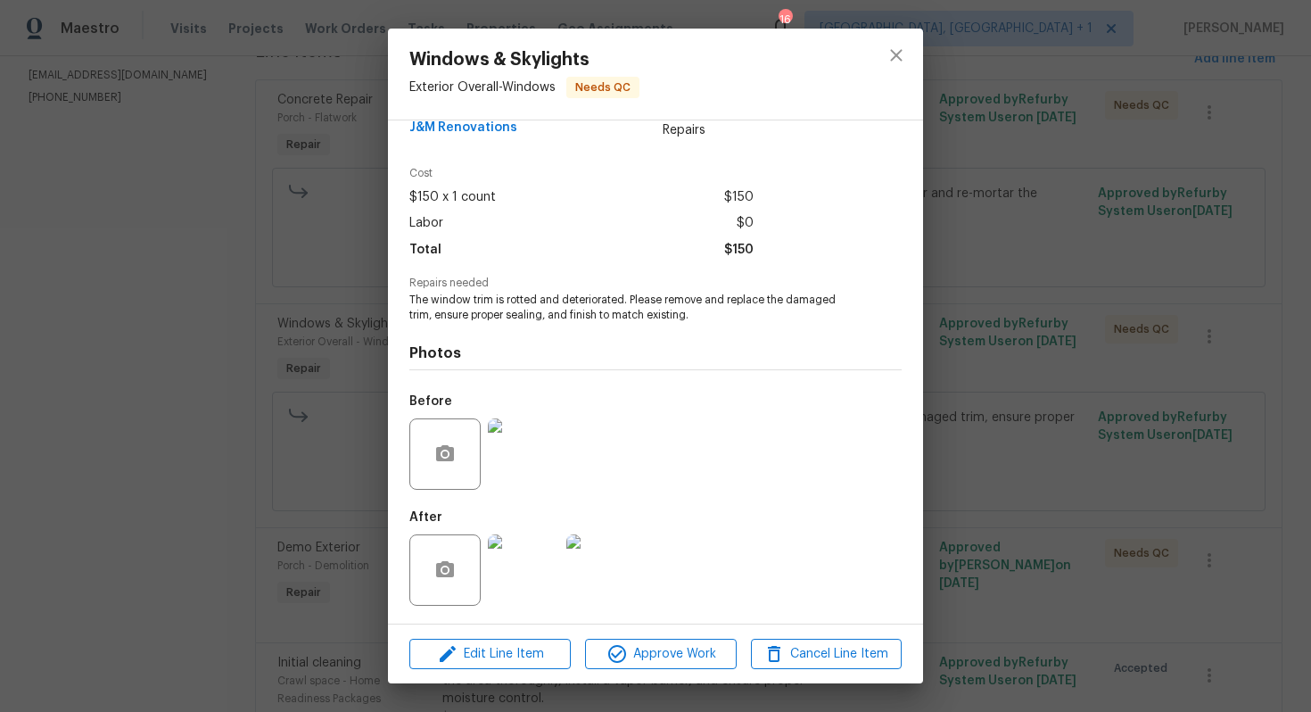
click at [271, 373] on div "Windows & Skylights Exterior Overall - Windows Needs QC Vendor J&M Renovations …" at bounding box center [655, 356] width 1311 height 712
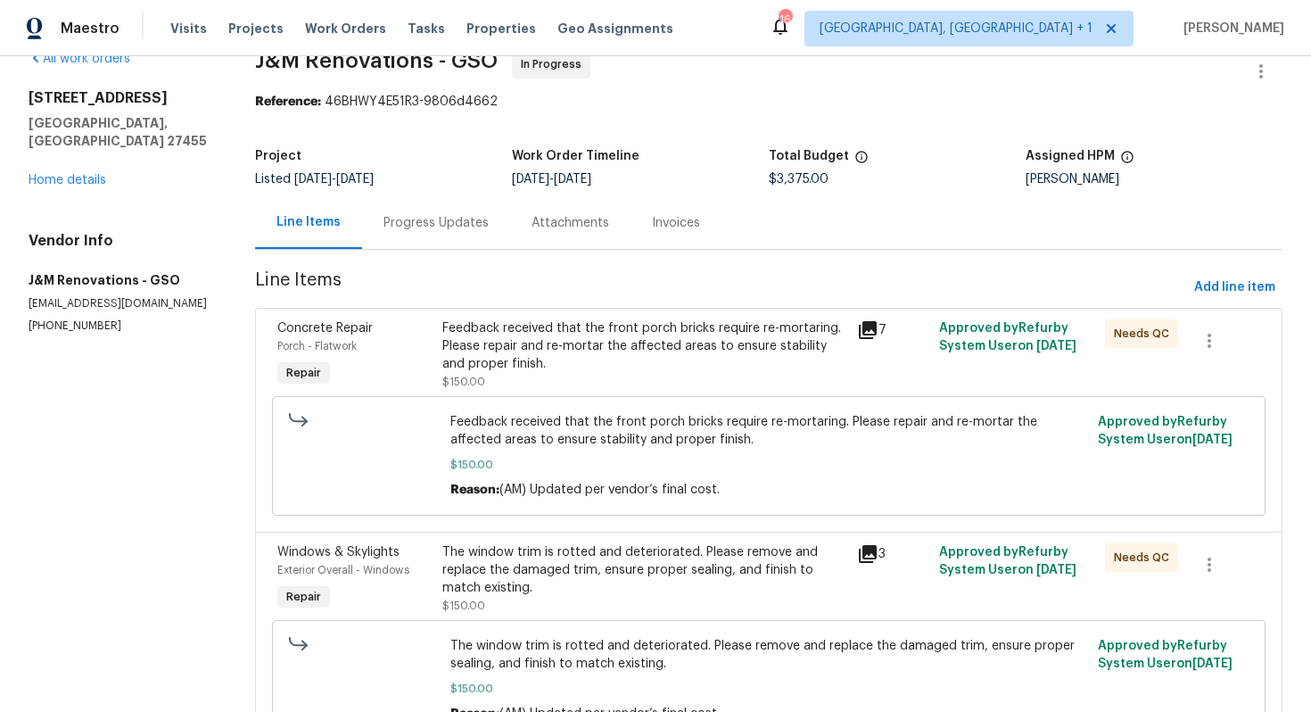
scroll to position [0, 0]
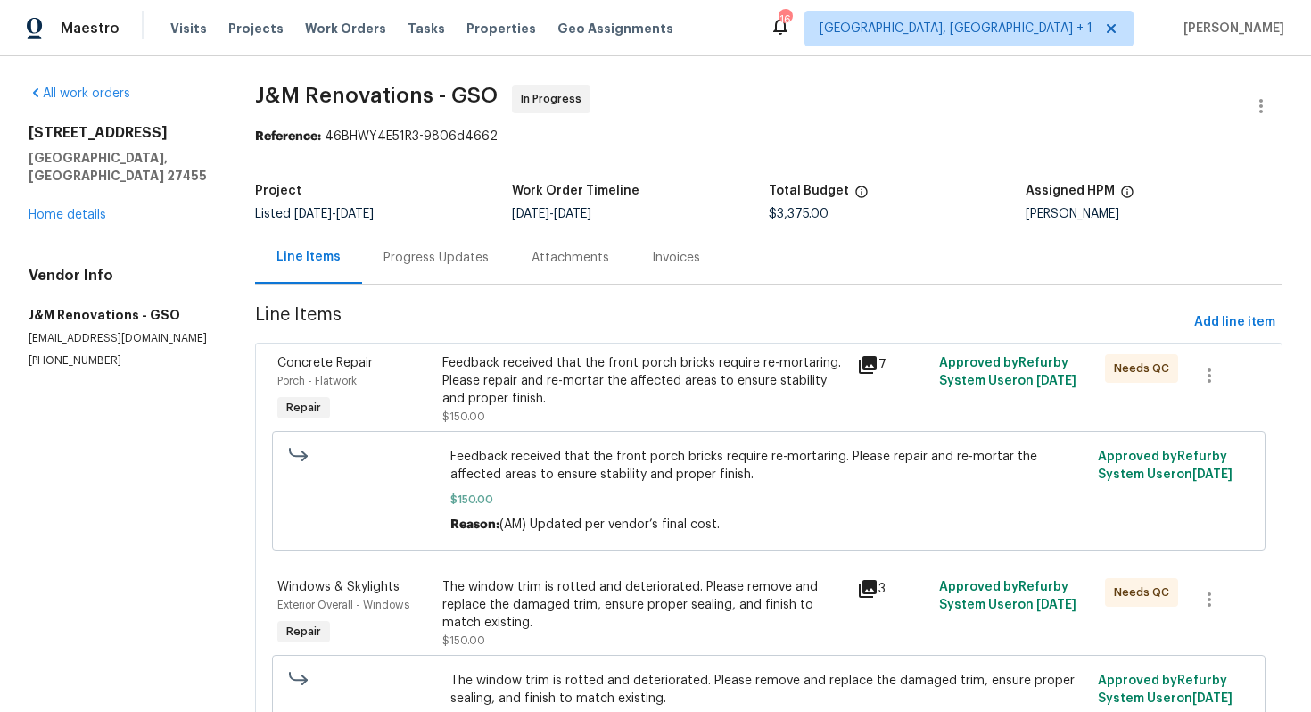
click at [464, 240] on div "Progress Updates" at bounding box center [436, 257] width 148 height 53
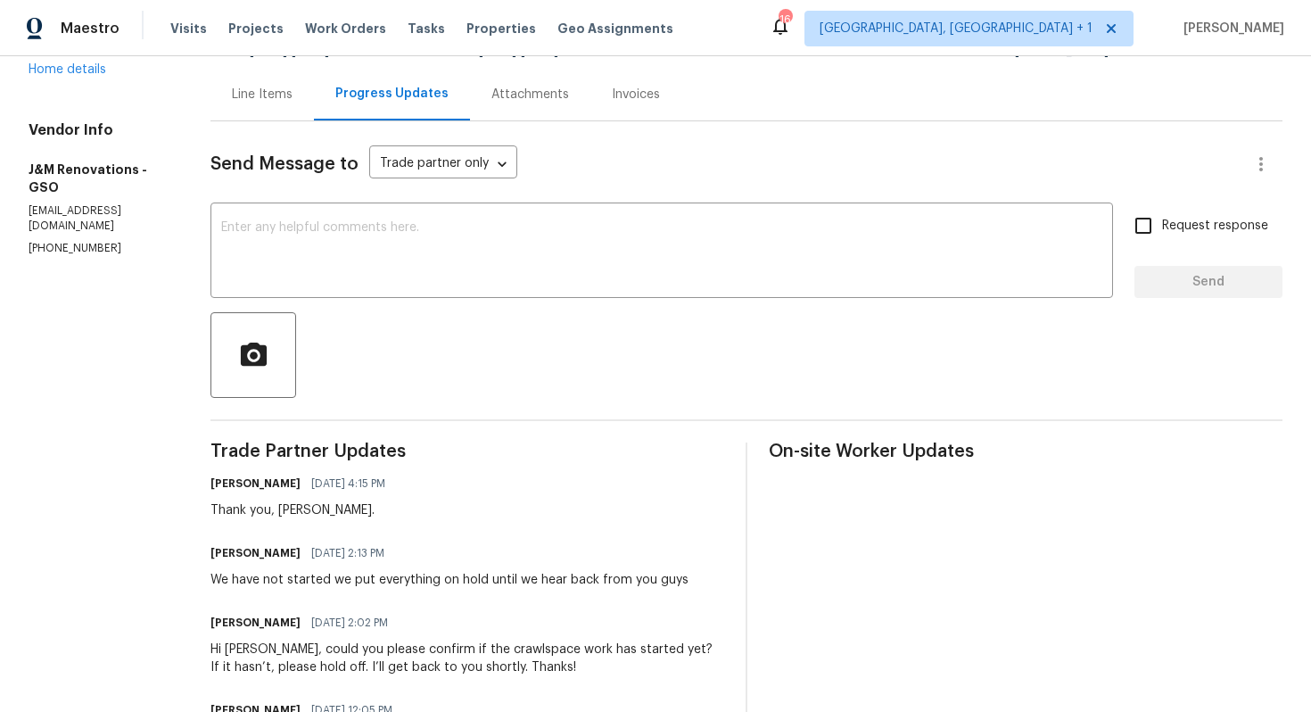
scroll to position [173, 0]
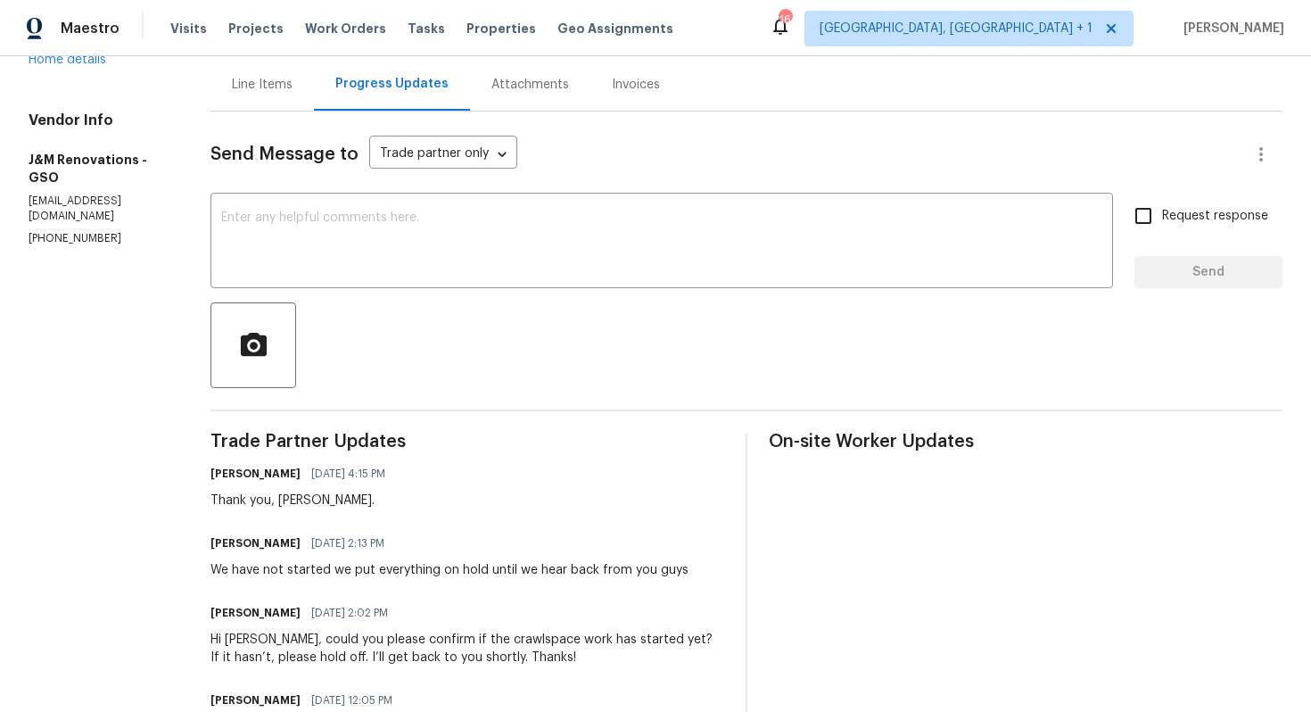
click at [229, 548] on h6 "[PERSON_NAME]" at bounding box center [255, 543] width 90 height 18
copy h6 "[PERSON_NAME]"
click at [443, 268] on textarea at bounding box center [661, 242] width 881 height 62
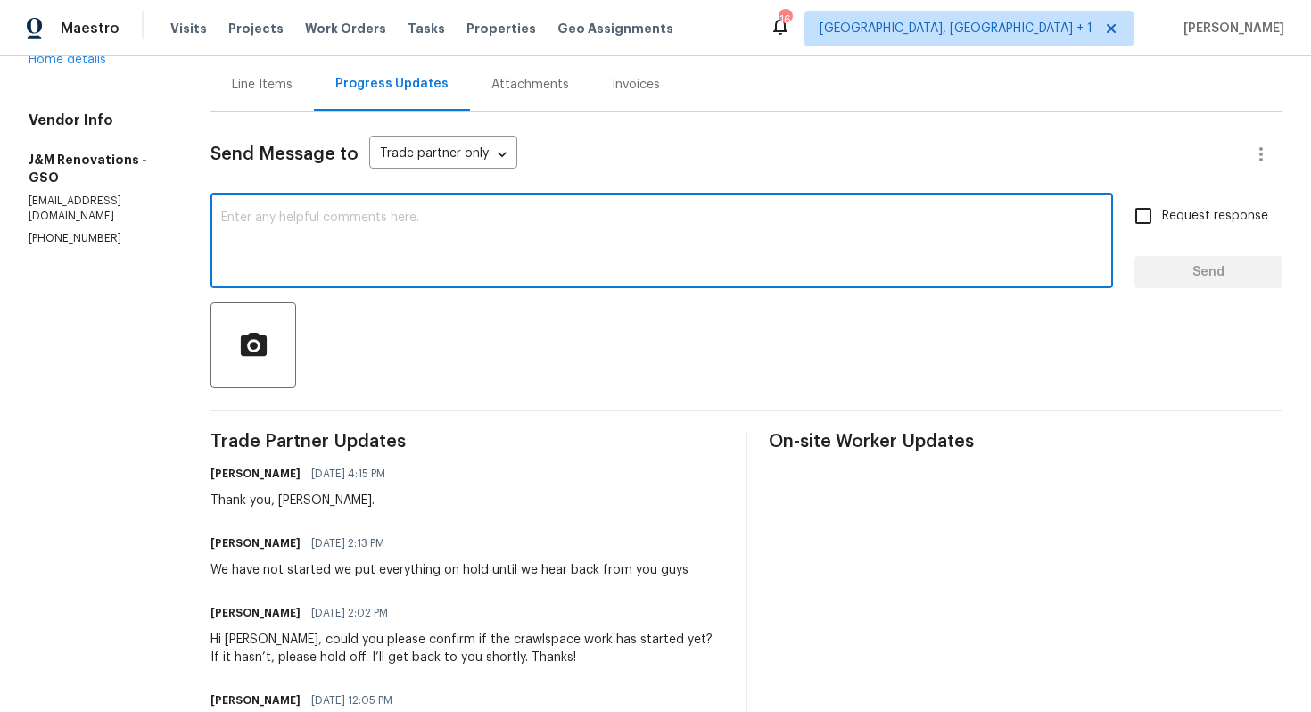
scroll to position [0, 0]
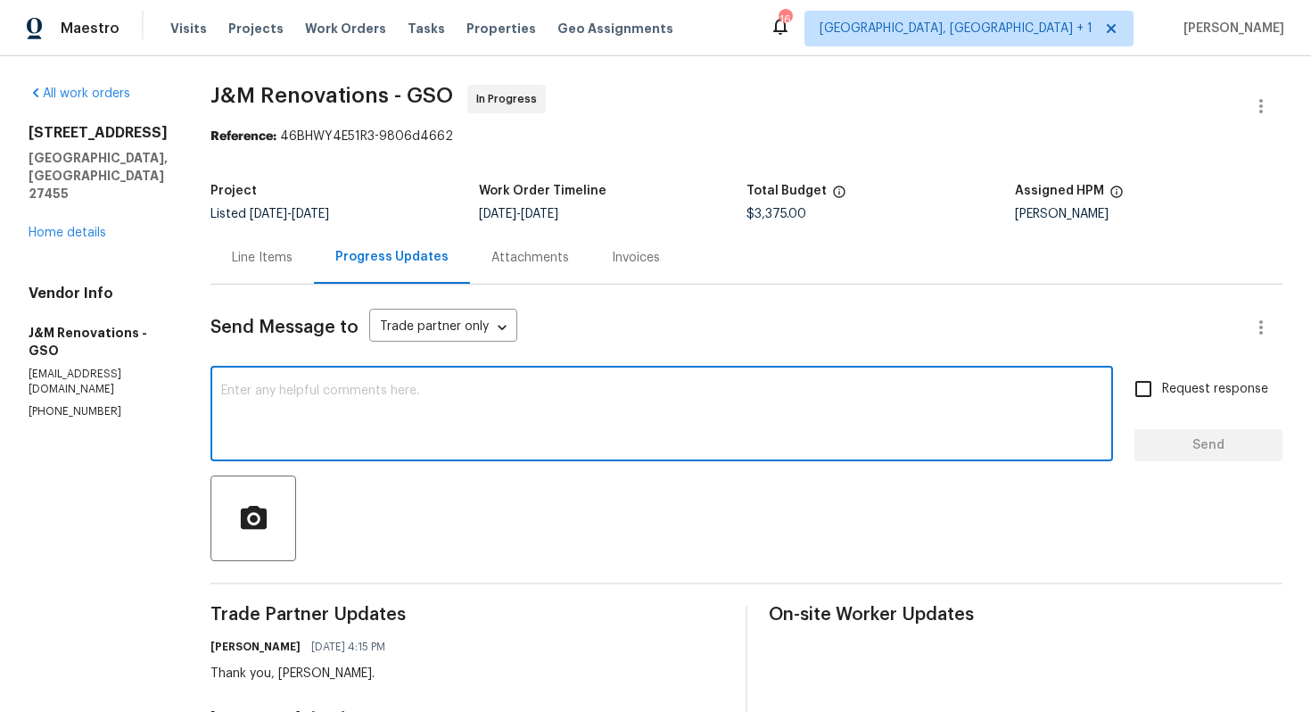
paste textarea "[PERSON_NAME]"
click at [655, 403] on textarea "[PERSON_NAME], we are not moving forward with the crawlspace work" at bounding box center [661, 415] width 881 height 62
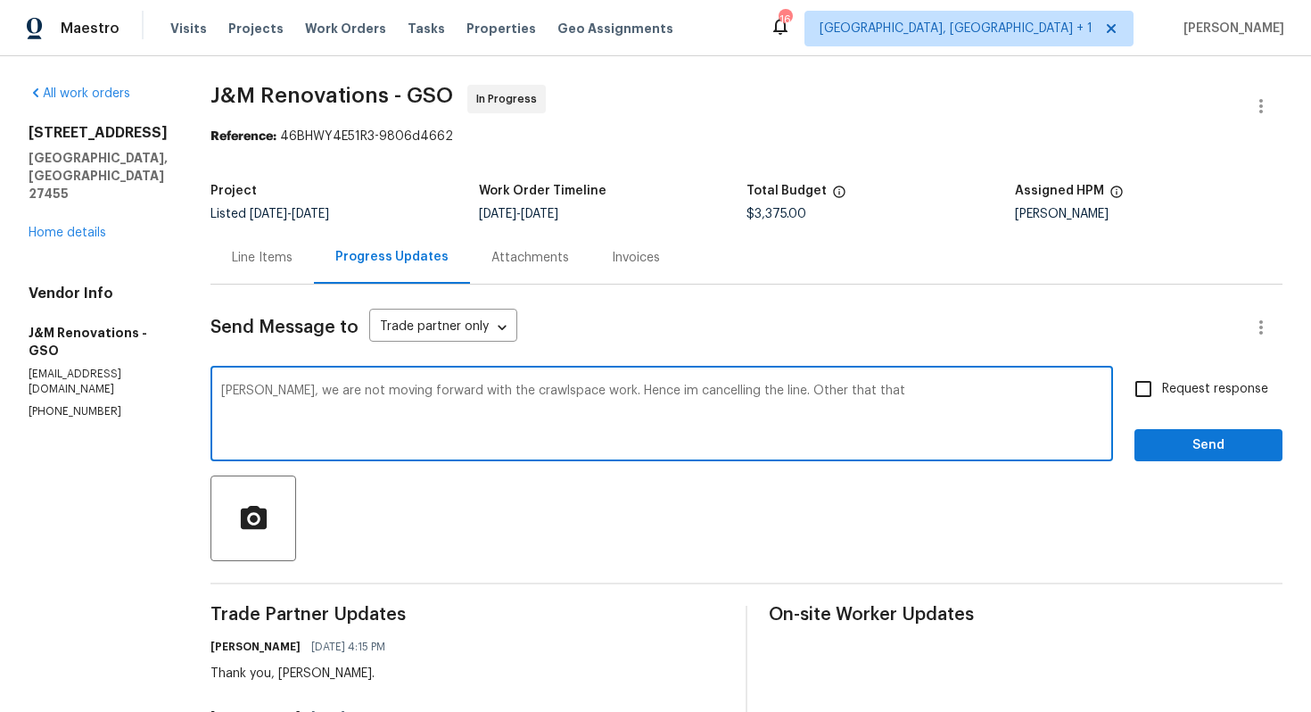
click at [821, 392] on textarea "[PERSON_NAME], we are not moving forward with the crawlspace work. Hence im can…" at bounding box center [661, 415] width 881 height 62
click at [890, 392] on textarea "[PERSON_NAME], we are not moving forward with the crawlspace work. Hence im can…" at bounding box center [661, 415] width 881 height 62
click at [440, 393] on textarea "[PERSON_NAME], we are not moving forward with the crawlspace work. Hence im can…" at bounding box center [661, 415] width 881 height 62
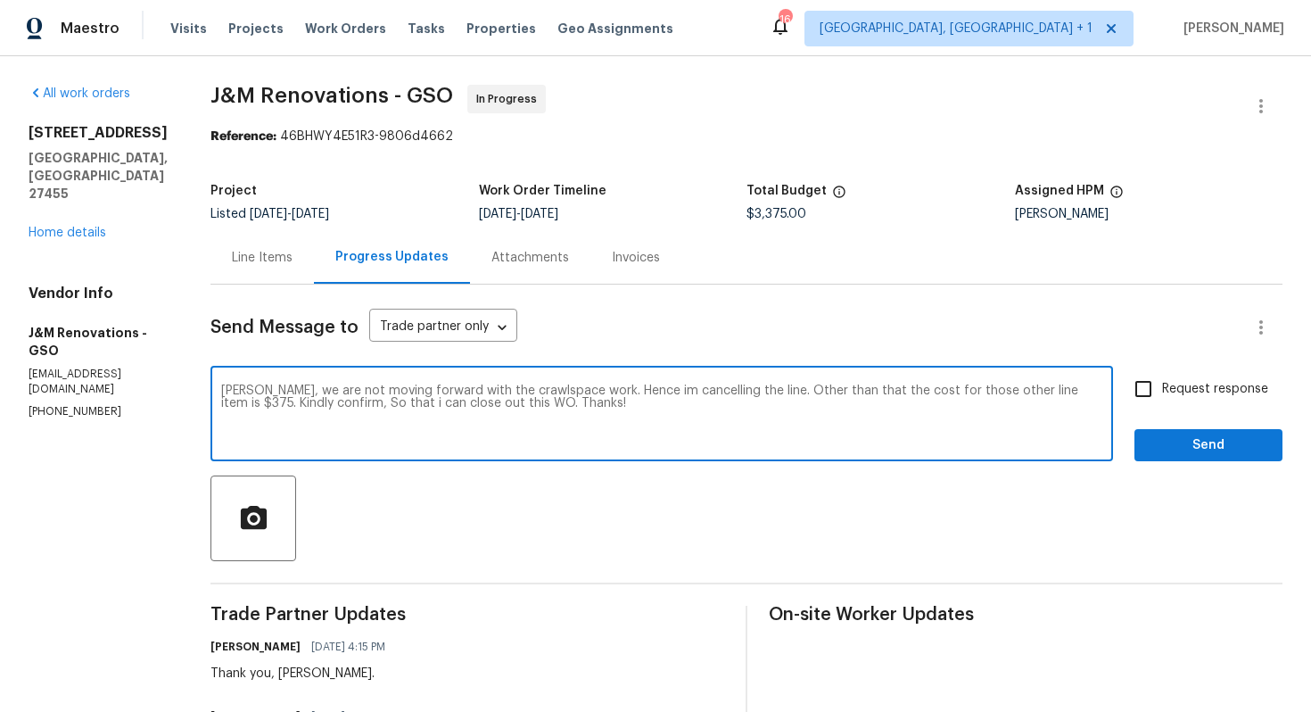
paste textarea "Hi [PERSON_NAME], we are not moving forward with the crawlspace work, so I’m ca…"
type textarea "Hi [PERSON_NAME], we are not moving forward with the crawlspace work, so I’m ca…"
click at [1158, 393] on input "Request response" at bounding box center [1143, 388] width 37 height 37
checkbox input "true"
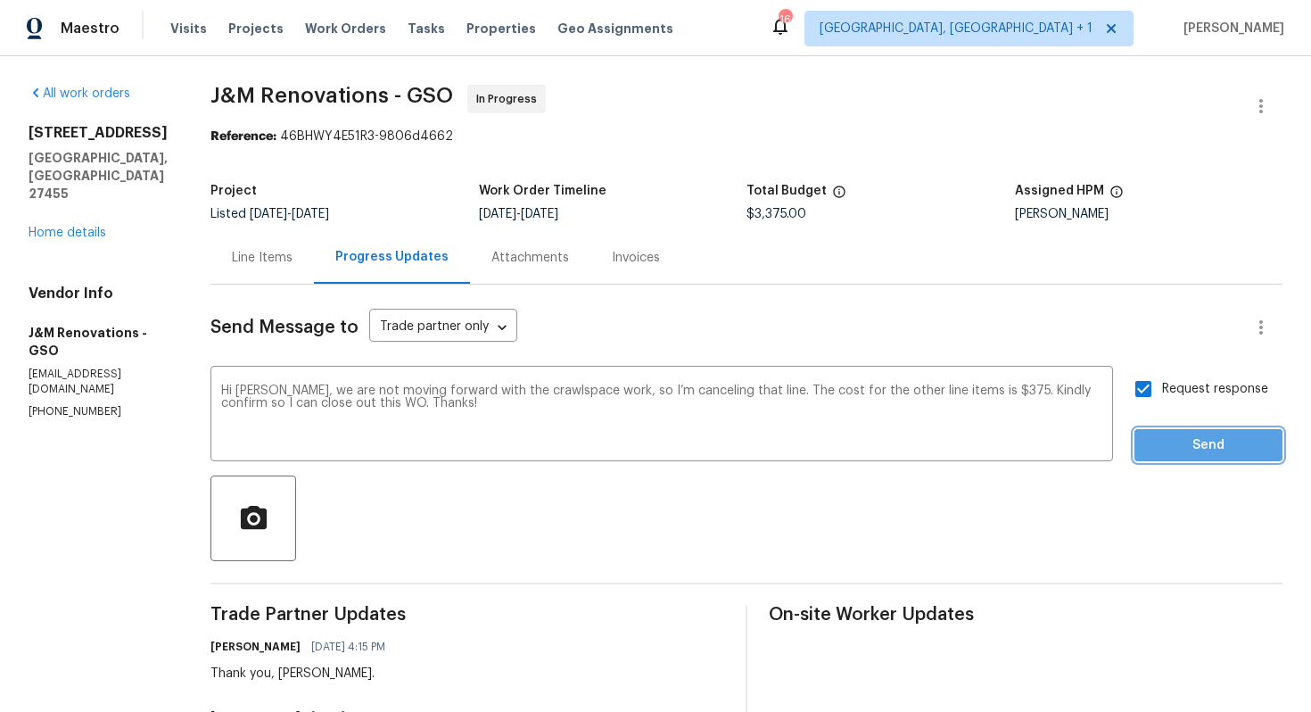
click at [1194, 447] on span "Send" at bounding box center [1209, 445] width 120 height 22
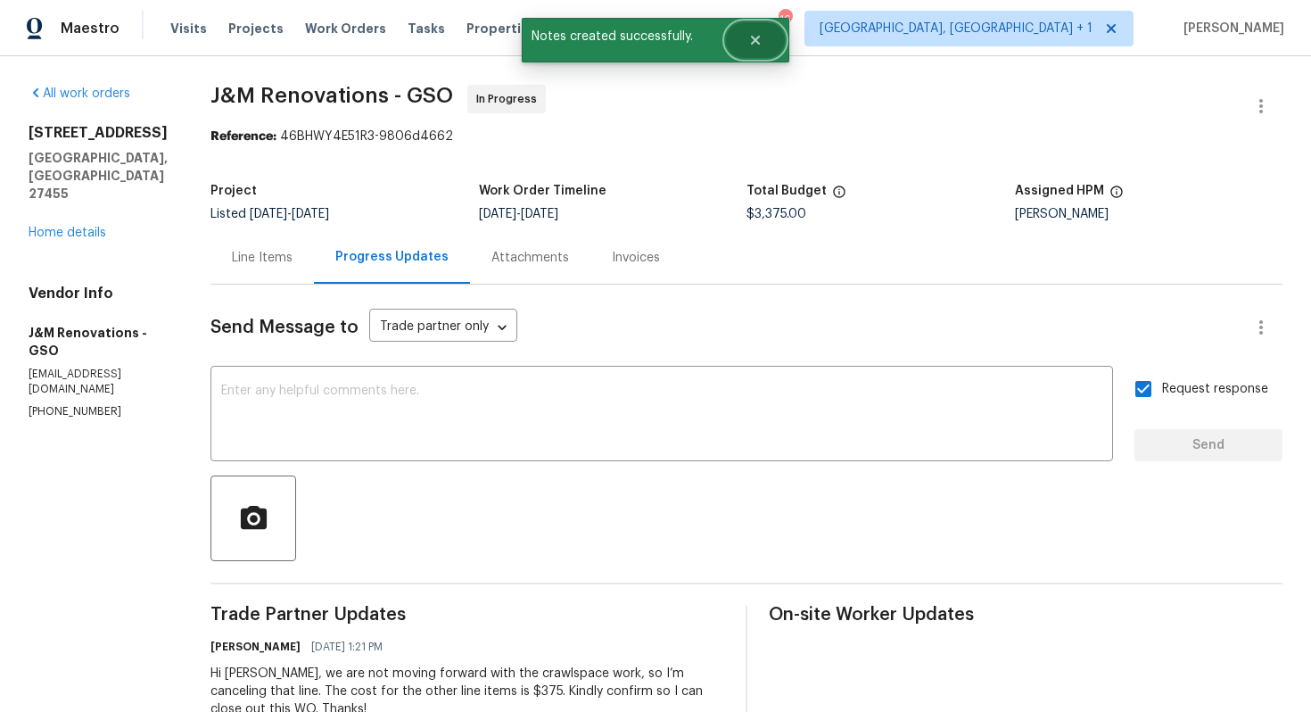
click at [771, 40] on button "Close" at bounding box center [755, 40] width 59 height 36
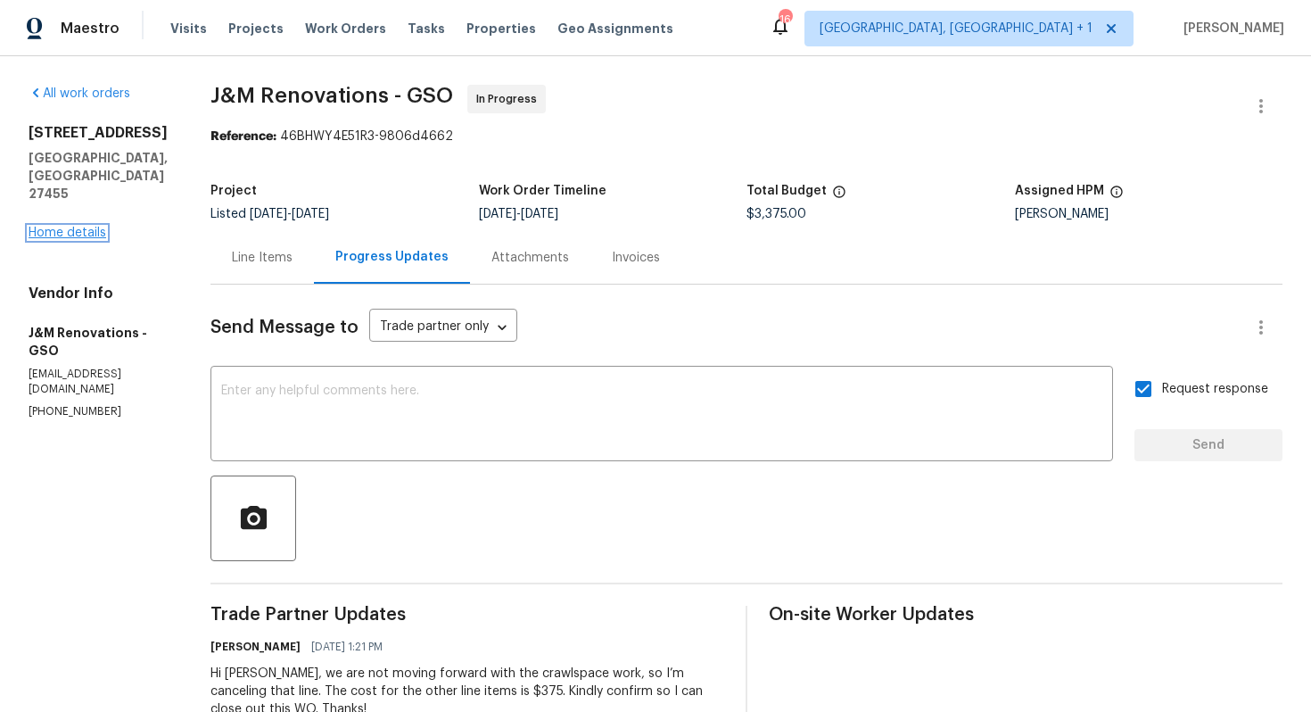
click at [91, 227] on link "Home details" at bounding box center [68, 233] width 78 height 12
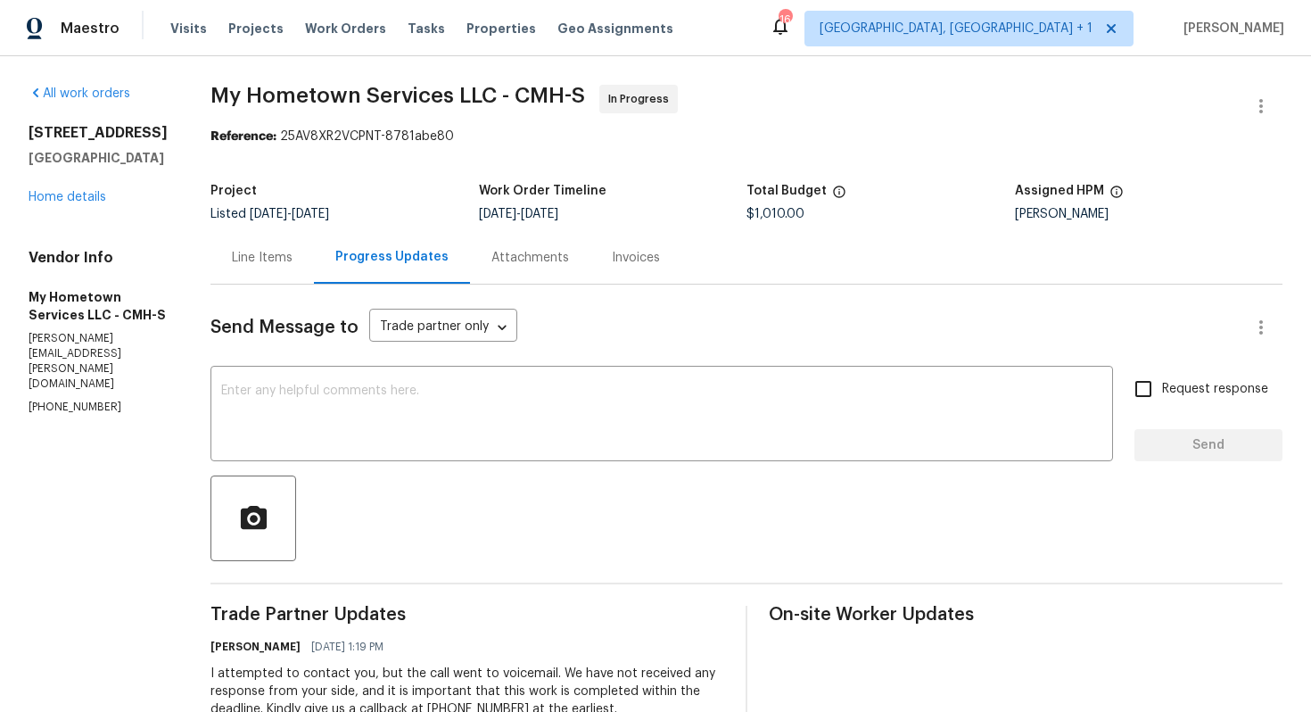
click at [62, 400] on p "(740) 785-6913" at bounding box center [98, 407] width 139 height 15
copy p "(740) 785-6913"
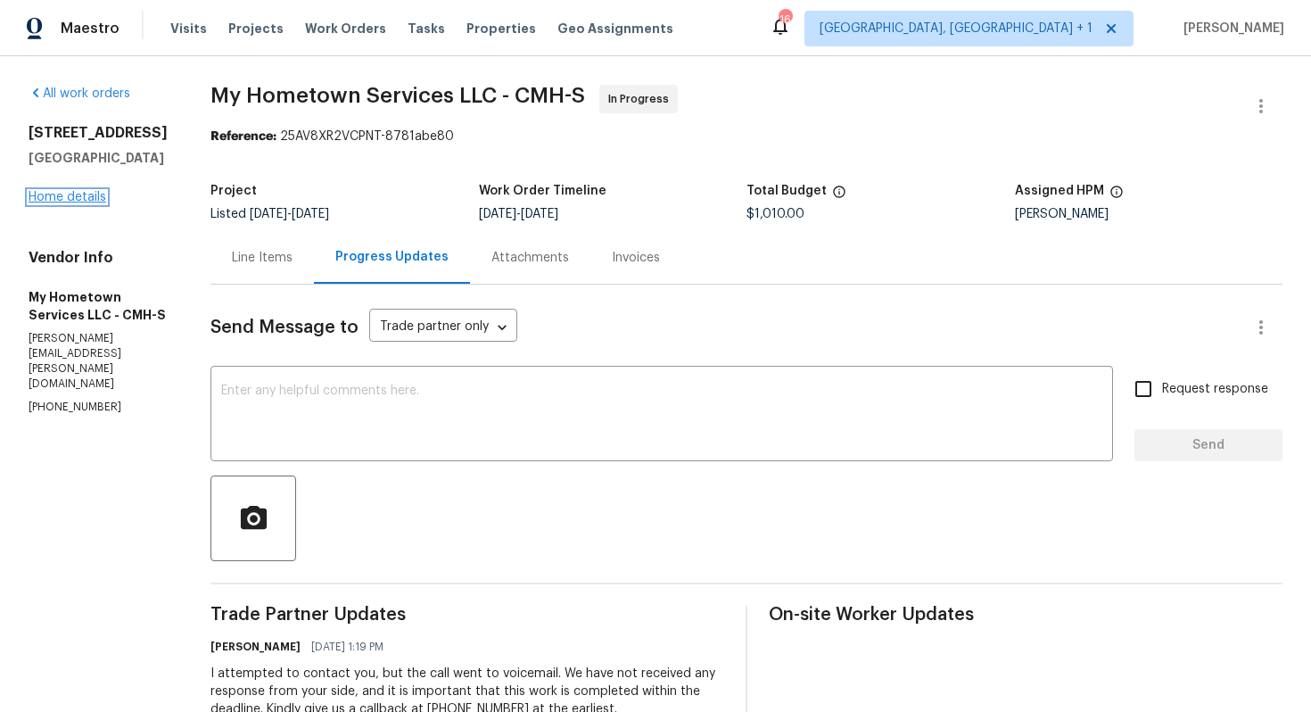
click at [51, 203] on link "Home details" at bounding box center [68, 197] width 78 height 12
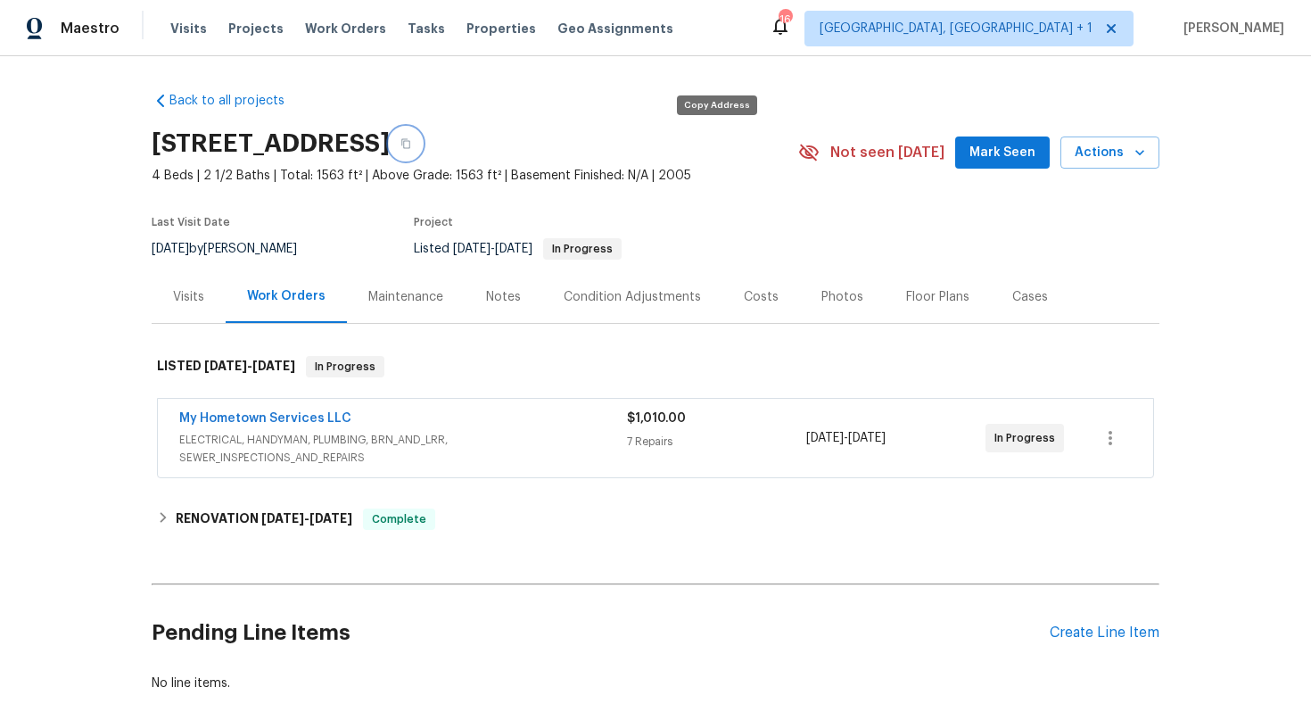
click at [410, 146] on icon "button" at bounding box center [405, 144] width 9 height 10
click at [754, 206] on div "Last Visit Date 9/26/2025 by Dennis Neuhardt Project Listed 9/11/2025 - 9/15/20…" at bounding box center [454, 238] width 605 height 64
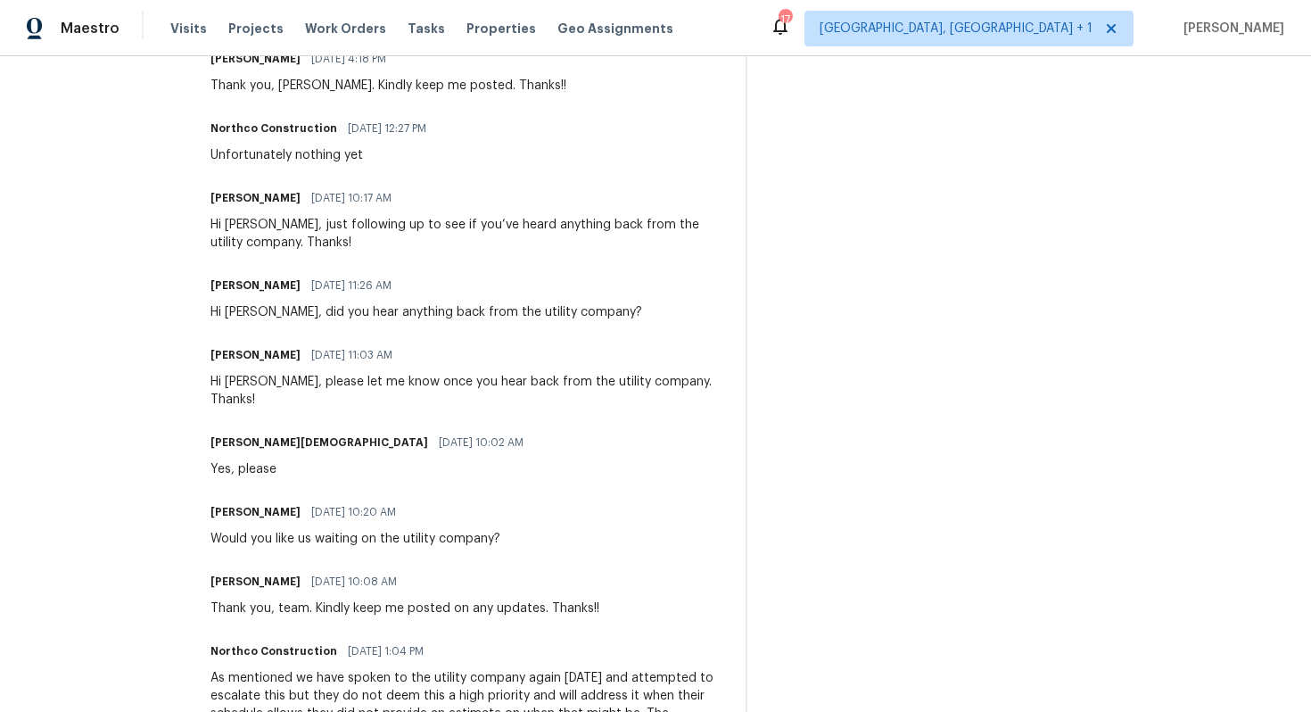
scroll to position [677, 0]
drag, startPoint x: 207, startPoint y: 590, endPoint x: 617, endPoint y: 592, distance: 410.3
click at [617, 592] on div "Arvind Raj M 09/17/2025 10:08 AM Thank you, team. Kindly keep me posted on any …" at bounding box center [467, 591] width 514 height 48
copy div "Thank you, team. Kindly keep me posted on any updates. Thanks!!"
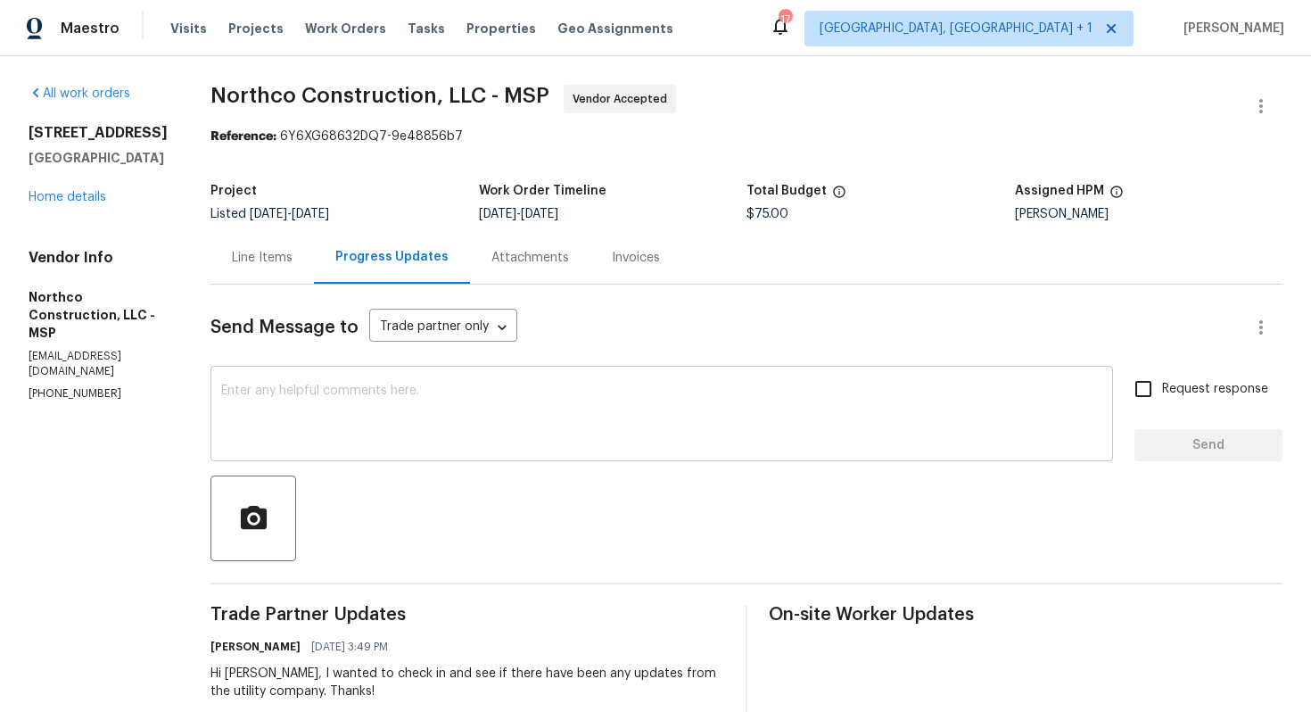
click at [490, 441] on textarea at bounding box center [661, 415] width 881 height 62
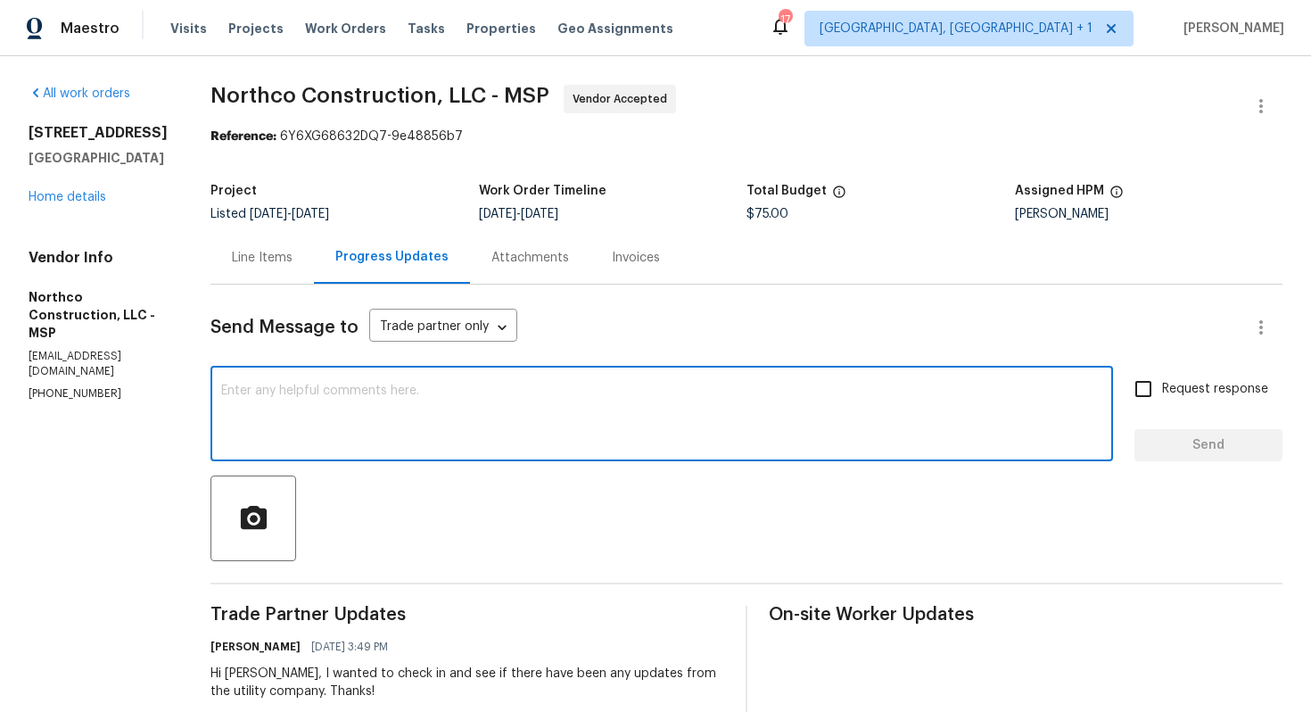
paste textarea "Thank you, team. Kindly keep me posted on any updates. Thanks!!"
click at [281, 391] on textarea "Thank you, team. Kindly keep me posted on any updates. Thanks!!" at bounding box center [661, 415] width 881 height 62
drag, startPoint x: 281, startPoint y: 391, endPoint x: 171, endPoint y: 390, distance: 109.7
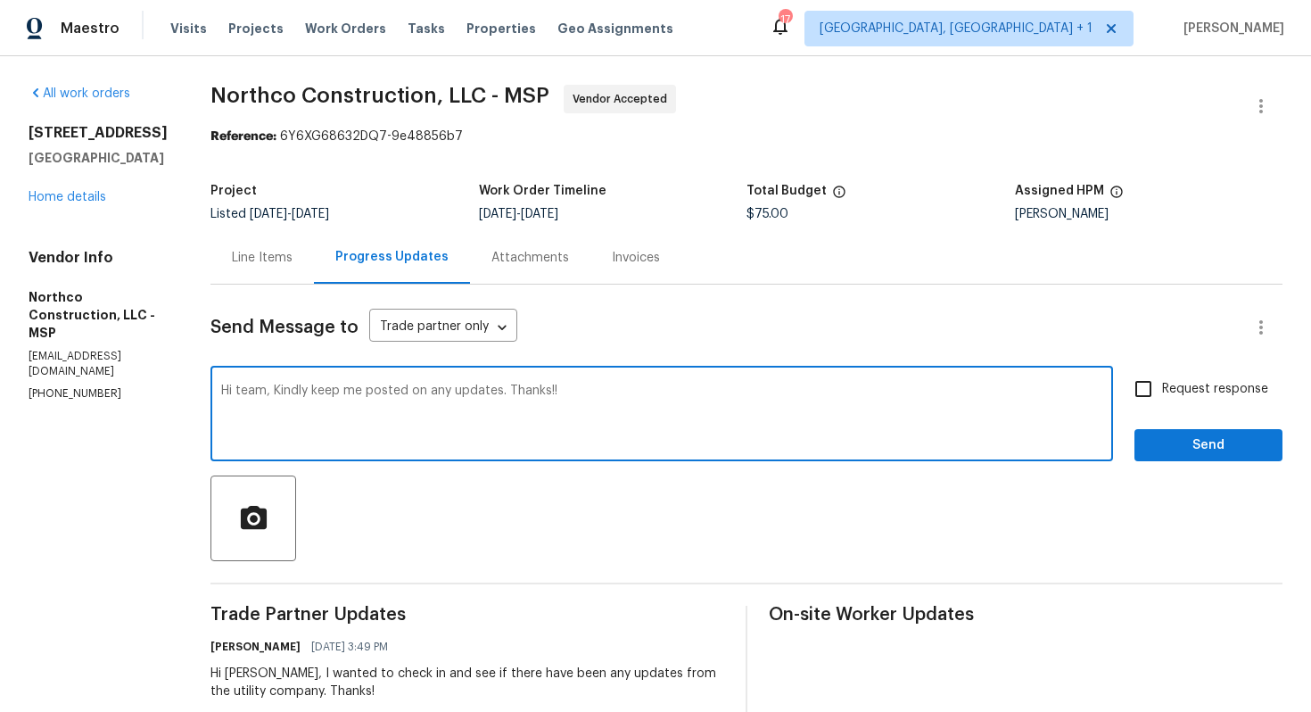
click at [276, 392] on textarea "Hi team, Kindly keep me posted on any updates. Thanks!!" at bounding box center [661, 415] width 881 height 62
click at [590, 395] on textarea "Hi team, kindly keep me posted on any updates. Thanks!!" at bounding box center [661, 415] width 881 height 62
type textarea "Hi team, kindly keep me posted on any updates. Thanks!!"
click at [1151, 391] on input "Request response" at bounding box center [1143, 388] width 37 height 37
checkbox input "true"
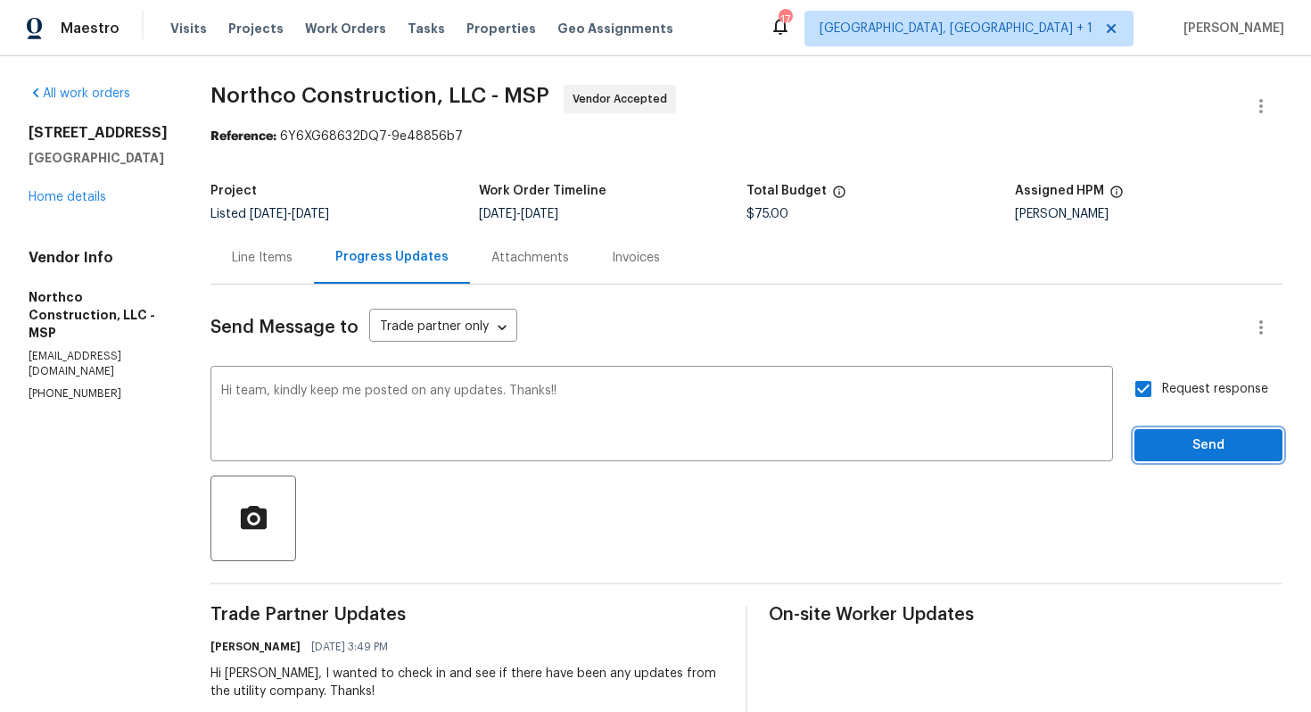
click at [1177, 442] on span "Send" at bounding box center [1209, 445] width 120 height 22
